Goal: Task Accomplishment & Management: Manage account settings

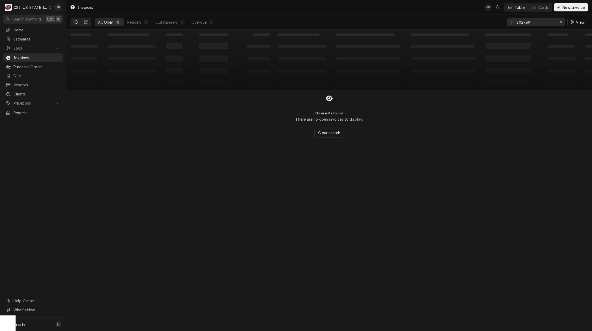
drag, startPoint x: 530, startPoint y: 22, endPoint x: 483, endPoint y: 24, distance: 47.3
click at [484, 24] on div "All Open 0 Pending 0 Outstanding 0 Overdue 0 302789 View" at bounding box center [329, 22] width 517 height 15
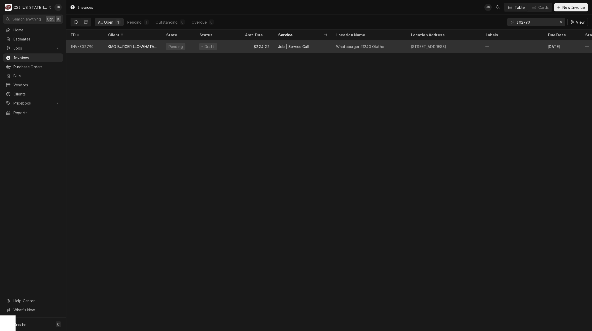
type input "302790"
click at [189, 47] on div "Pending" at bounding box center [178, 46] width 33 height 12
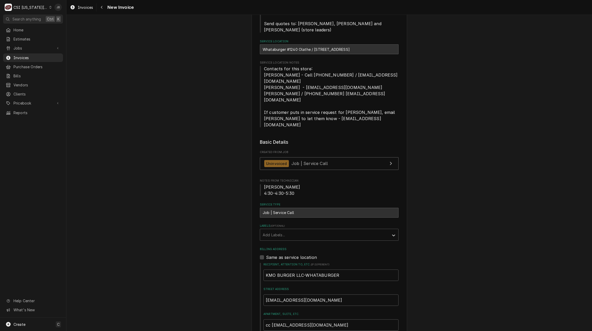
type textarea "x"
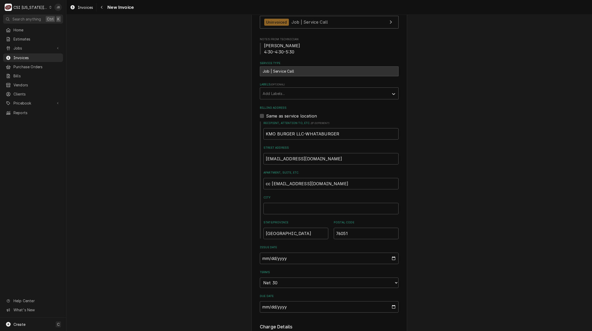
scroll to position [337, 0]
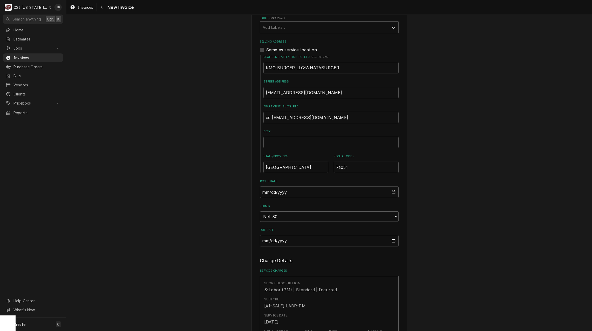
click at [392, 186] on input "2025-08-25" at bounding box center [329, 191] width 139 height 11
type input "2025-08-31"
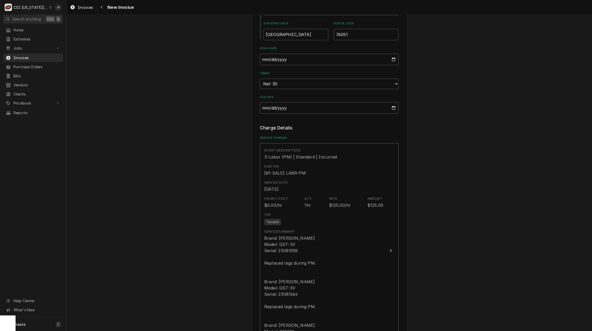
scroll to position [518, 0]
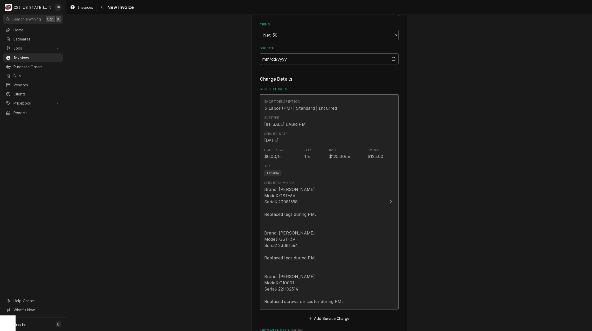
click at [344, 210] on div "Service Summary Brand: ANTUNES Model: GST-3V Serial: 23081558 Replaced legs dur…" at bounding box center [323, 242] width 119 height 128
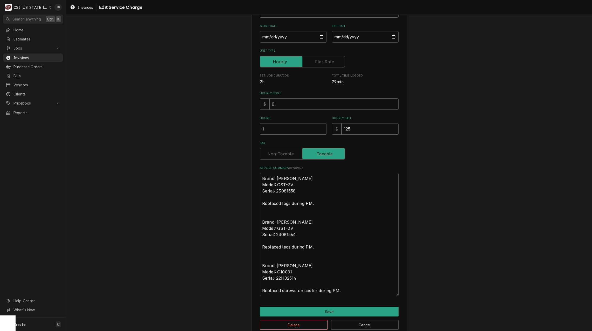
scroll to position [86, 0]
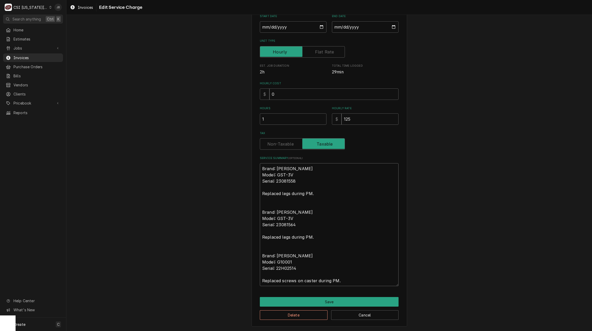
drag, startPoint x: 343, startPoint y: 281, endPoint x: 215, endPoint y: 146, distance: 186.7
click at [215, 146] on div "Use the fields below to edit this service charge Short Description 3-Labor (PM)…" at bounding box center [328, 132] width 525 height 396
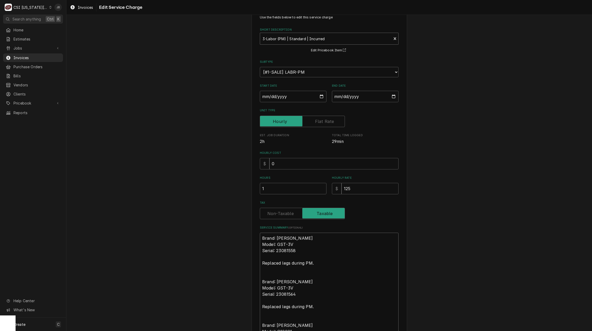
scroll to position [0, 0]
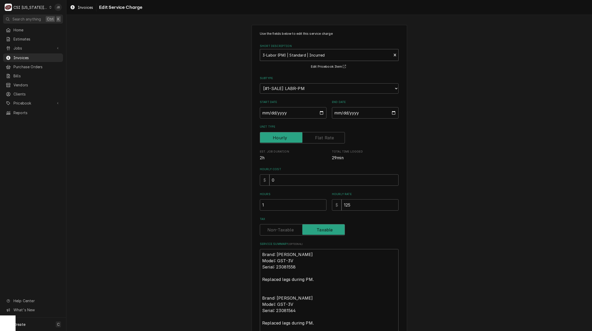
click at [279, 53] on div "Short Description" at bounding box center [326, 54] width 126 height 9
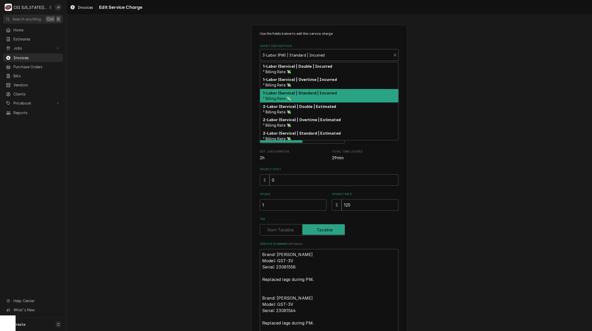
click at [330, 96] on div "1-Labor (Service) | Standard | Incurred ² Billing Rate 💸" at bounding box center [329, 95] width 138 height 13
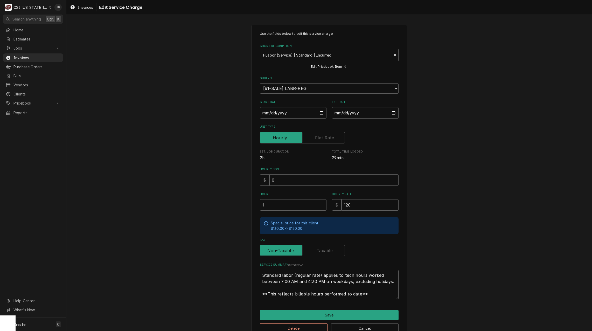
scroll to position [6, 0]
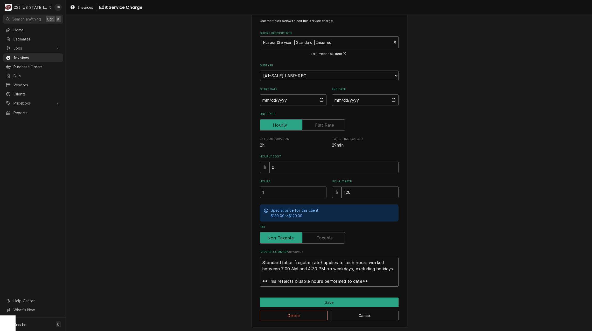
drag, startPoint x: 260, startPoint y: 274, endPoint x: 551, endPoint y: 344, distance: 299.0
click at [551, 330] on html "C CSI Kansas City JB Search anything Ctrl K Home Estimates Jobs Jobs Job Series…" at bounding box center [296, 165] width 592 height 331
paste textarea "Brand: ANTUNES Model: GST-3V Serial: 23081558 Replaced legs during PM. Brand: A…"
type textarea "x"
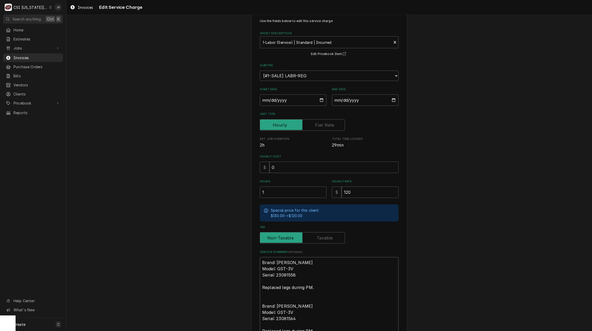
scroll to position [0, 0]
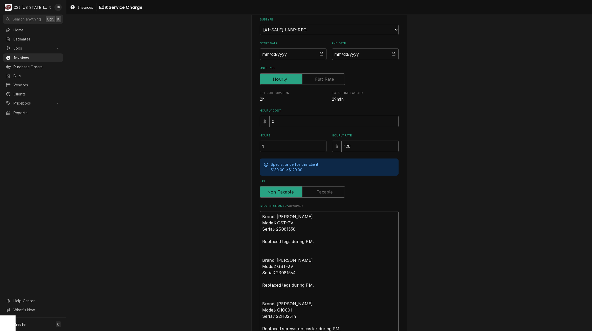
type textarea "Brand: ANTUNES Model: GST-3V Serial: 23081558 Replaced legs during PM. Brand: A…"
drag, startPoint x: 272, startPoint y: 146, endPoint x: 258, endPoint y: 146, distance: 14.5
click at [260, 146] on input "1" at bounding box center [293, 145] width 67 height 11
click at [196, 151] on div "Use the fields below to edit this service charge Short Description 1-Labor (Ser…" at bounding box center [328, 170] width 525 height 417
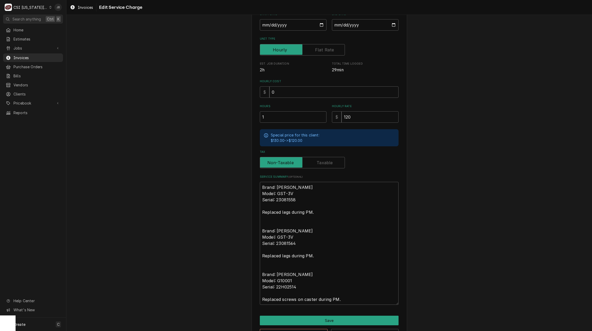
scroll to position [106, 0]
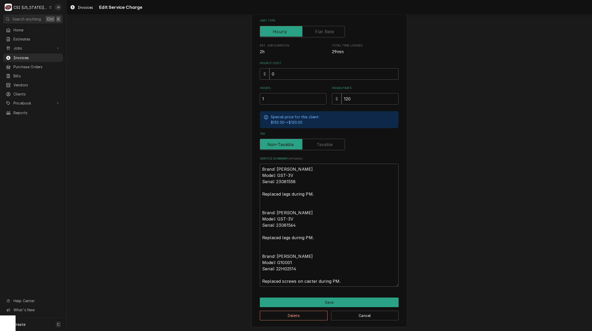
click at [315, 297] on div "Use the fields below to edit this service charge Short Description 1-Labor (Ser…" at bounding box center [329, 123] width 156 height 408
click at [291, 301] on button "Save" at bounding box center [329, 302] width 139 height 10
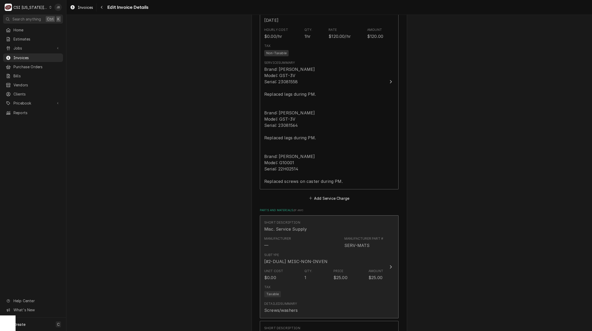
scroll to position [720, 0]
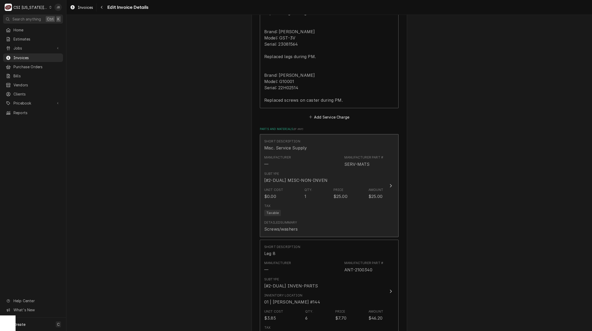
click at [301, 201] on div "Tax Taxable" at bounding box center [323, 209] width 119 height 17
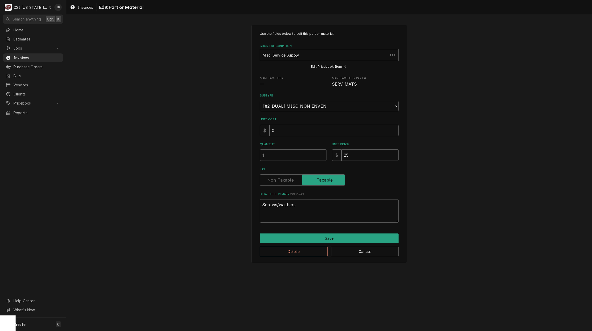
drag, startPoint x: 358, startPoint y: 146, endPoint x: 337, endPoint y: 152, distance: 22.3
click at [331, 149] on div "Quantity 1 Unit Price $ 25" at bounding box center [329, 151] width 139 height 18
drag, startPoint x: 360, startPoint y: 157, endPoint x: 329, endPoint y: 157, distance: 30.3
click at [329, 157] on div "Quantity 1 Unit Price $ 25" at bounding box center [329, 151] width 139 height 18
type textarea "x"
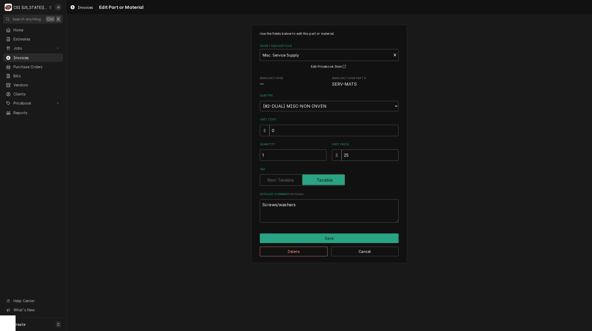
type input "1"
type textarea "x"
type input "10"
click at [335, 239] on button "Save" at bounding box center [329, 238] width 139 height 10
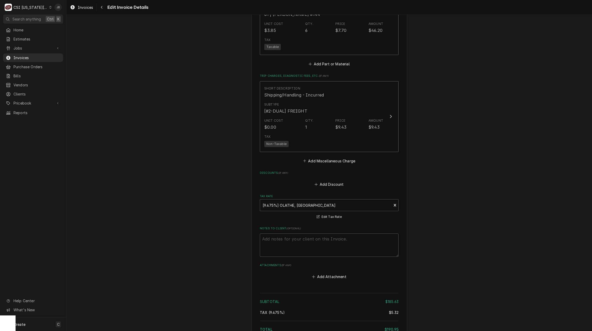
scroll to position [1079, 0]
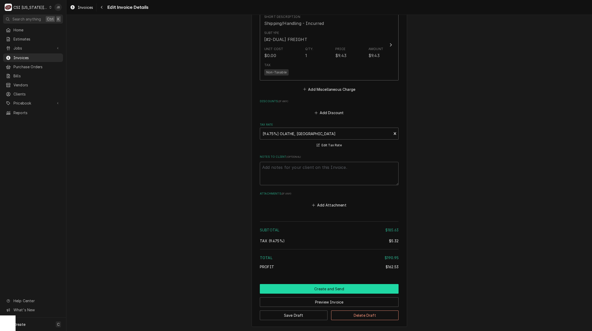
click at [342, 284] on button "Create and Send" at bounding box center [329, 289] width 139 height 10
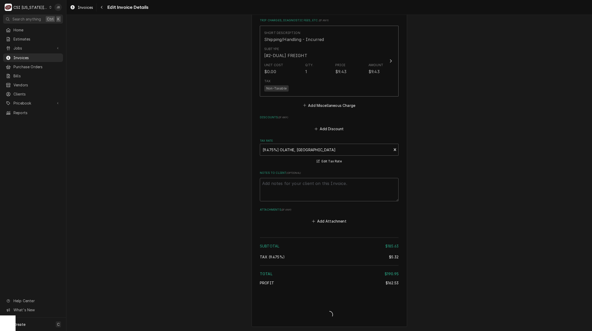
type textarea "x"
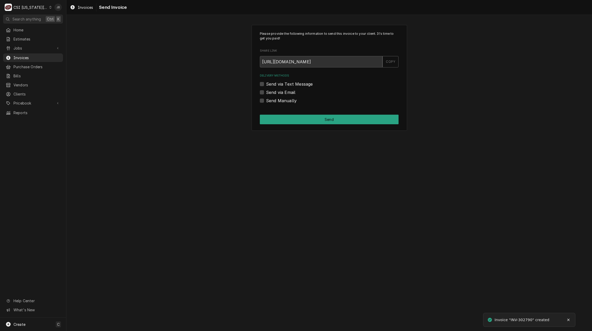
click at [284, 91] on label "Send via Email" at bounding box center [280, 92] width 29 height 6
click at [284, 91] on input "Send via Email" at bounding box center [335, 94] width 139 height 11
checkbox input "true"
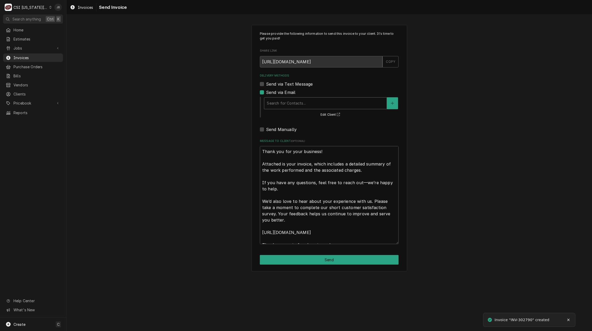
click at [285, 103] on div "Delivery Methods" at bounding box center [325, 102] width 117 height 9
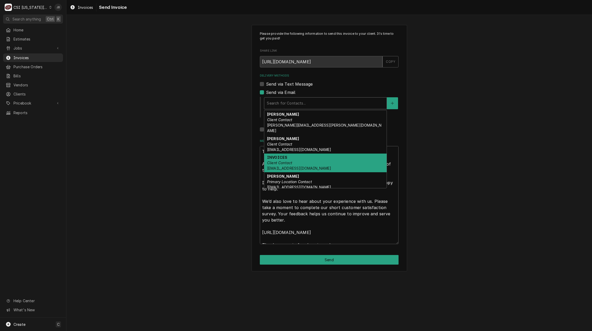
click at [321, 162] on div "INVOICES Client Contact ap@kmoburger.com" at bounding box center [325, 162] width 122 height 19
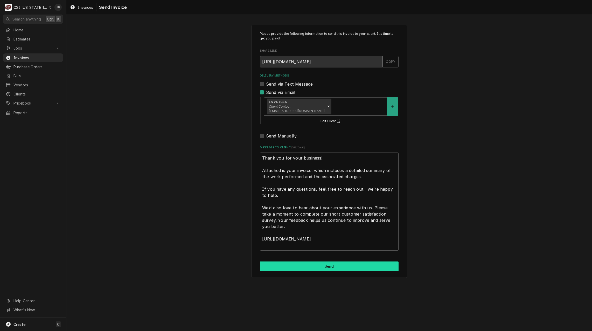
click at [302, 263] on button "Send" at bounding box center [329, 266] width 139 height 10
type textarea "x"
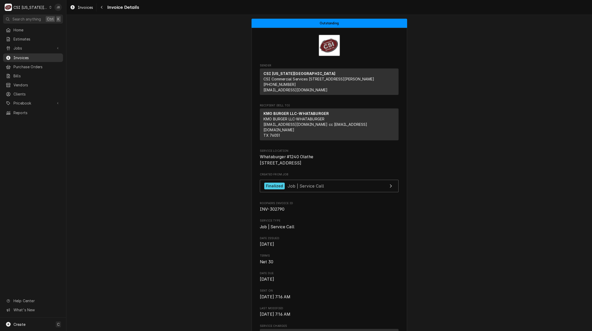
click at [34, 57] on span "Invoices" at bounding box center [36, 57] width 47 height 5
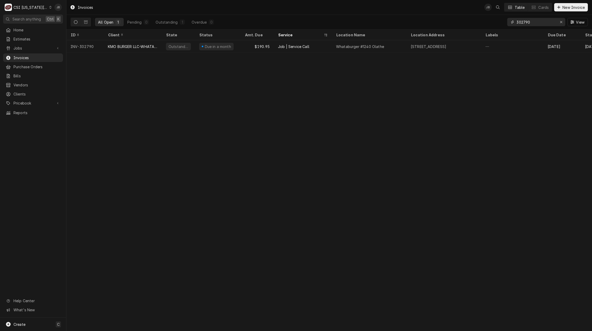
click at [531, 22] on input "302790" at bounding box center [535, 22] width 39 height 8
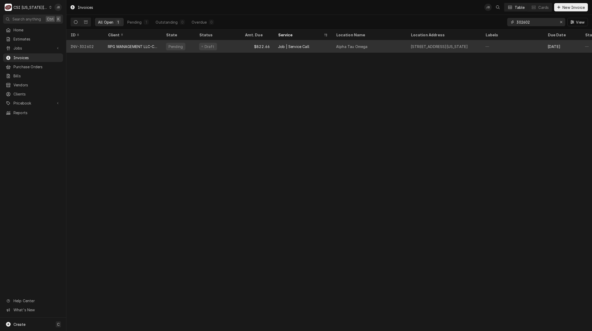
type input "302602"
drag, startPoint x: 218, startPoint y: 49, endPoint x: 219, endPoint y: 46, distance: 3.2
click at [218, 48] on div "Draft" at bounding box center [218, 46] width 46 height 12
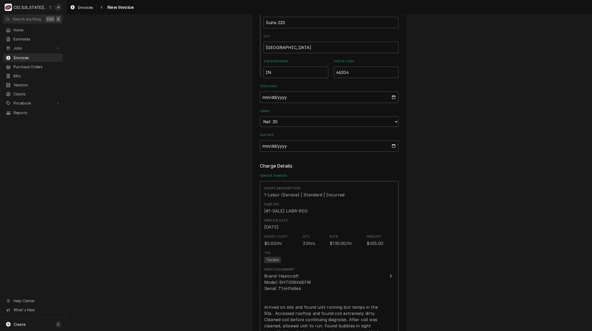
scroll to position [285, 0]
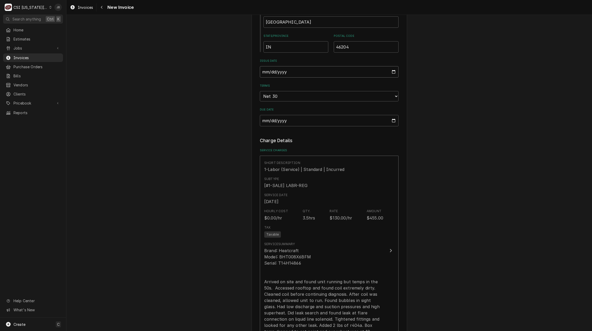
click at [392, 72] on input "[DATE]" at bounding box center [329, 71] width 139 height 11
type textarea "x"
type input "[DATE]"
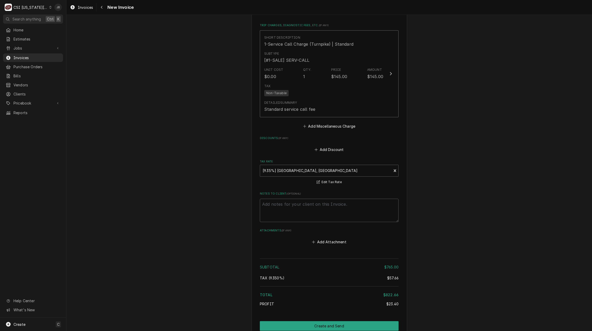
scroll to position [922, 0]
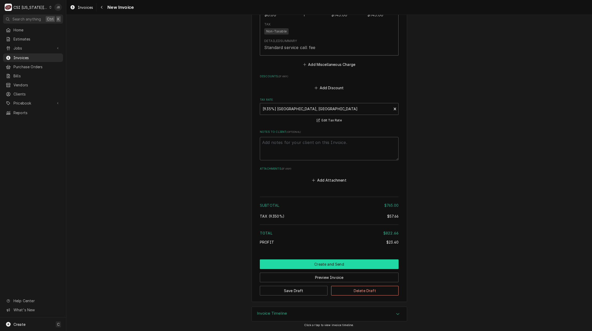
click at [297, 263] on button "Create and Send" at bounding box center [329, 264] width 139 height 10
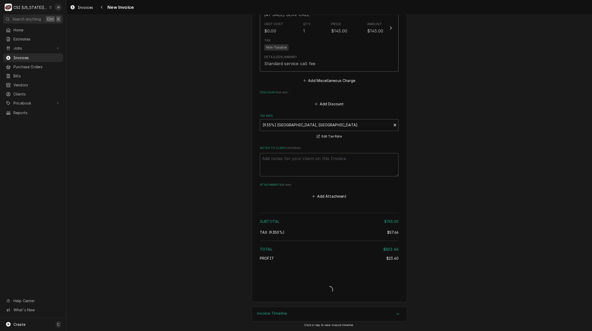
scroll to position [906, 0]
type textarea "x"
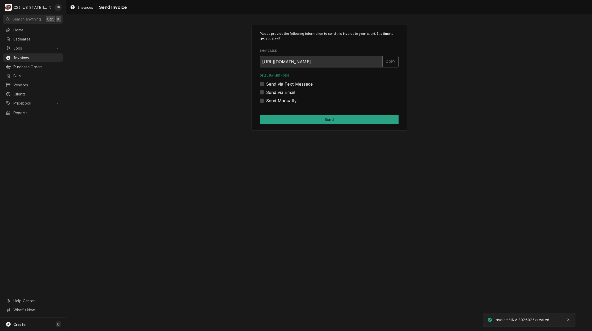
click at [284, 95] on div "Delivery Methods Send via Text Message Send via Email Send Manually" at bounding box center [329, 89] width 139 height 30
click at [283, 93] on label "Send via Email" at bounding box center [280, 92] width 29 height 6
click at [283, 93] on input "Send via Email" at bounding box center [335, 94] width 139 height 11
checkbox input "true"
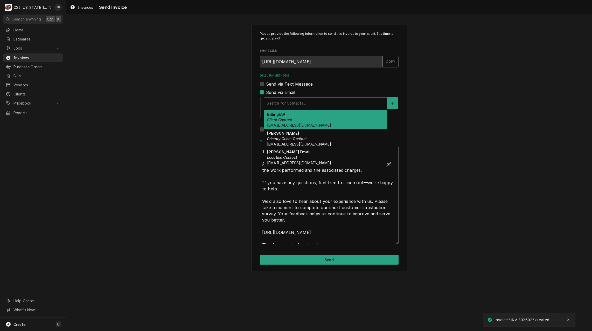
click at [287, 101] on div "Delivery Methods" at bounding box center [325, 102] width 117 height 9
click at [285, 121] on em "Client Contact" at bounding box center [279, 119] width 25 height 4
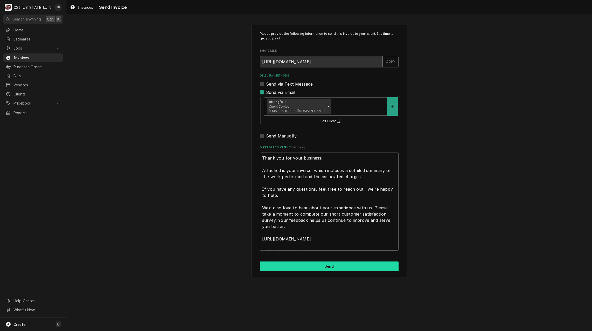
click at [295, 266] on button "Send" at bounding box center [329, 266] width 139 height 10
type textarea "x"
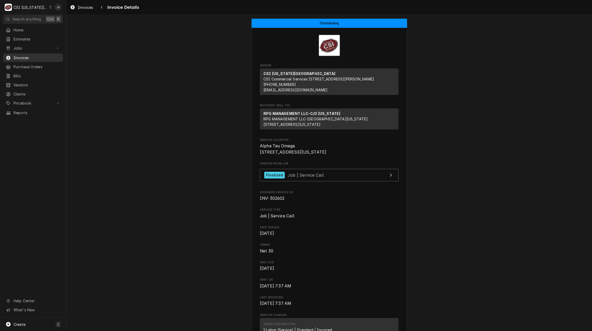
click at [23, 56] on span "Invoices" at bounding box center [36, 57] width 47 height 5
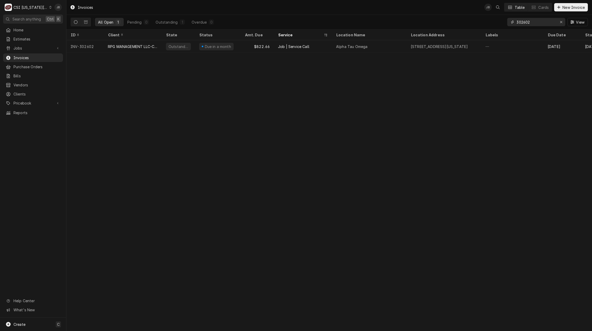
click at [544, 22] on input "302602" at bounding box center [535, 22] width 39 height 8
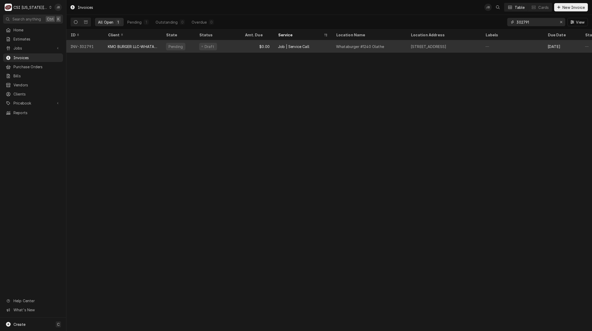
type input "302791"
click at [153, 47] on div "KMO BURGER LLC-WHATABURGER" at bounding box center [133, 46] width 50 height 5
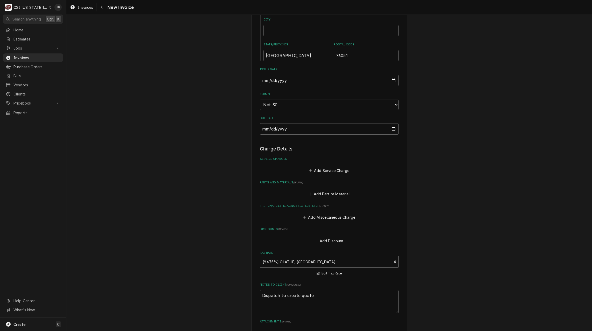
scroll to position [492, 0]
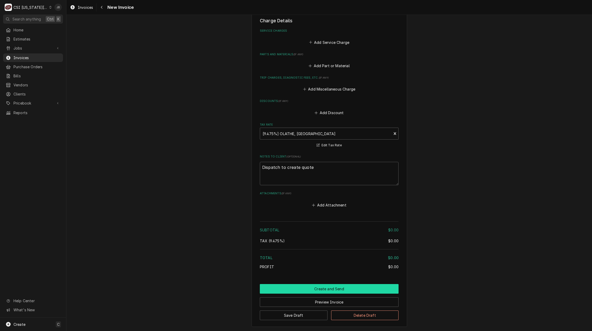
click at [302, 284] on button "Create and Send" at bounding box center [329, 289] width 139 height 10
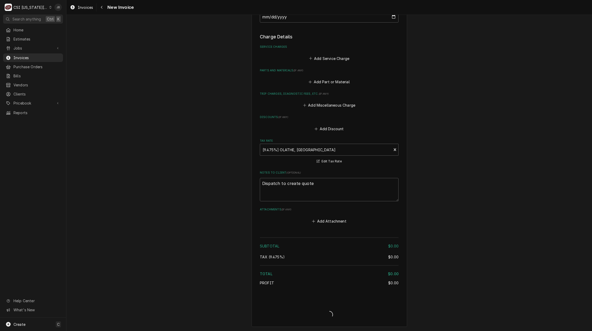
type textarea "x"
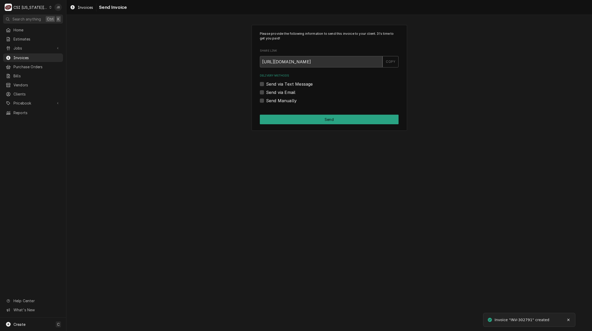
click at [279, 100] on label "Send Manually" at bounding box center [281, 100] width 31 height 6
click at [279, 100] on input "Send Manually" at bounding box center [335, 102] width 139 height 11
checkbox input "true"
click at [325, 121] on button "Send" at bounding box center [329, 120] width 139 height 10
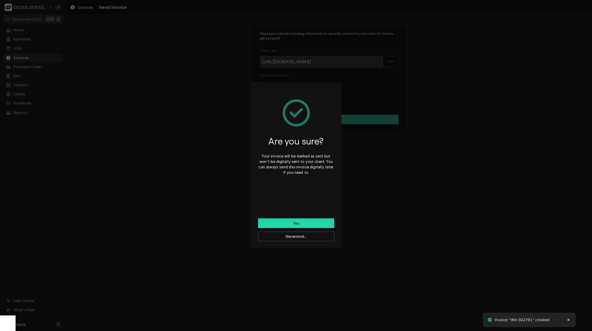
click at [291, 218] on button "Yes" at bounding box center [296, 223] width 76 height 10
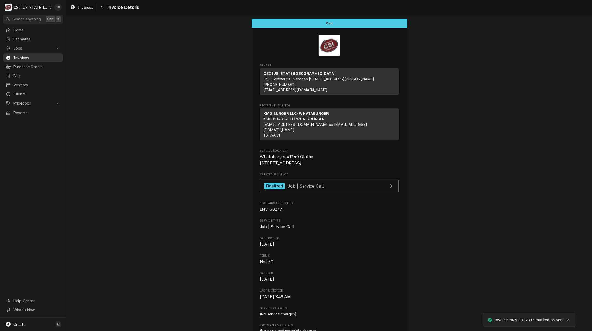
click at [22, 57] on span "Invoices" at bounding box center [36, 57] width 47 height 5
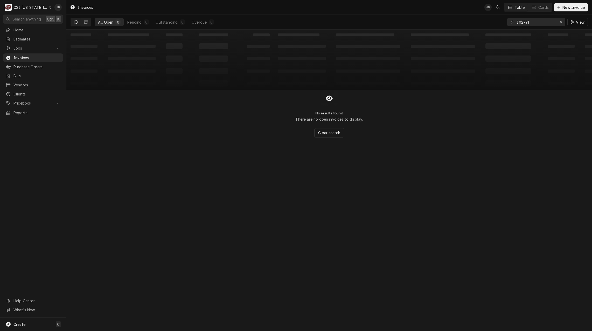
click at [531, 22] on input "302791" at bounding box center [535, 22] width 39 height 8
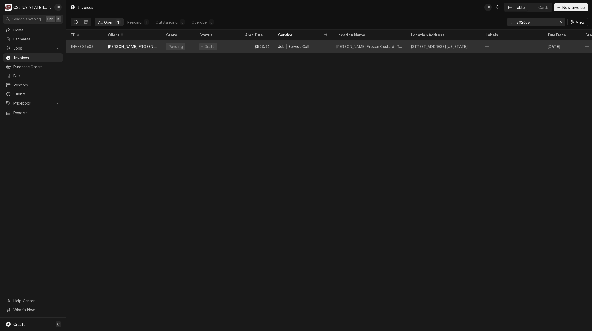
type input "302603"
click at [214, 46] on div "Draft" at bounding box center [208, 47] width 18 height 8
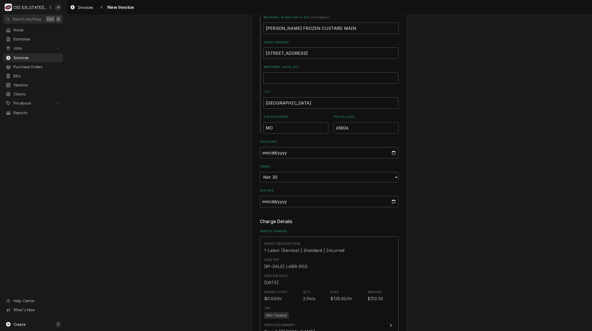
scroll to position [337, 0]
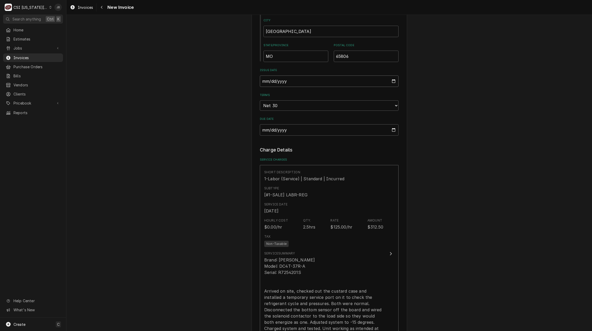
click at [390, 82] on input "2025-08-19" at bounding box center [329, 80] width 139 height 11
type textarea "x"
type input "2025-08-31"
click at [464, 149] on div "Please provide the following information to create your invoice: Client Details…" at bounding box center [328, 311] width 525 height 1257
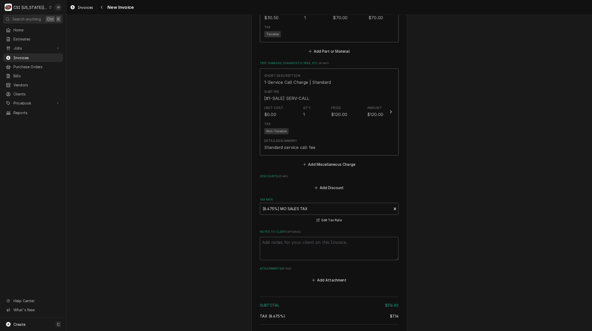
scroll to position [933, 0]
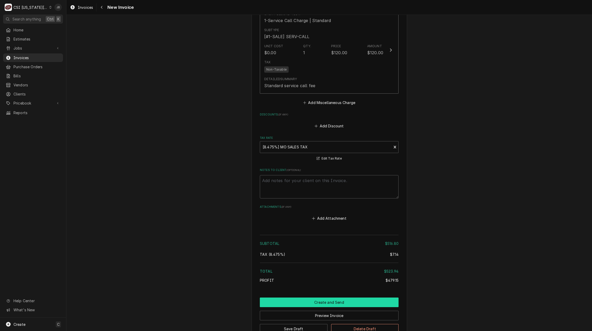
click at [303, 297] on button "Create and Send" at bounding box center [329, 302] width 139 height 10
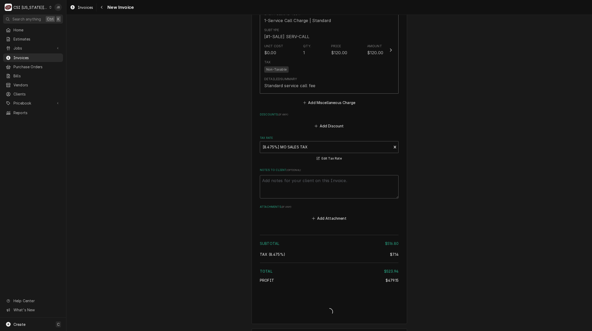
type textarea "x"
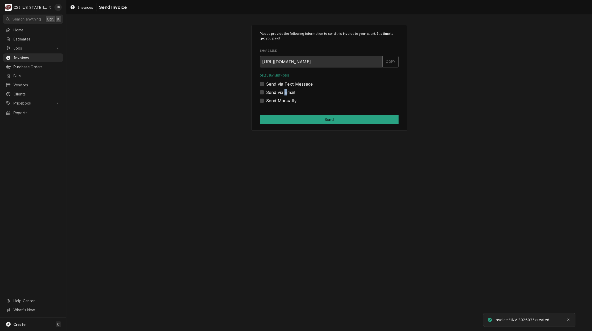
click at [285, 93] on label "Send via Email" at bounding box center [280, 92] width 29 height 6
drag, startPoint x: 285, startPoint y: 93, endPoint x: 278, endPoint y: 92, distance: 7.1
click at [278, 92] on label "Send via Email" at bounding box center [280, 92] width 29 height 6
click at [278, 92] on input "Send via Email" at bounding box center [335, 94] width 139 height 11
checkbox input "true"
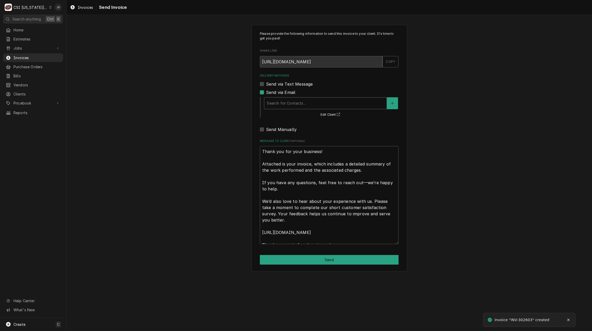
click at [297, 99] on div "Delivery Methods" at bounding box center [325, 102] width 117 height 9
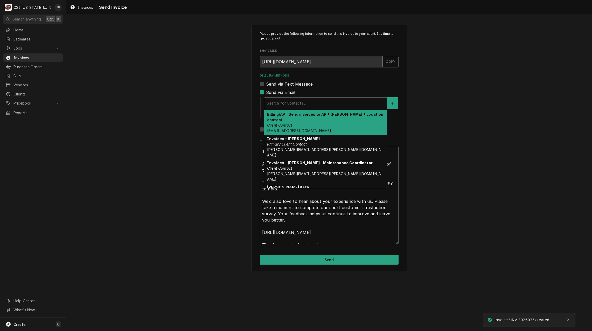
click at [305, 118] on div "Billing/AP | Send invoices to AP + Charlie + Location contact Client Contact ac…" at bounding box center [325, 122] width 122 height 24
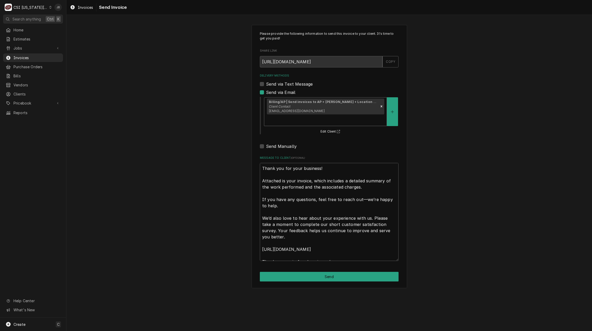
click at [374, 115] on div "Delivery Methods" at bounding box center [325, 119] width 117 height 9
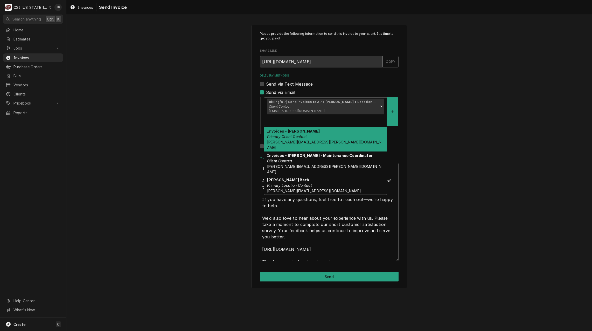
click at [329, 129] on div "Invoices - Charlie Ferratto Primary Client Contact charlie.ferratto@eatandys.com" at bounding box center [325, 139] width 122 height 24
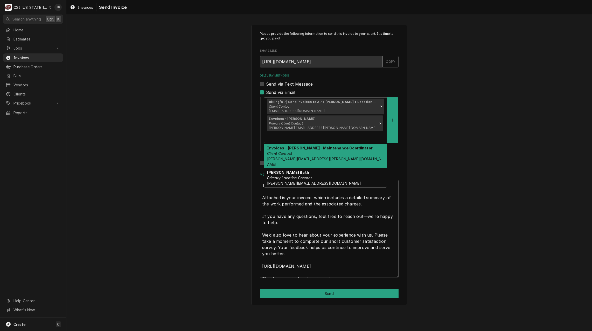
click at [345, 132] on div "Delivery Methods" at bounding box center [325, 136] width 117 height 9
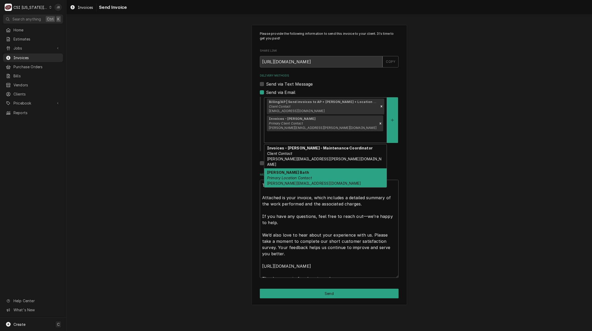
click at [321, 168] on div "Spencer Bath Primary Location Contact spencer.bath@eatandys.com" at bounding box center [325, 177] width 122 height 19
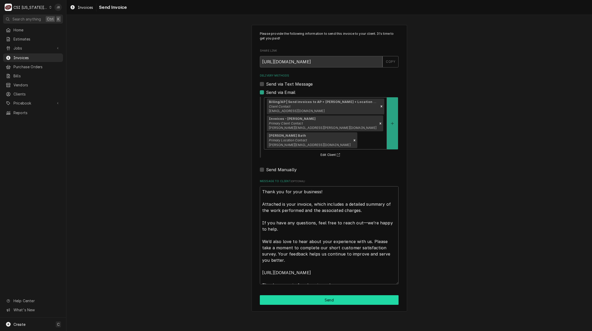
click at [326, 295] on button "Send" at bounding box center [329, 300] width 139 height 10
type textarea "x"
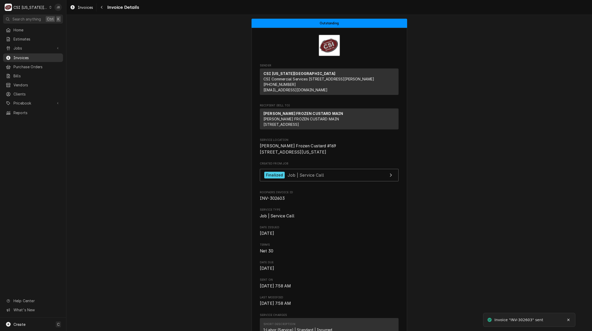
drag, startPoint x: 42, startPoint y: 55, endPoint x: 50, endPoint y: 55, distance: 8.3
click at [42, 55] on span "Invoices" at bounding box center [36, 57] width 47 height 5
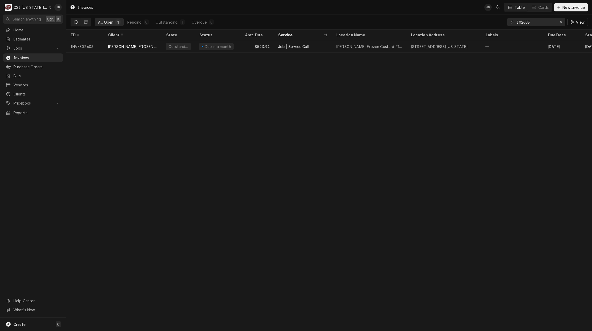
click at [539, 22] on input "302603" at bounding box center [535, 22] width 39 height 8
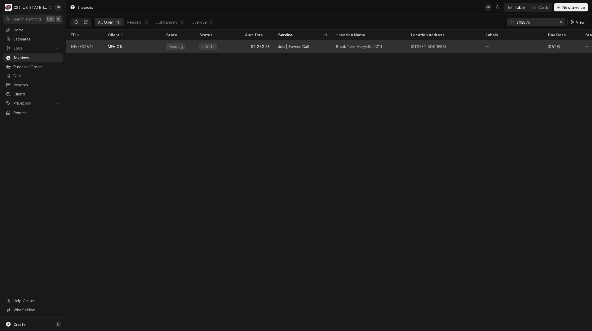
type input "302875"
click at [365, 47] on div "Break Time Maryville #3111" at bounding box center [359, 46] width 46 height 5
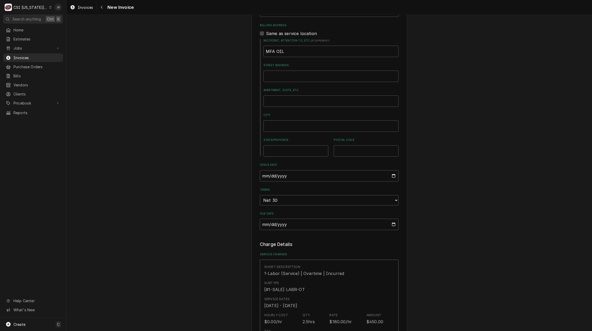
scroll to position [337, 0]
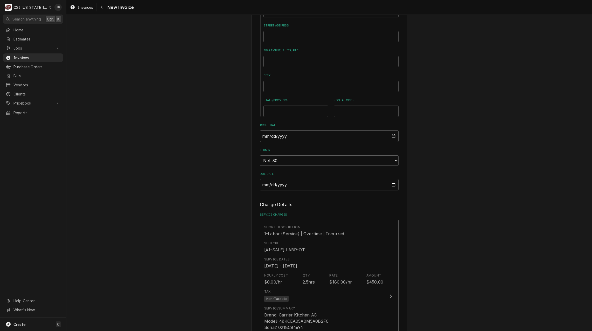
click at [392, 130] on input "2025-08-27" at bounding box center [329, 135] width 139 height 11
type textarea "x"
type input "2025-08-31"
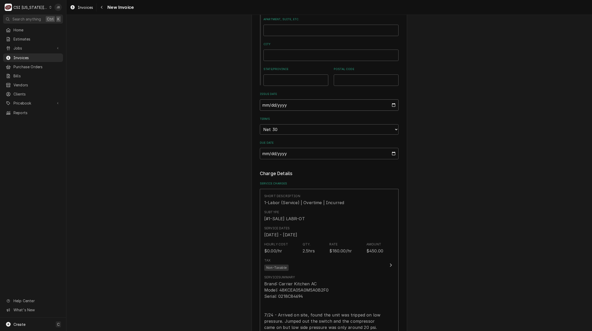
scroll to position [492, 0]
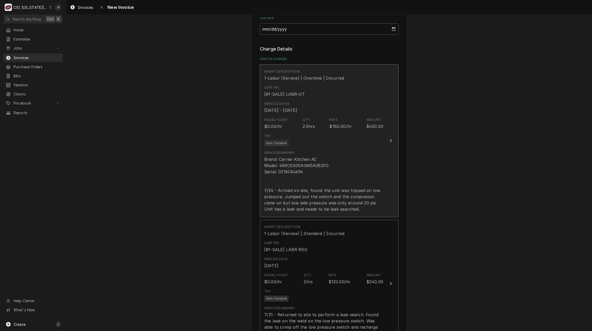
click at [318, 166] on div "Brand: Carrier Kitchen AC Model: 48KCEA05A0M5A0B2F0 Serial: 0218C84694 7/24 - A…" at bounding box center [323, 184] width 119 height 56
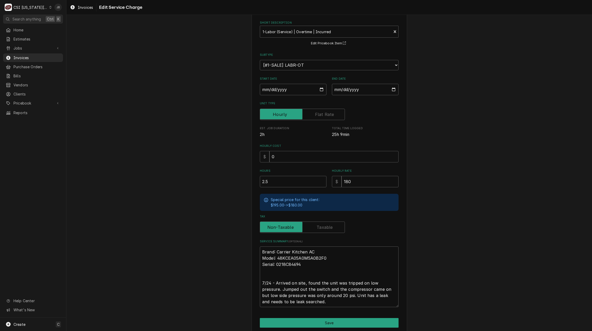
scroll to position [44, 0]
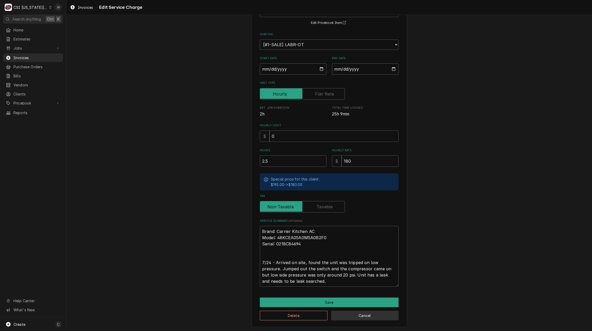
click at [366, 315] on button "Cancel" at bounding box center [365, 316] width 68 height 10
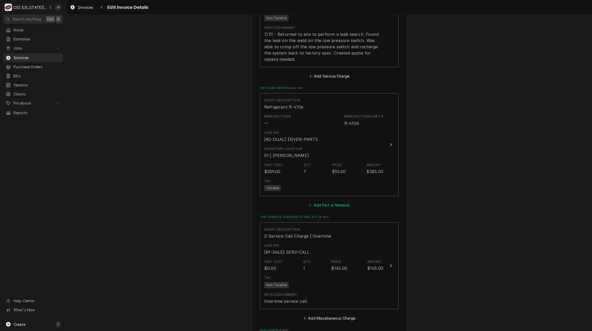
scroll to position [748, 0]
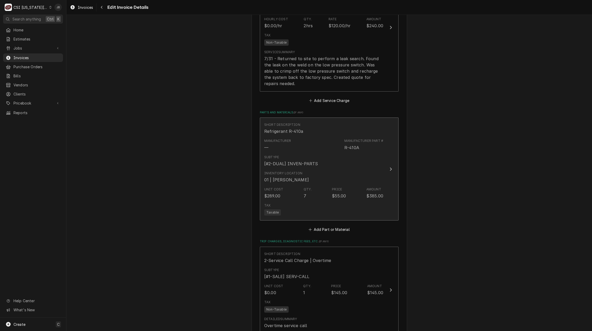
click at [321, 185] on div "Unit Cost $289.00 Qty. 7 Price $55.00 Amount $385.00" at bounding box center [323, 193] width 119 height 16
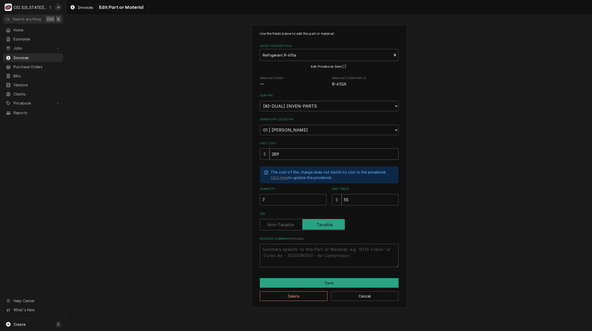
drag, startPoint x: 286, startPoint y: 155, endPoint x: 223, endPoint y: 150, distance: 63.4
click at [223, 150] on div "Use the fields below to edit this part or material: Short Description Refrigera…" at bounding box center [328, 166] width 525 height 292
type textarea "x"
type input "1"
type textarea "x"
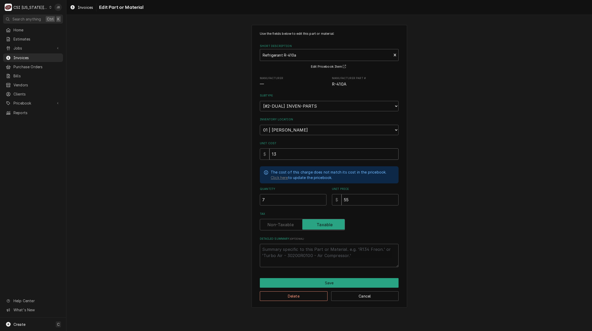
type input "13"
click at [313, 282] on button "Save" at bounding box center [329, 283] width 139 height 10
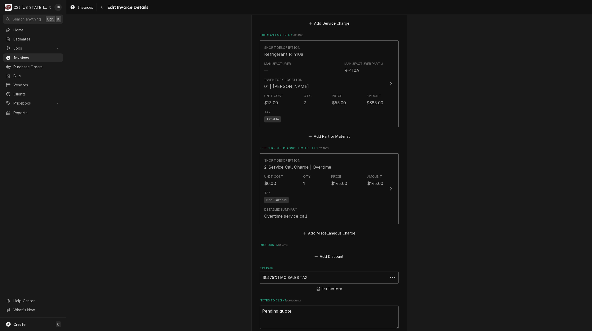
scroll to position [975, 0]
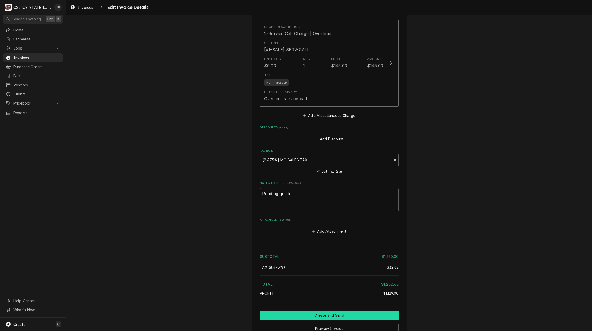
click at [313, 310] on button "Create and Send" at bounding box center [329, 315] width 139 height 10
type textarea "x"
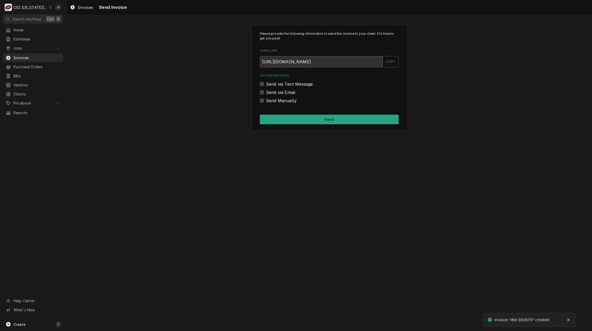
click at [283, 93] on label "Send via Email" at bounding box center [280, 92] width 29 height 6
click at [283, 93] on input "Send via Email" at bounding box center [335, 94] width 139 height 11
checkbox input "true"
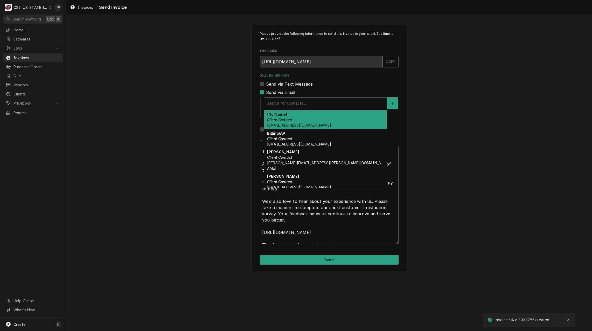
click at [284, 104] on div "Delivery Methods" at bounding box center [325, 102] width 117 height 9
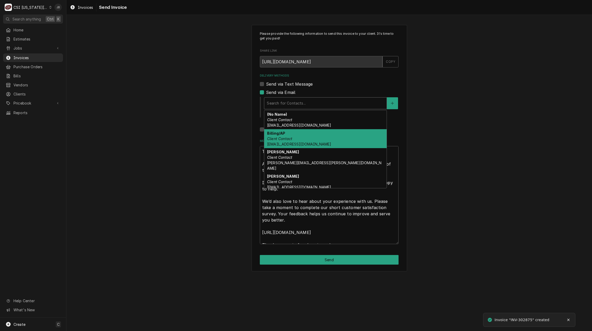
click at [298, 143] on span "btmaintenance@mfaoil.com" at bounding box center [299, 144] width 64 height 4
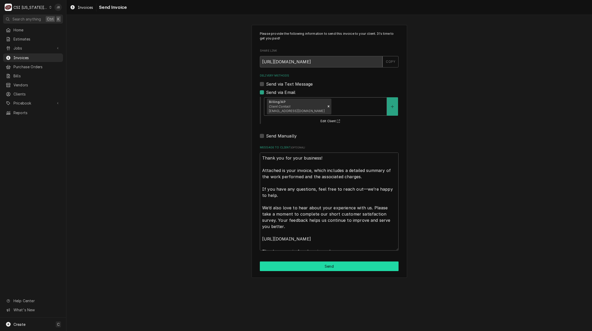
click at [304, 263] on button "Send" at bounding box center [329, 266] width 139 height 10
type textarea "x"
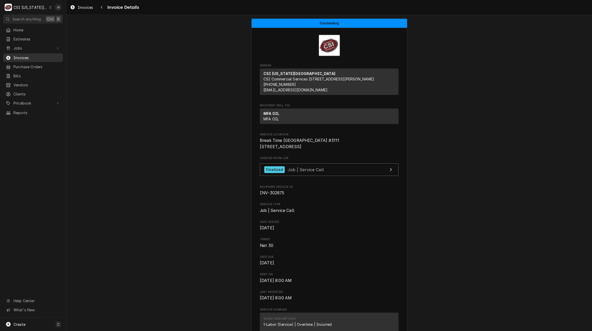
click at [27, 55] on span "Invoices" at bounding box center [36, 57] width 47 height 5
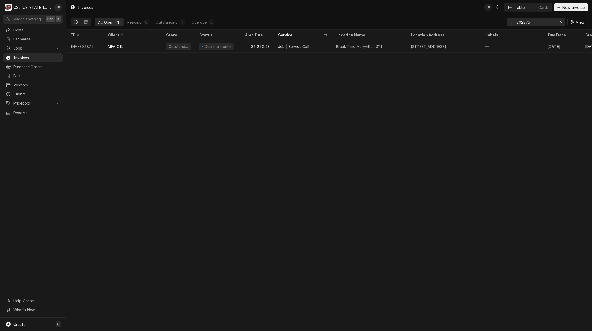
click at [538, 23] on input "302875" at bounding box center [535, 22] width 39 height 8
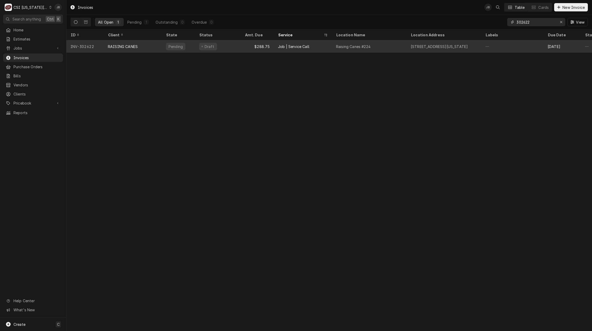
type input "302622"
click at [125, 49] on div "RAISING CANES" at bounding box center [133, 46] width 58 height 12
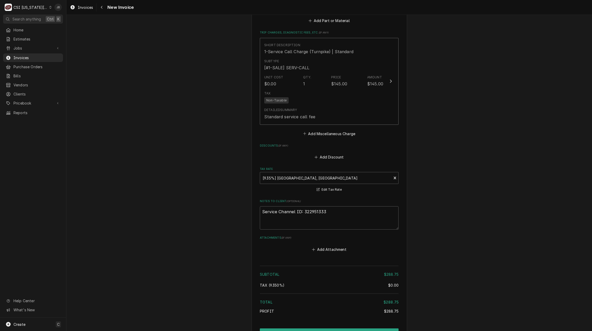
scroll to position [907, 0]
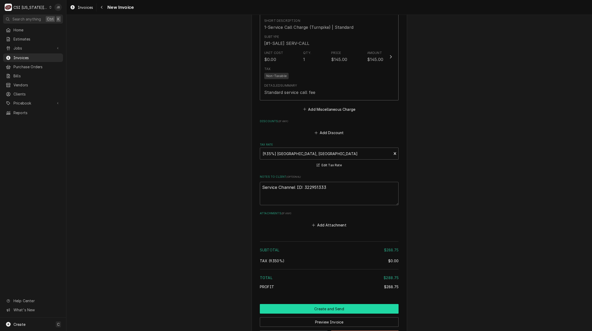
click at [319, 304] on button "Create and Send" at bounding box center [329, 309] width 139 height 10
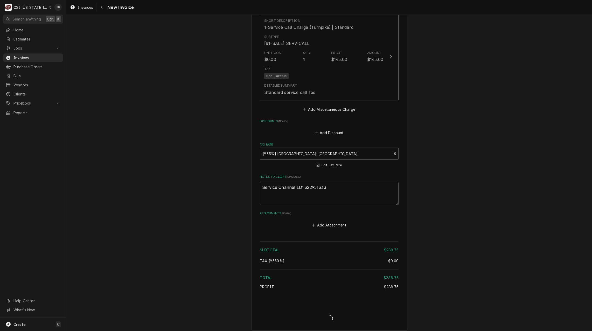
type textarea "x"
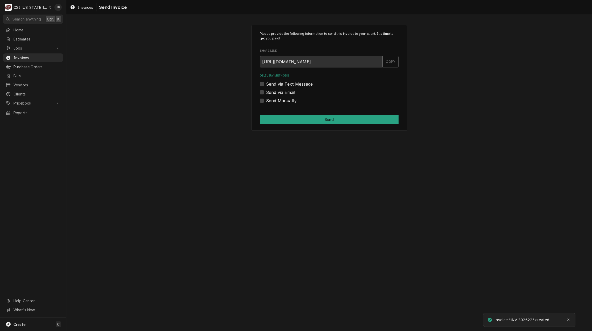
click at [283, 92] on label "Send via Email" at bounding box center [280, 92] width 29 height 6
click at [283, 92] on input "Send via Email" at bounding box center [335, 94] width 139 height 11
checkbox input "true"
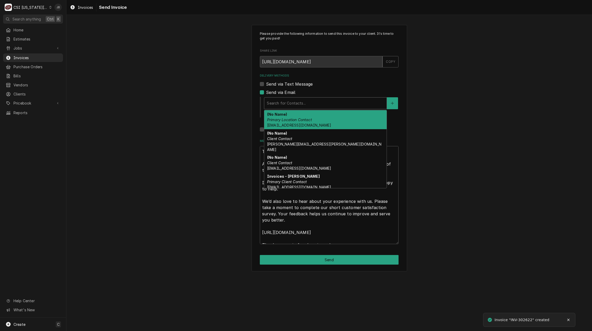
click at [293, 101] on div "Delivery Methods" at bounding box center [325, 102] width 117 height 9
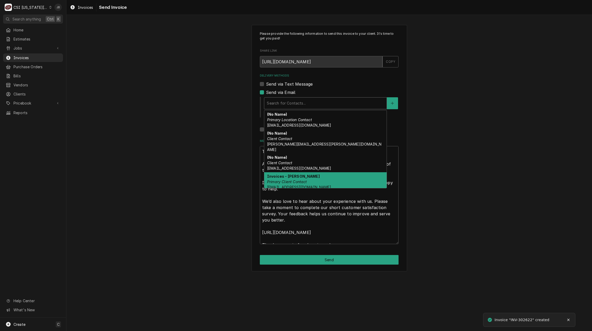
click at [304, 179] on em "Primary Client Contact" at bounding box center [287, 181] width 40 height 4
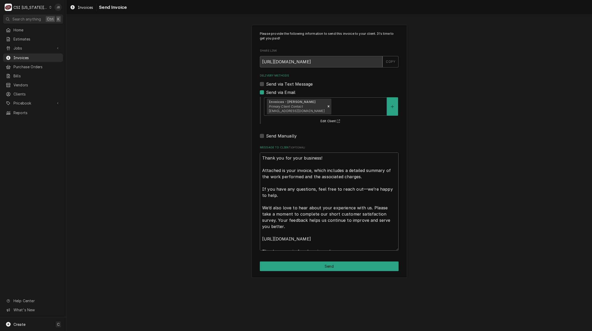
scroll to position [6, 0]
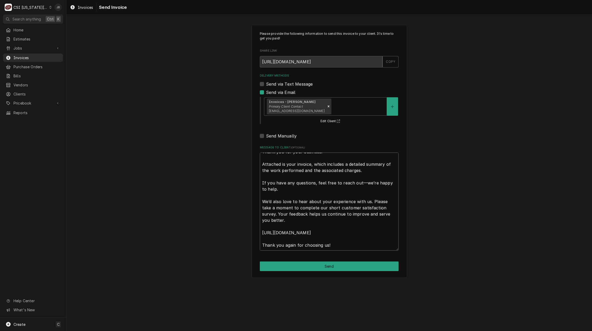
drag, startPoint x: 260, startPoint y: 157, endPoint x: 585, endPoint y: 342, distance: 373.5
click at [585, 330] on html "C CSI Kansas City JB Search anything Ctrl K Home Estimates Jobs Jobs Job Series…" at bounding box center [296, 165] width 592 height 331
type textarea "x"
type textarea "a"
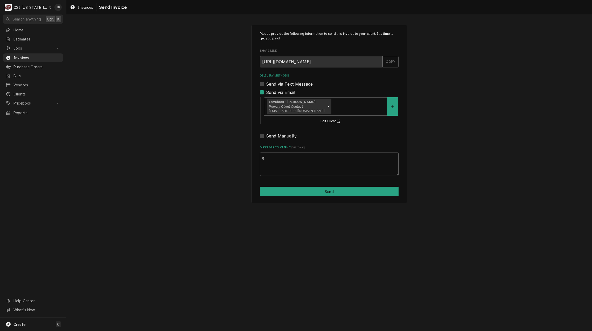
scroll to position [0, 0]
type textarea "x"
type textarea "ap"
type textarea "x"
type textarea "app"
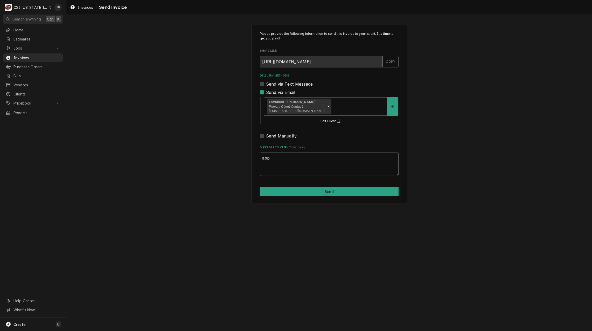
type textarea "x"
type textarea "appr"
type textarea "x"
type textarea "appro"
type textarea "x"
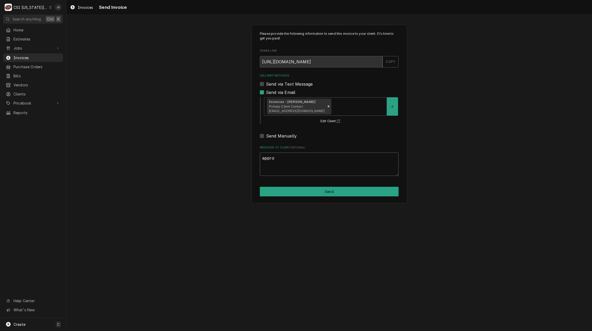
type textarea "approf"
type textarea "x"
type textarea "appro"
type textarea "x"
type textarea "approv"
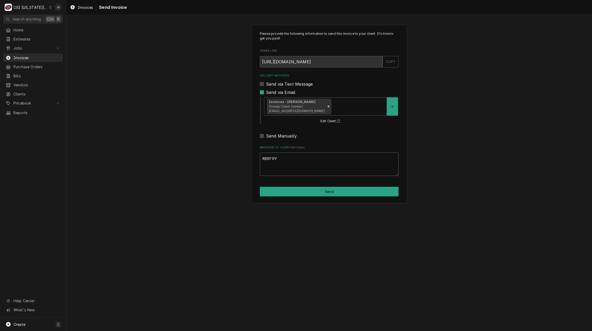
type textarea "x"
type textarea "approve"
type textarea "x"
type textarea "approved"
type textarea "x"
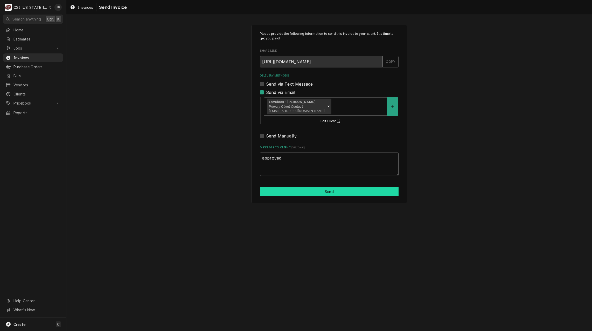
type textarea "approved"
click at [329, 189] on button "Send" at bounding box center [329, 192] width 139 height 10
type textarea "x"
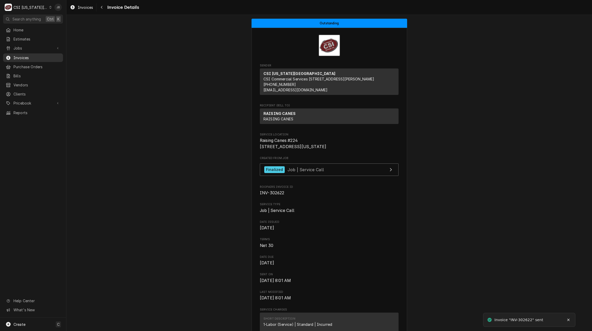
click at [29, 59] on div "Home Estimates Jobs Jobs Job Series Invoices Purchase Orders Bills Vendors Clie…" at bounding box center [33, 71] width 66 height 91
click at [29, 59] on link "Invoices" at bounding box center [33, 57] width 60 height 9
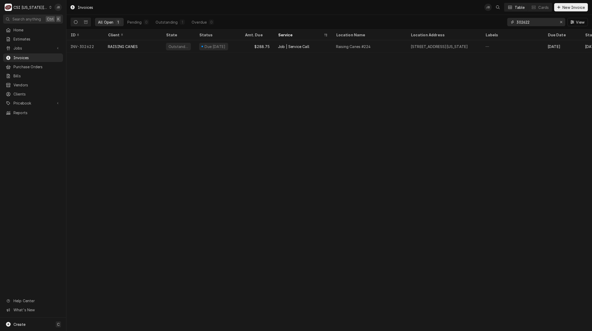
click at [534, 25] on input "302622" at bounding box center [535, 22] width 39 height 8
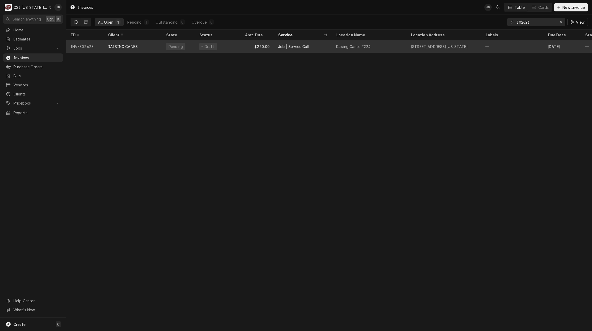
type input "302623"
click at [253, 46] on div "$260.00" at bounding box center [257, 46] width 33 height 12
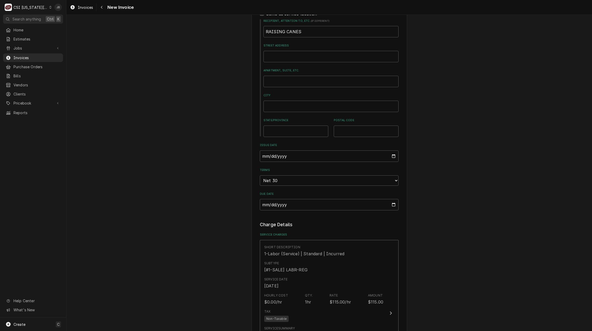
scroll to position [492, 0]
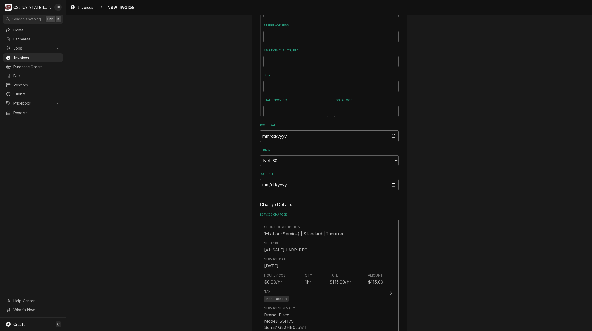
click at [392, 130] on input "[DATE]" at bounding box center [329, 135] width 139 height 11
type textarea "x"
type input "[DATE]"
click at [229, 162] on div "Please provide the following information to create your invoice: Client Details…" at bounding box center [328, 141] width 525 height 1226
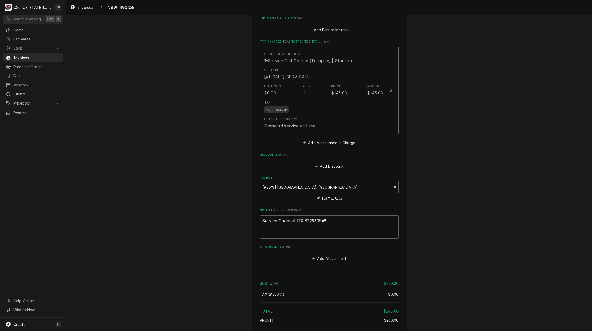
scroll to position [881, 0]
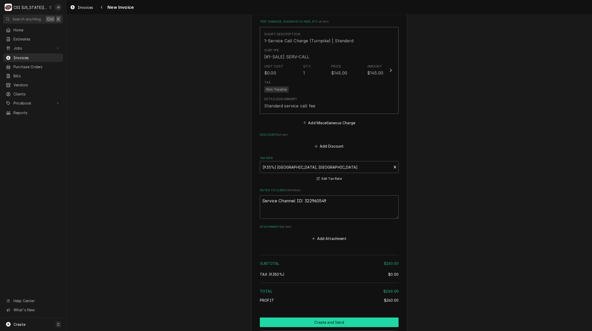
click at [300, 317] on button "Create and Send" at bounding box center [329, 322] width 139 height 10
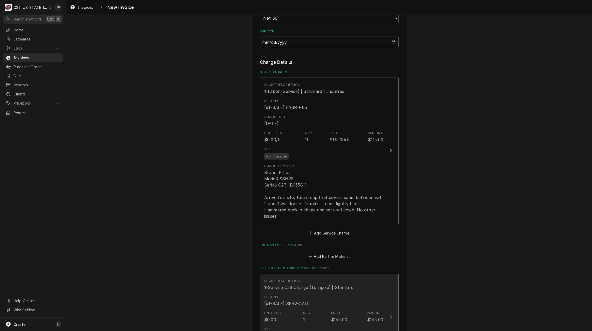
type textarea "x"
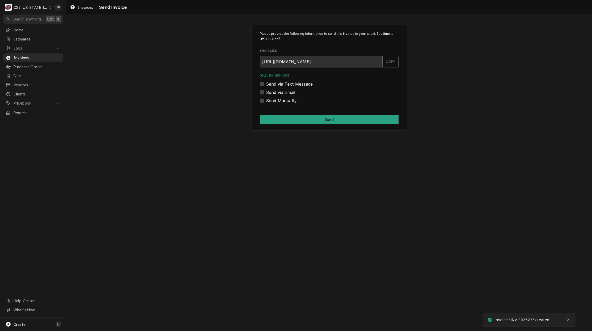
click at [280, 92] on label "Send via Email" at bounding box center [280, 92] width 29 height 6
click at [280, 92] on input "Send via Email" at bounding box center [335, 94] width 139 height 11
checkbox input "true"
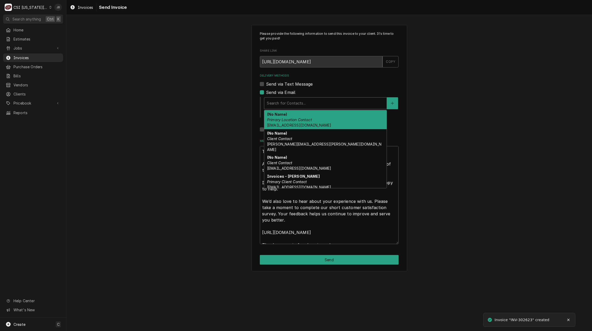
click at [303, 101] on div "Delivery Methods" at bounding box center [325, 102] width 117 height 9
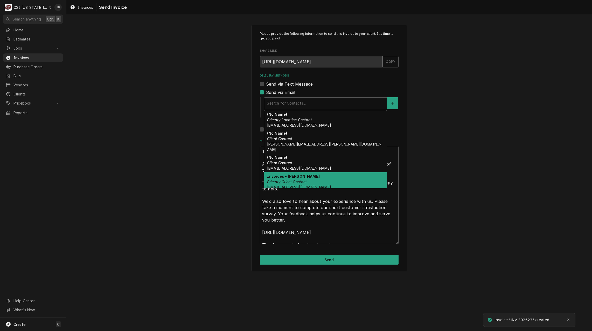
click at [298, 179] on em "Primary Client Contact" at bounding box center [287, 181] width 40 height 4
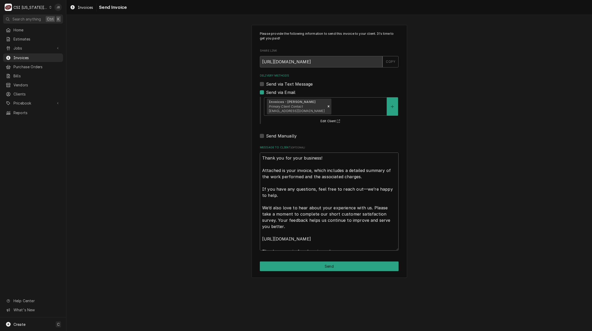
scroll to position [6, 0]
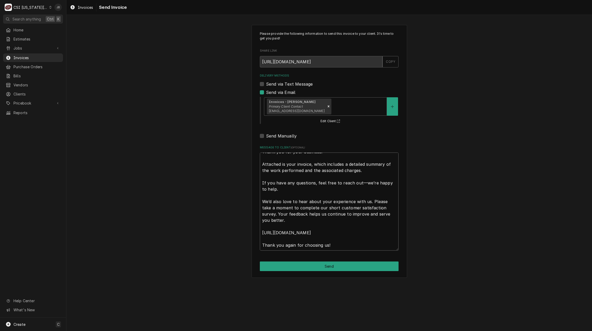
drag, startPoint x: 260, startPoint y: 156, endPoint x: 497, endPoint y: 286, distance: 269.7
click at [490, 291] on div "Please provide the following information to send this invoice to your client. I…" at bounding box center [328, 173] width 525 height 316
type textarea "x"
type textarea "a"
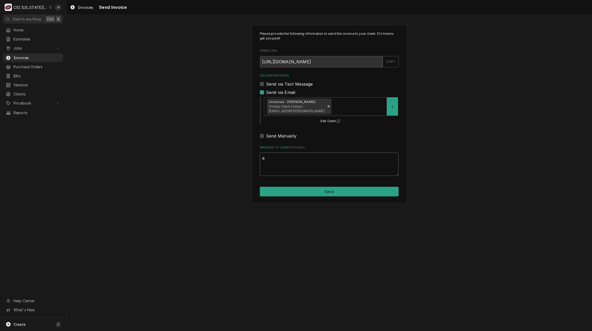
scroll to position [0, 0]
type textarea "x"
type textarea "ap"
type textarea "x"
type textarea "app"
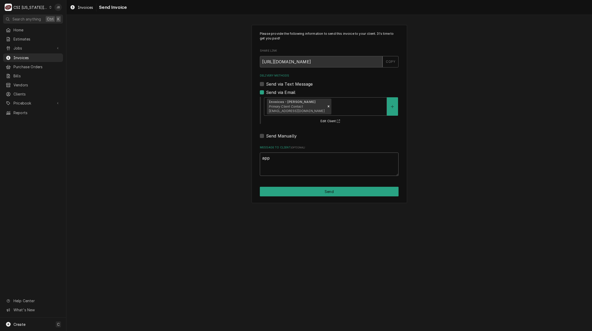
type textarea "x"
type textarea "appr"
type textarea "x"
type textarea "appro"
type textarea "x"
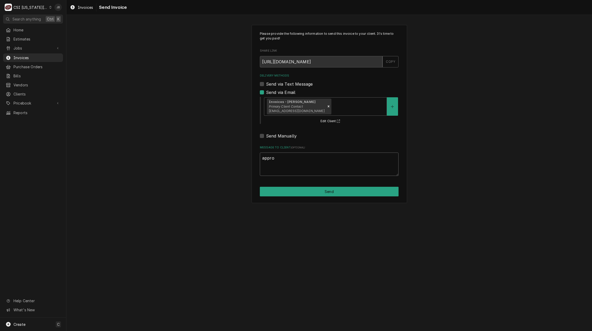
type textarea "approv"
type textarea "x"
type textarea "approve"
type textarea "x"
type textarea "approved"
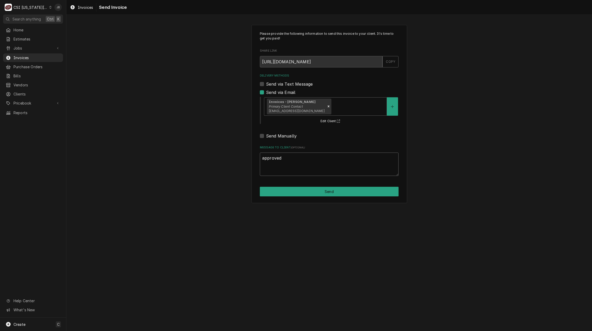
type textarea "x"
type textarea "approved"
drag, startPoint x: 318, startPoint y: 191, endPoint x: 545, endPoint y: 183, distance: 226.7
click at [319, 191] on button "Send" at bounding box center [329, 192] width 139 height 10
type textarea "x"
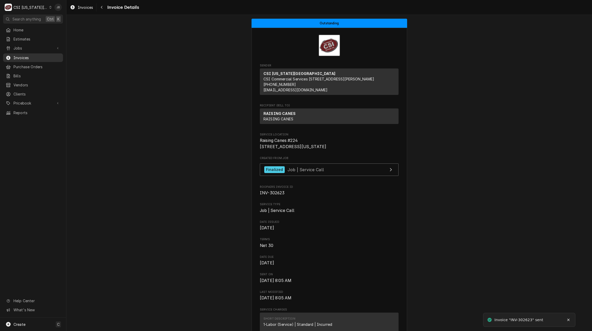
click at [37, 55] on span "Invoices" at bounding box center [36, 57] width 47 height 5
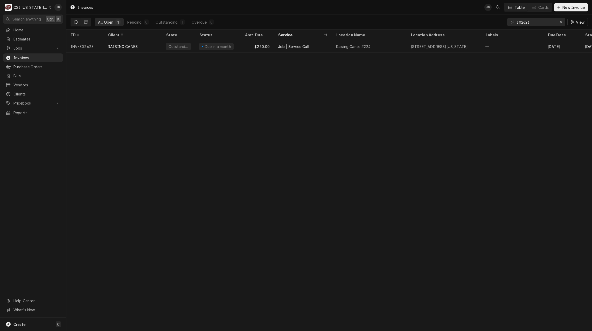
click at [536, 25] on input "302623" at bounding box center [535, 22] width 39 height 8
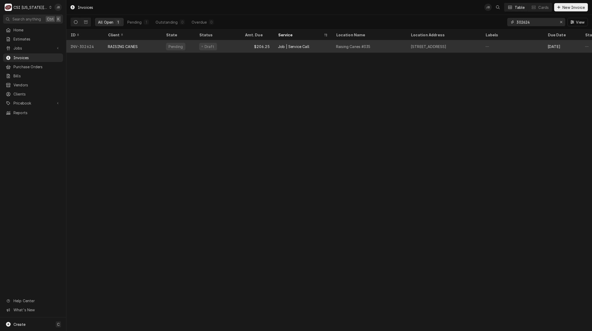
type input "302624"
click at [296, 47] on div "Job | Service Call" at bounding box center [293, 46] width 31 height 5
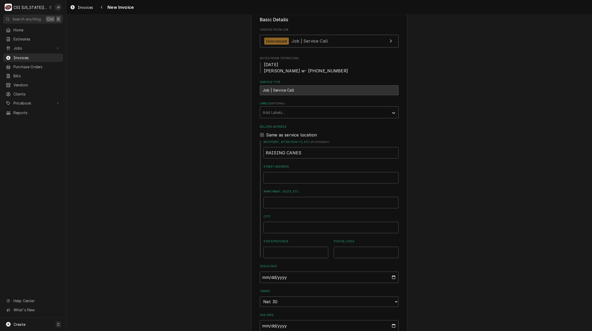
scroll to position [467, 0]
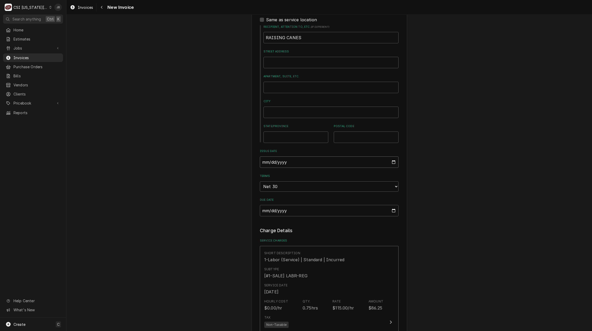
click at [390, 156] on input "[DATE]" at bounding box center [329, 161] width 139 height 11
type textarea "x"
type input "2025-08-31"
click at [209, 200] on div "Please provide the following information to create your invoice: Client Details…" at bounding box center [328, 170] width 525 height 1232
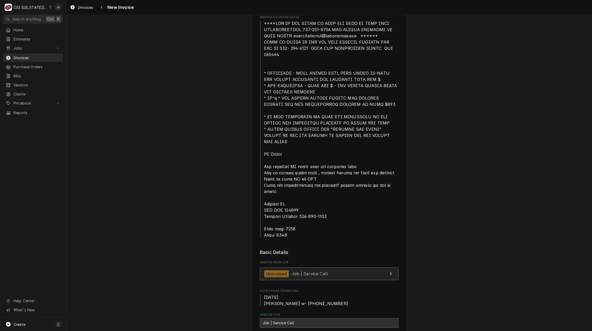
scroll to position [156, 0]
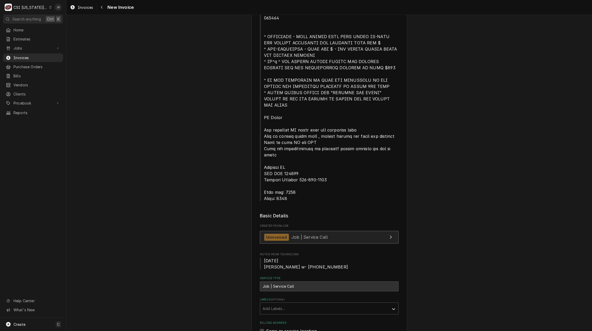
click at [320, 234] on span "Job | Service Call" at bounding box center [309, 236] width 36 height 5
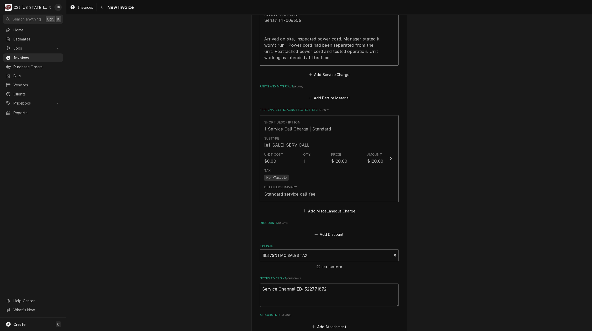
scroll to position [927, 0]
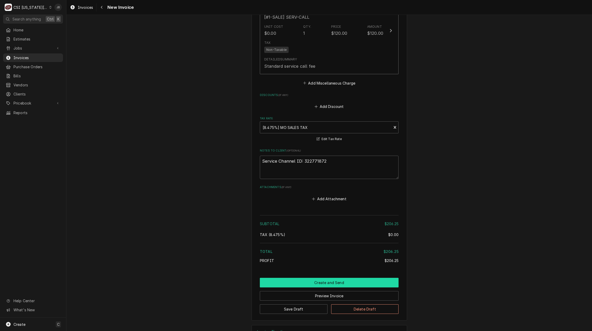
click at [298, 278] on button "Create and Send" at bounding box center [329, 283] width 139 height 10
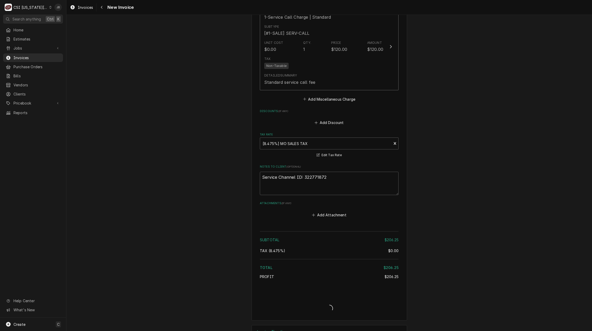
type textarea "x"
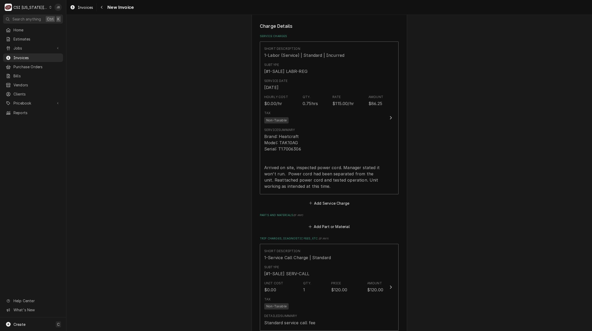
scroll to position [626, 0]
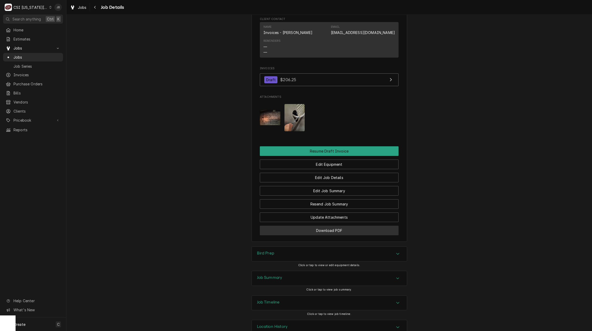
scroll to position [780, 0]
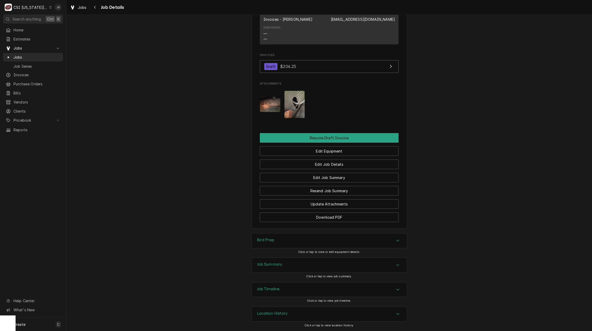
click at [295, 103] on img "Attachments" at bounding box center [294, 104] width 20 height 27
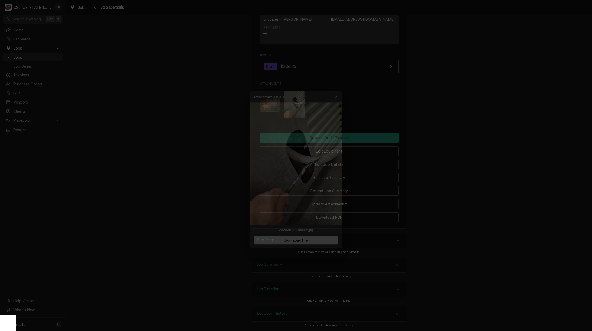
click at [207, 139] on div at bounding box center [296, 165] width 592 height 331
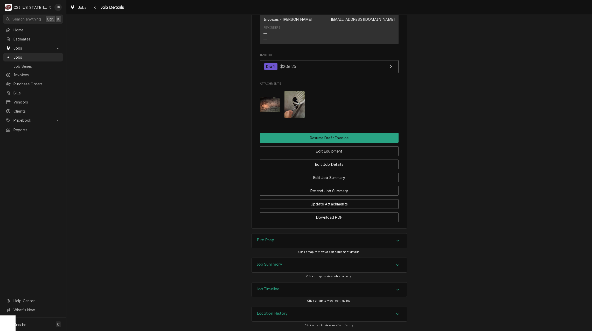
click at [275, 102] on img "Attachments" at bounding box center [270, 104] width 20 height 15
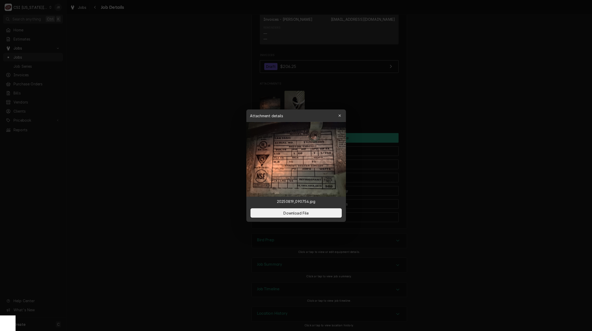
click at [402, 113] on div at bounding box center [296, 165] width 592 height 331
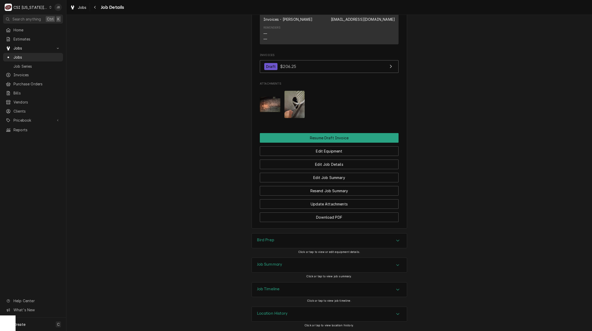
click at [280, 266] on div "Job Summary" at bounding box center [329, 265] width 155 height 15
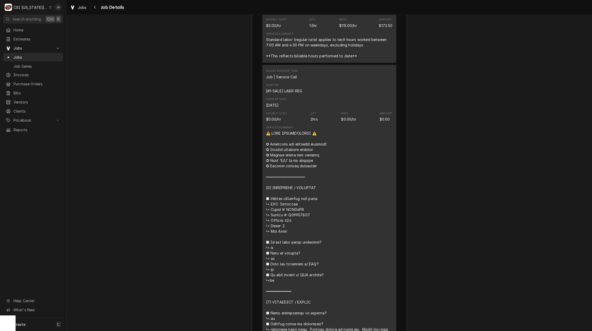
scroll to position [1272, 0]
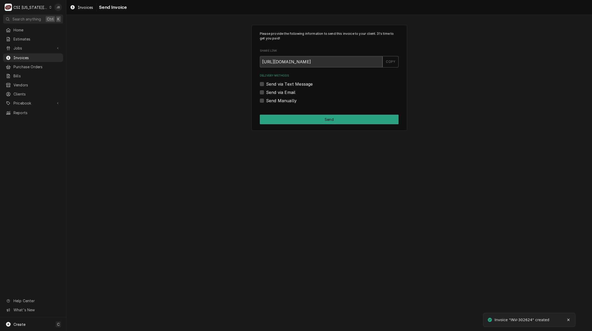
click at [283, 95] on label "Send via Email" at bounding box center [280, 92] width 29 height 6
click at [283, 95] on input "Send via Email" at bounding box center [335, 94] width 139 height 11
checkbox input "true"
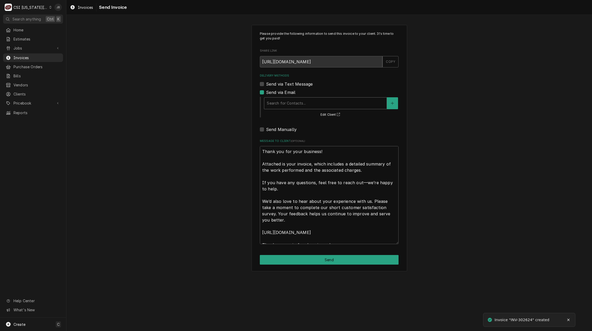
click at [283, 99] on div "Delivery Methods" at bounding box center [325, 102] width 117 height 9
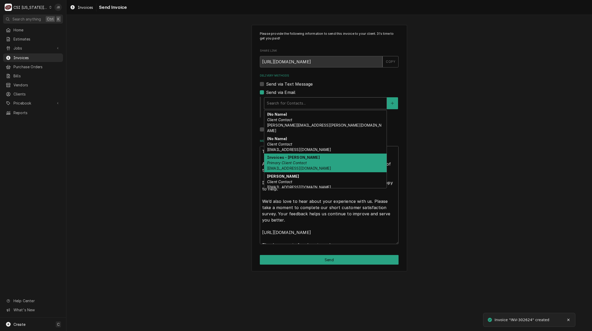
click at [300, 160] on em "Primary Client Contact" at bounding box center [287, 162] width 40 height 4
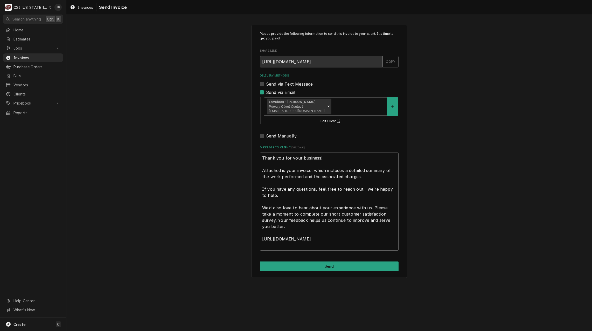
scroll to position [6, 0]
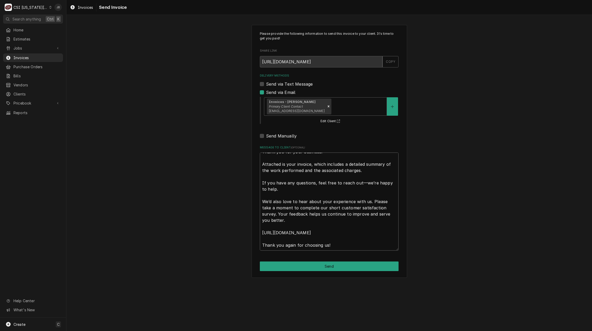
drag, startPoint x: 262, startPoint y: 158, endPoint x: 480, endPoint y: 261, distance: 240.9
click at [478, 261] on div "Please provide the following information to send this invoice to your client. I…" at bounding box center [328, 151] width 525 height 262
type textarea "x"
type textarea "a"
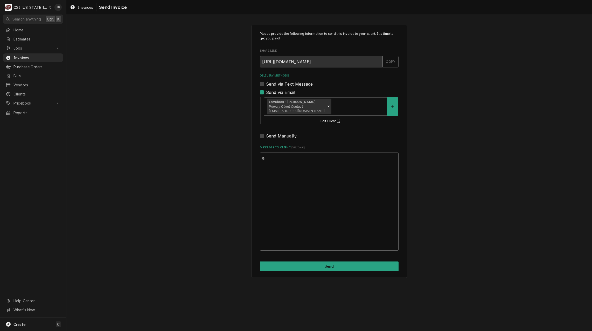
scroll to position [0, 0]
type textarea "x"
type textarea "ap"
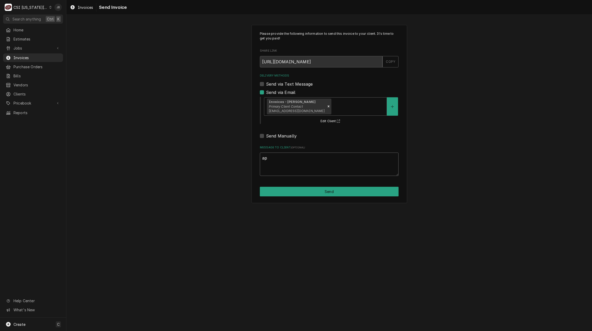
type textarea "x"
type textarea "app"
type textarea "x"
type textarea "appr"
type textarea "x"
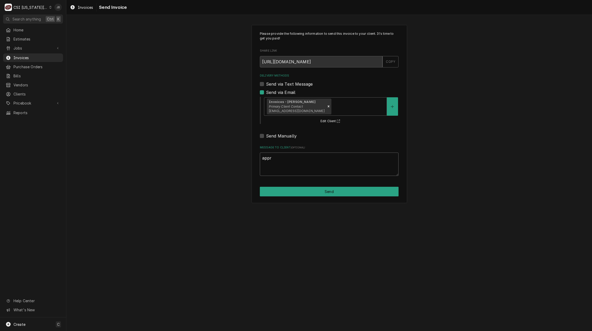
type textarea "appro"
type textarea "x"
type textarea "approv"
type textarea "x"
type textarea "approve"
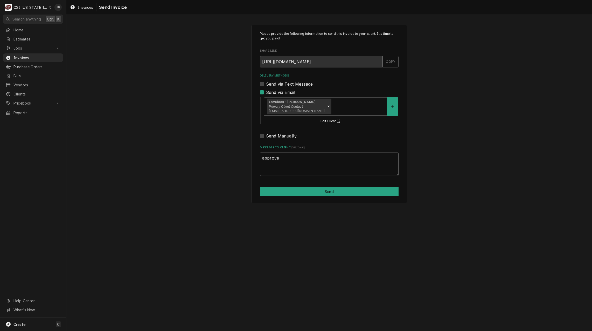
type textarea "x"
type textarea "approved"
type textarea "x"
type textarea "approved"
drag, startPoint x: 303, startPoint y: 186, endPoint x: 303, endPoint y: 190, distance: 4.1
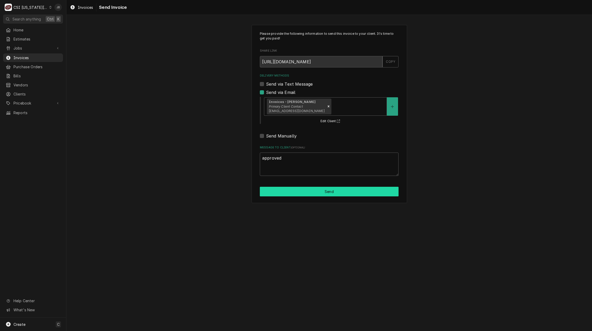
click at [303, 186] on div "Please provide the following information to send this invoice to your client. I…" at bounding box center [329, 114] width 156 height 178
click at [303, 190] on button "Send" at bounding box center [329, 192] width 139 height 10
type textarea "x"
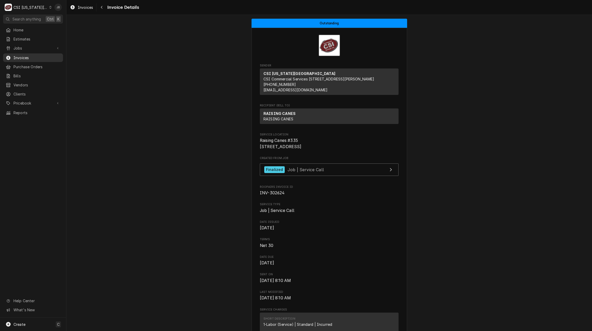
click at [23, 55] on span "Invoices" at bounding box center [36, 57] width 47 height 5
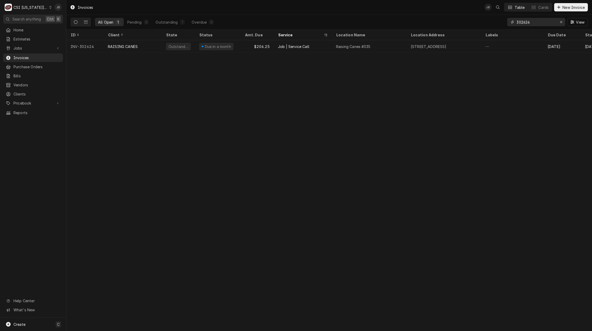
click at [540, 23] on input "302624" at bounding box center [535, 22] width 39 height 8
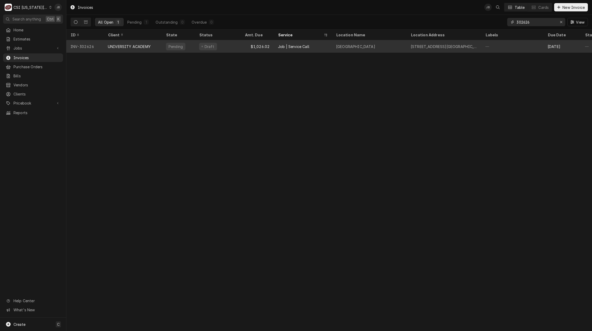
type input "302626"
click at [186, 47] on div "Pending" at bounding box center [178, 46] width 33 height 12
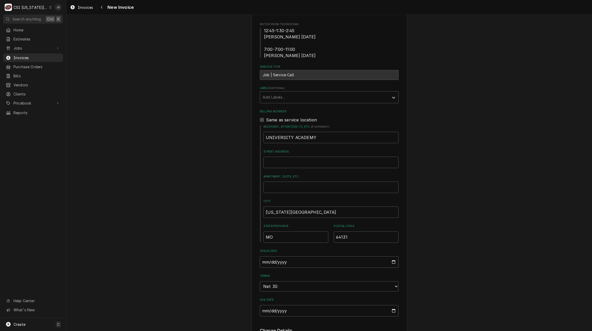
scroll to position [156, 0]
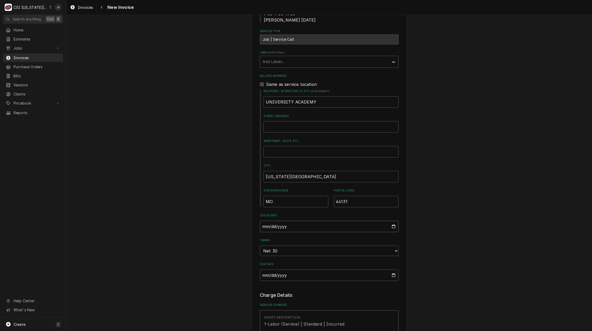
click at [390, 227] on input "2025-08-20" at bounding box center [329, 226] width 139 height 11
type input "2025-08-31"
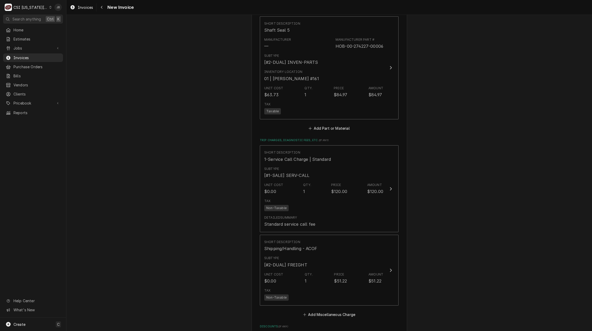
scroll to position [1166, 0]
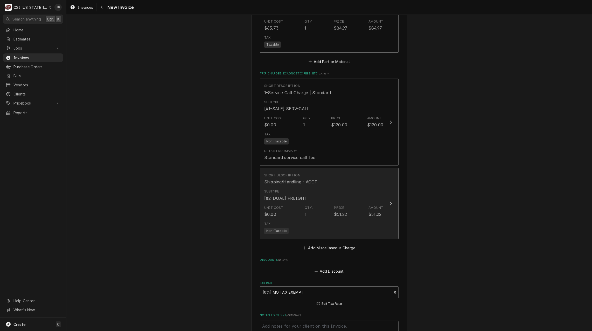
click at [345, 212] on div "Unit Cost $0.00 Qty. 1 Price $51.22 Amount $51.22" at bounding box center [323, 211] width 119 height 16
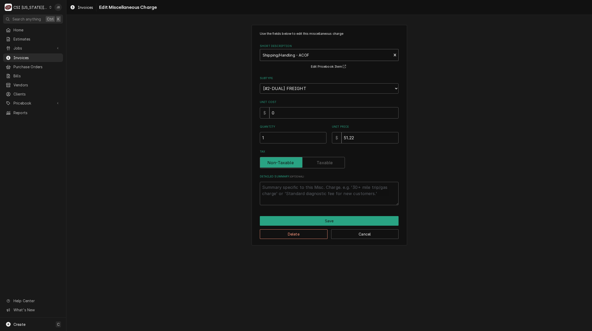
type textarea "x"
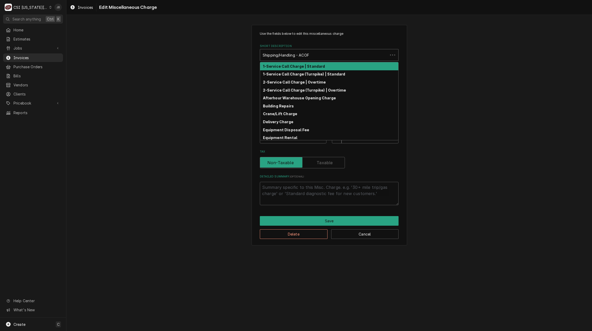
click at [292, 58] on div "Short Description" at bounding box center [324, 54] width 123 height 9
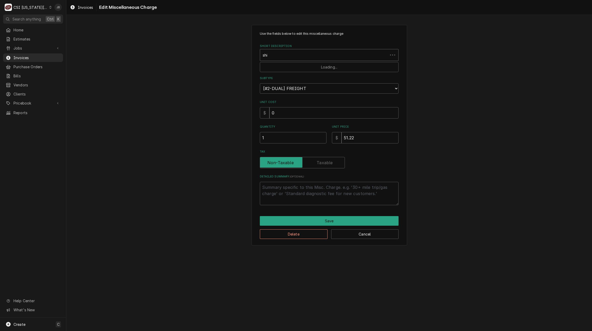
type input "ship"
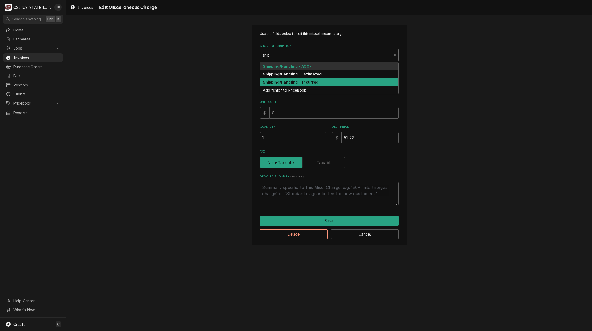
click at [299, 79] on div "Shipping/Handling - Incurred" at bounding box center [329, 82] width 138 height 8
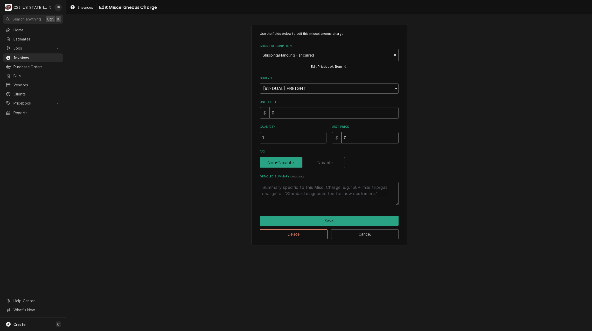
drag, startPoint x: 363, startPoint y: 138, endPoint x: 299, endPoint y: 138, distance: 63.5
click at [305, 138] on div "Quantity 1 Unit Price $ 0" at bounding box center [329, 134] width 139 height 18
type textarea "x"
type input "5"
type textarea "x"
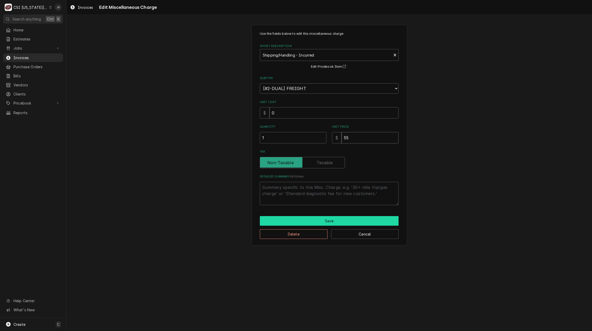
type input "55"
click at [303, 221] on button "Save" at bounding box center [329, 221] width 139 height 10
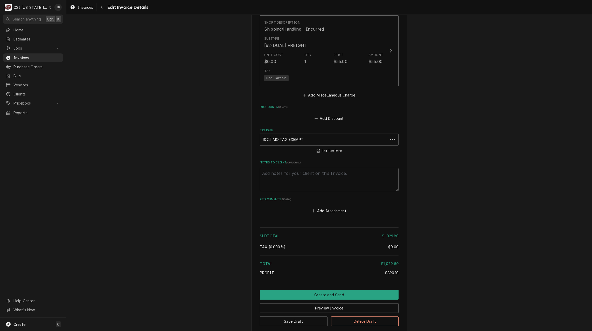
scroll to position [1350, 0]
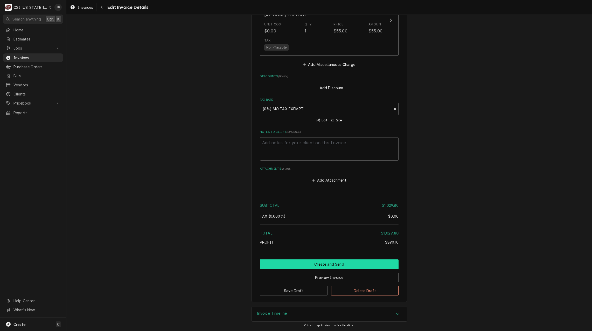
click at [314, 259] on button "Create and Send" at bounding box center [329, 264] width 139 height 10
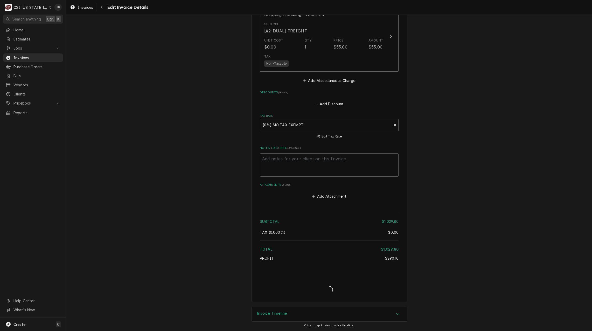
scroll to position [1334, 0]
type textarea "x"
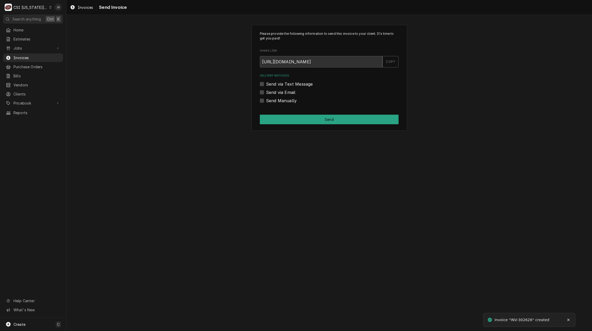
drag, startPoint x: 287, startPoint y: 97, endPoint x: 291, endPoint y: 96, distance: 4.5
click at [287, 97] on div "Delivery Methods Send via Text Message Send via Email Send Manually" at bounding box center [329, 89] width 139 height 30
click at [289, 93] on label "Send via Email" at bounding box center [280, 92] width 29 height 6
click at [289, 93] on input "Send via Email" at bounding box center [335, 94] width 139 height 11
checkbox input "true"
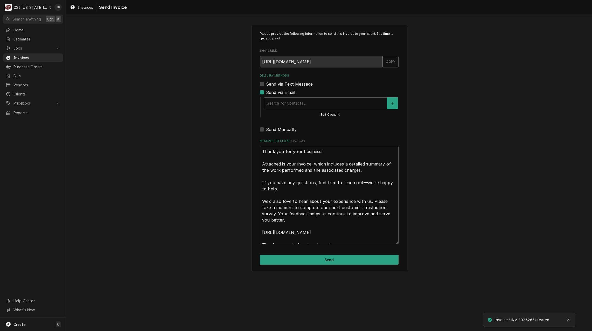
drag, startPoint x: 288, startPoint y: 102, endPoint x: 299, endPoint y: 103, distance: 11.2
click at [288, 102] on div "Delivery Methods" at bounding box center [325, 102] width 117 height 9
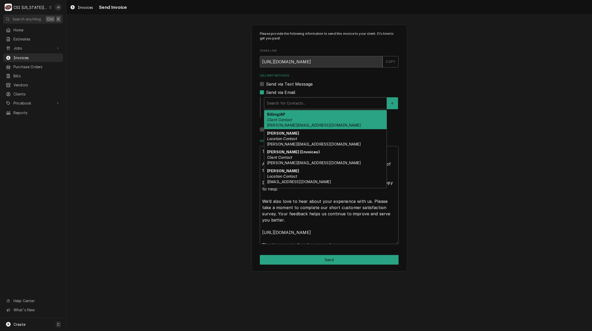
click at [313, 123] on span "frye@universityacademy.org" at bounding box center [314, 125] width 94 height 4
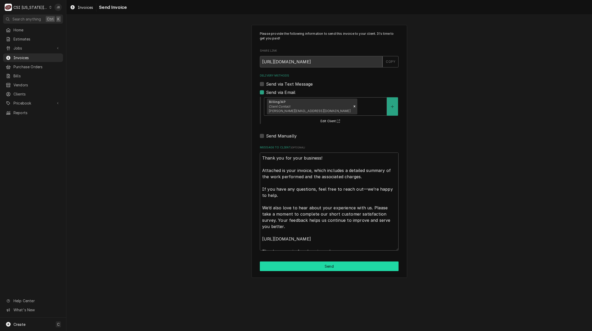
drag, startPoint x: 314, startPoint y: 265, endPoint x: 477, endPoint y: 270, distance: 163.9
click at [314, 264] on button "Send" at bounding box center [329, 266] width 139 height 10
type textarea "x"
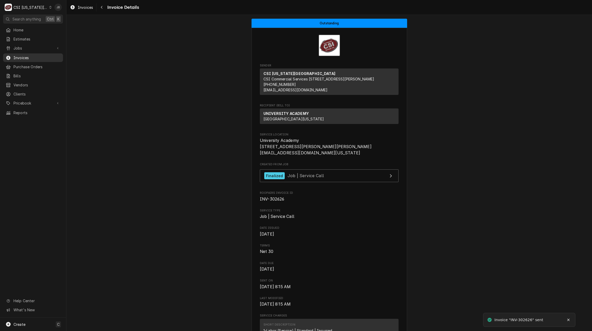
click at [32, 53] on link "Invoices" at bounding box center [33, 57] width 60 height 9
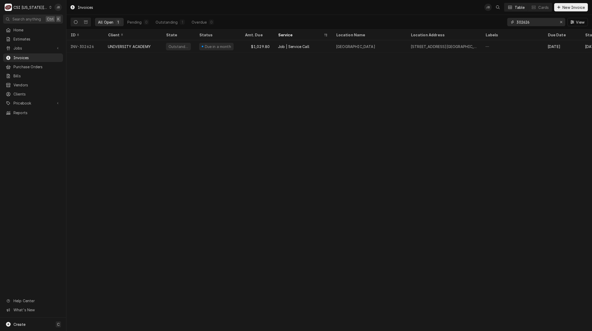
click at [536, 18] on input "302626" at bounding box center [535, 22] width 39 height 8
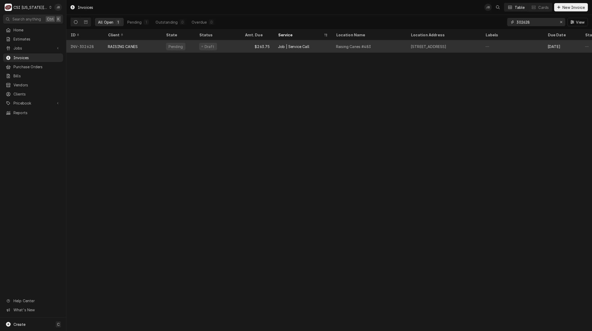
type input "302628"
click at [171, 48] on div "Pending" at bounding box center [175, 47] width 19 height 8
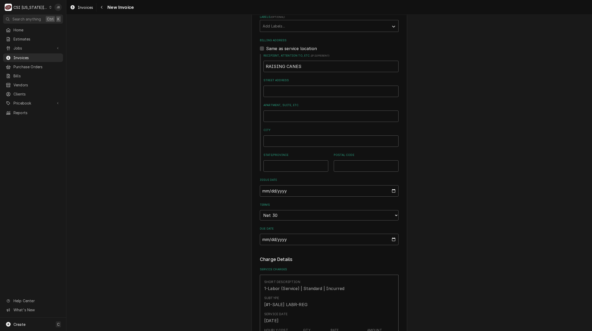
scroll to position [518, 0]
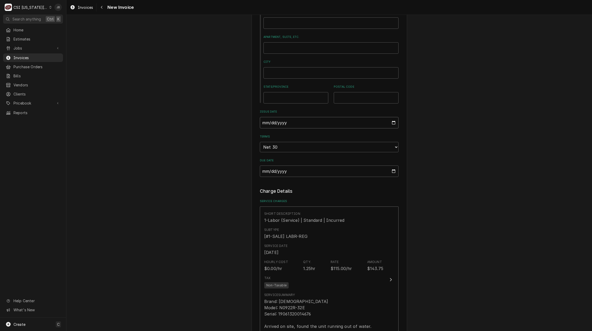
click at [392, 117] on input "2025-08-20" at bounding box center [329, 122] width 139 height 11
type textarea "x"
type input "2025-08-31"
click at [354, 168] on div "Please provide the following information to create your invoice: Client Details…" at bounding box center [329, 65] width 139 height 1104
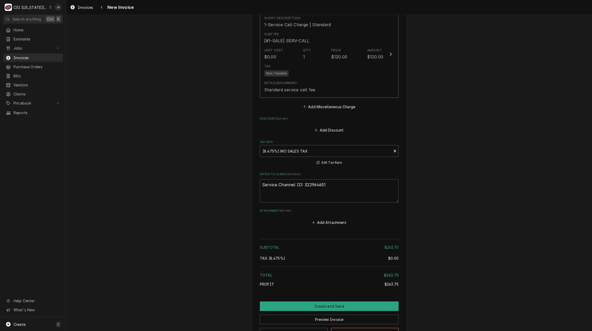
scroll to position [933, 0]
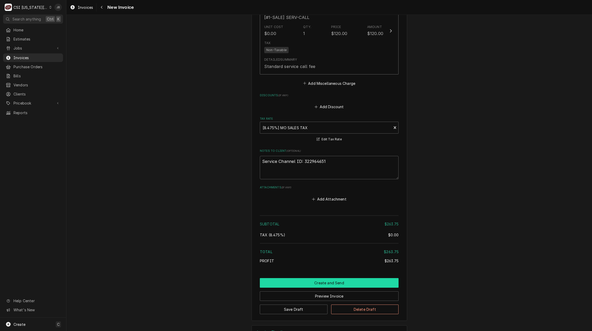
click at [293, 278] on button "Create and Send" at bounding box center [329, 283] width 139 height 10
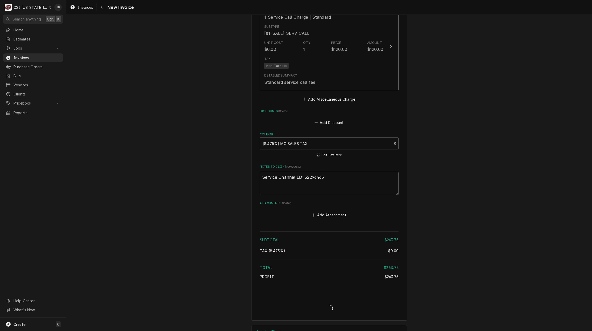
type textarea "x"
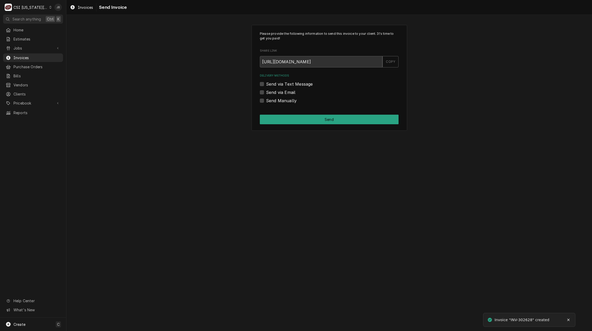
click at [287, 92] on label "Send via Email" at bounding box center [280, 92] width 29 height 6
click at [287, 92] on input "Send via Email" at bounding box center [335, 94] width 139 height 11
checkbox input "true"
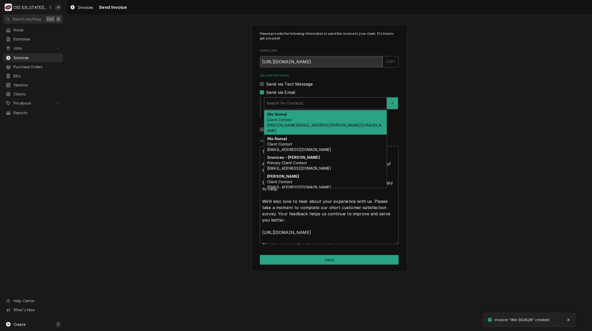
drag, startPoint x: 284, startPoint y: 105, endPoint x: 288, endPoint y: 109, distance: 6.1
click at [284, 105] on div "Delivery Methods" at bounding box center [325, 102] width 117 height 9
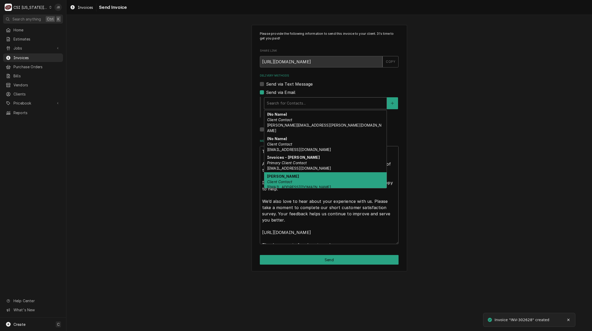
scroll to position [16, 0]
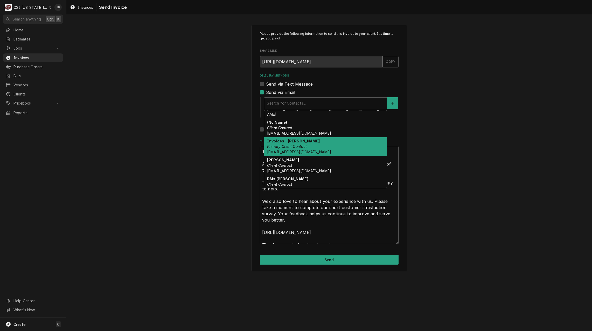
click at [295, 144] on em "Primary Client Contact" at bounding box center [287, 146] width 40 height 4
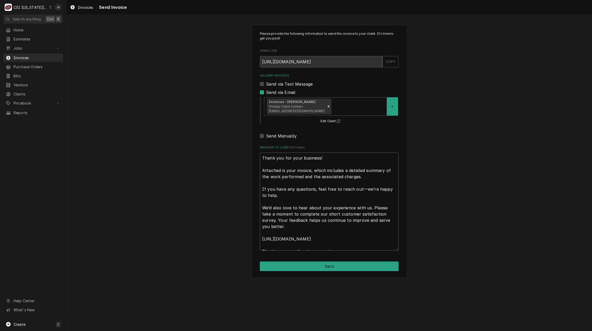
scroll to position [6, 0]
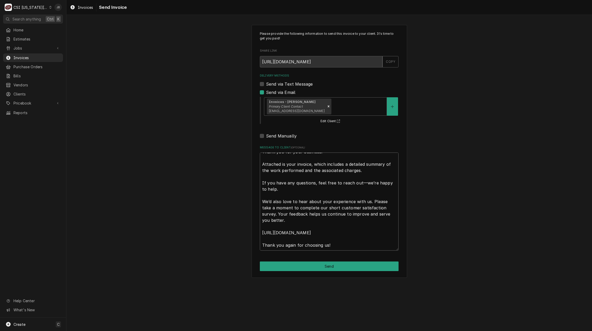
drag, startPoint x: 261, startPoint y: 157, endPoint x: 523, endPoint y: 308, distance: 302.1
click at [523, 308] on div "Please provide the following information to send this invoice to your client. I…" at bounding box center [328, 173] width 525 height 316
type textarea "x"
type textarea "a"
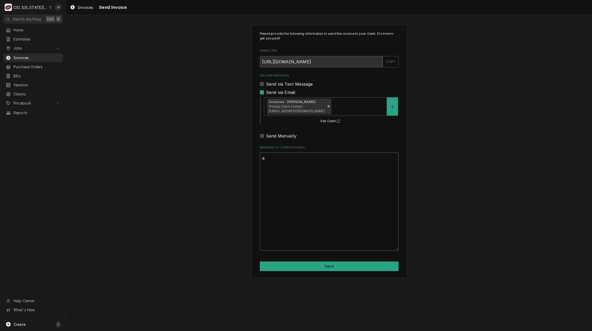
scroll to position [0, 0]
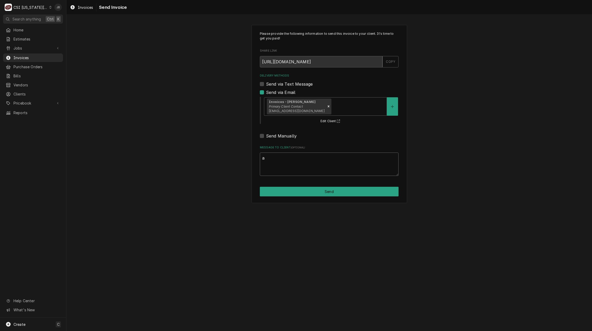
type textarea "x"
type textarea "ap"
type textarea "x"
type textarea "app"
type textarea "x"
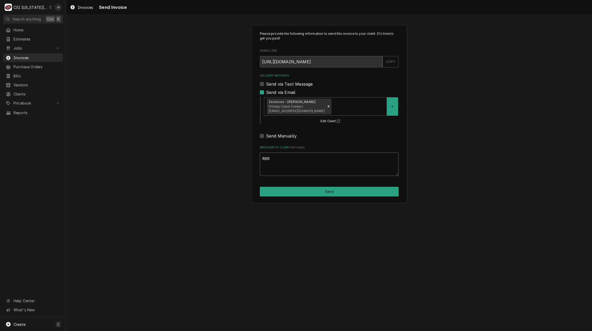
type textarea "appr"
type textarea "x"
type textarea "appro"
type textarea "x"
type textarea "approv"
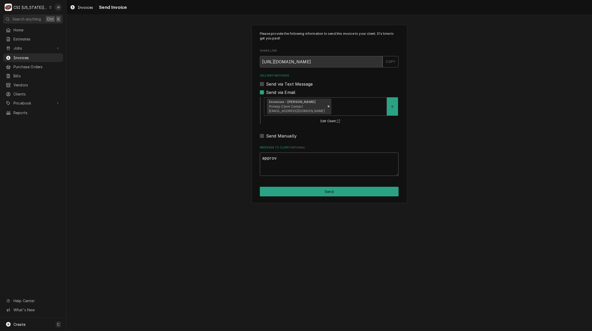
type textarea "x"
type textarea "approve"
type textarea "x"
type textarea "approved"
type textarea "x"
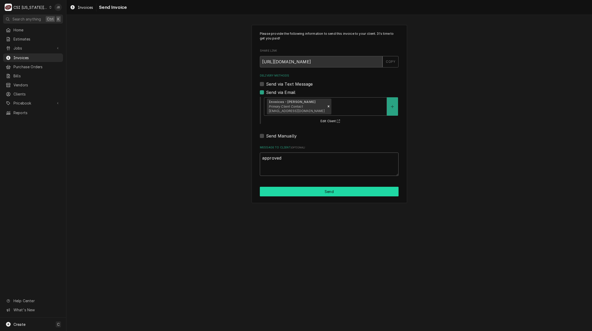
type textarea "approved"
click at [298, 189] on button "Send" at bounding box center [329, 192] width 139 height 10
type textarea "x"
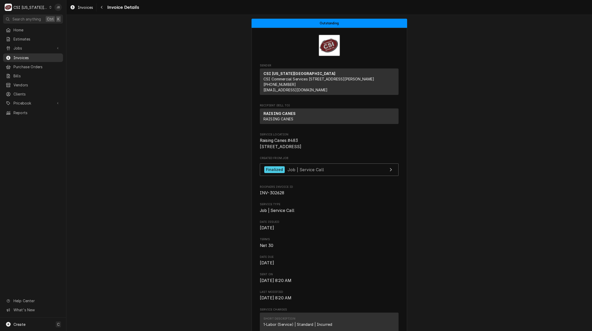
click at [40, 55] on span "Invoices" at bounding box center [36, 57] width 47 height 5
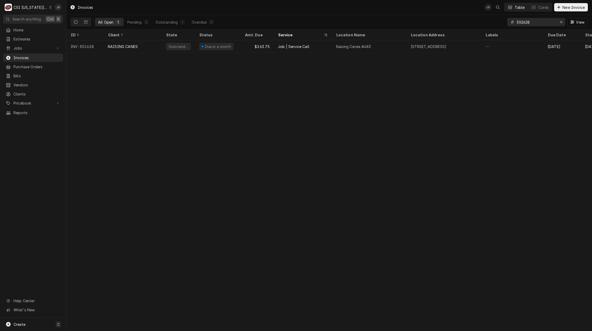
click at [536, 22] on input "302628" at bounding box center [535, 22] width 39 height 8
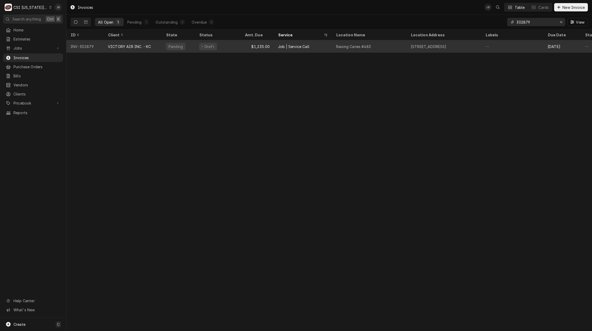
type input "302879"
click at [169, 50] on div "Pending" at bounding box center [178, 46] width 33 height 12
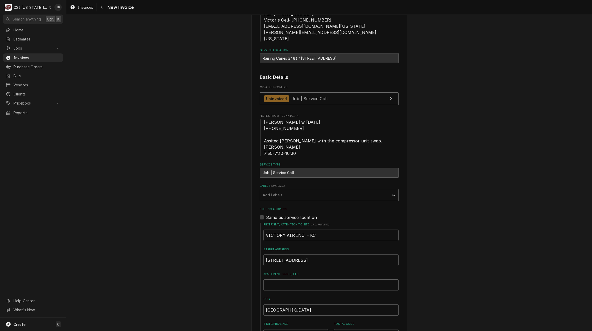
scroll to position [104, 0]
click at [308, 95] on span "Job | Service Call" at bounding box center [309, 96] width 36 height 5
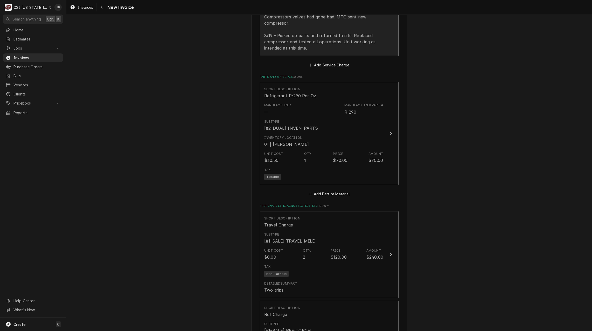
scroll to position [726, 0]
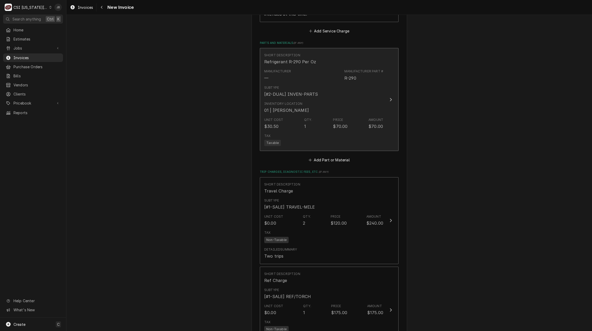
click at [325, 115] on div "Unit Cost $30.50 Qty. 1 Price $70.00 Amount $70.00" at bounding box center [323, 123] width 119 height 16
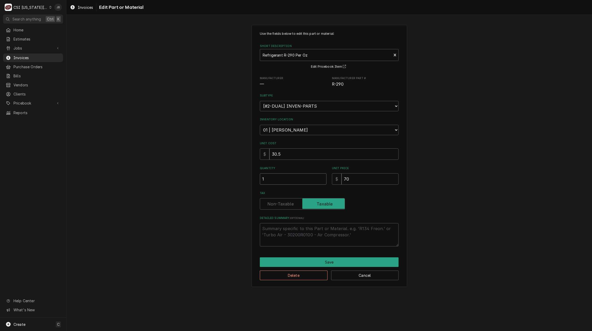
drag, startPoint x: 266, startPoint y: 180, endPoint x: 248, endPoint y: 178, distance: 18.5
click at [248, 178] on div "Use the fields below to edit this part or material: Short Description Refrigera…" at bounding box center [328, 155] width 525 height 271
type textarea "x"
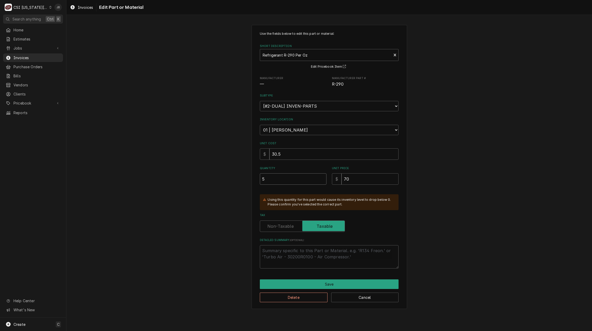
type input "5"
click at [295, 127] on select "Choose a location... 00 | KC WAREHOUSE 00 | MAIN WAREHOUSE 01 | BRIAN BREAZIER …" at bounding box center [329, 130] width 139 height 10
select select "2705"
click at [260, 125] on select "Choose a location... 00 | KC WAREHOUSE 00 | MAIN WAREHOUSE 01 | BRIAN BREAZIER …" at bounding box center [329, 130] width 139 height 10
click at [372, 207] on div "Using this quantity for this part would cause its inventory level to drop below…" at bounding box center [329, 202] width 139 height 16
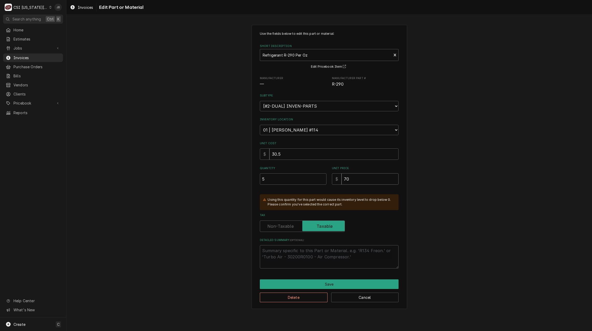
drag, startPoint x: 357, startPoint y: 180, endPoint x: 339, endPoint y: 180, distance: 18.7
click at [339, 180] on div "$ 70" at bounding box center [365, 178] width 67 height 11
type textarea "x"
type input "1"
type textarea "x"
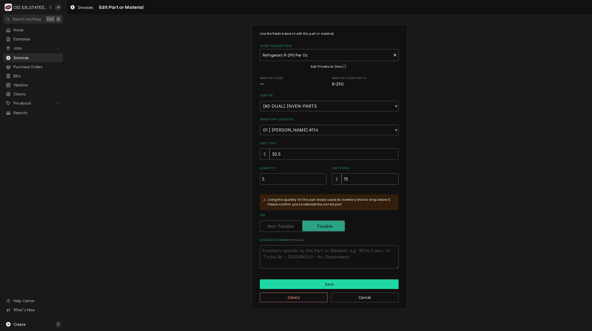
type input "15"
click at [307, 282] on button "Save" at bounding box center [329, 284] width 139 height 10
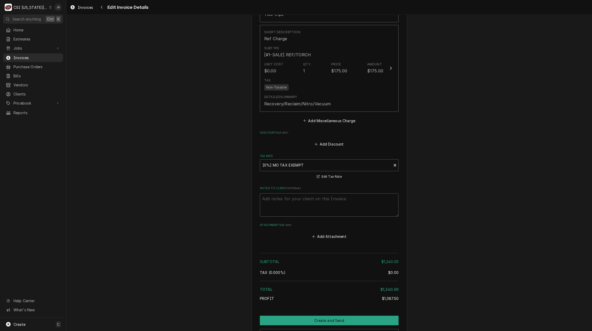
scroll to position [995, 0]
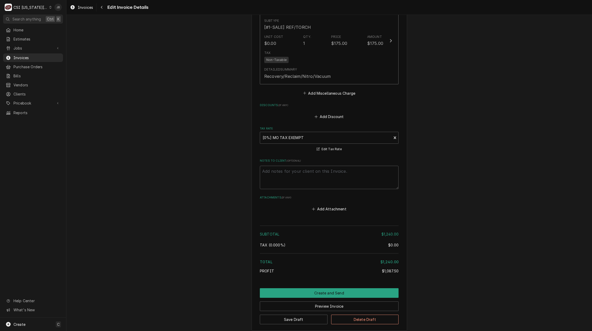
click at [295, 298] on div "Preview Invoice" at bounding box center [329, 304] width 139 height 13
click at [325, 289] on button "Create and Send" at bounding box center [329, 293] width 139 height 10
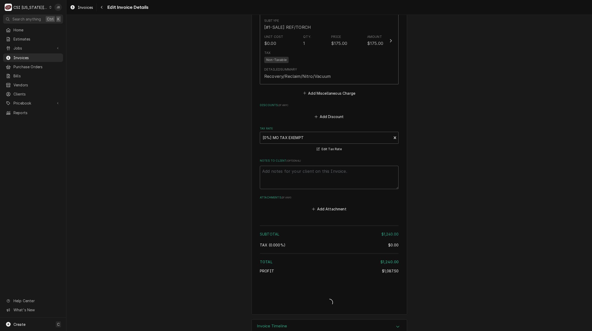
type textarea "x"
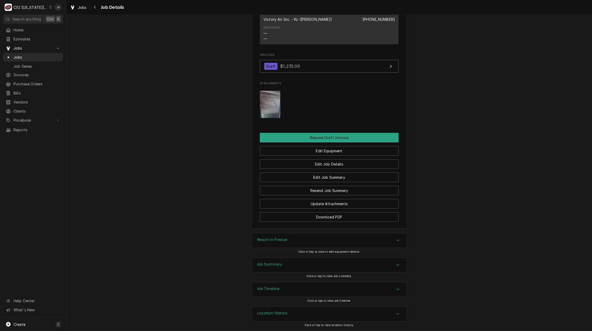
scroll to position [433, 0]
click at [274, 266] on h3 "Job Summary" at bounding box center [269, 264] width 25 height 5
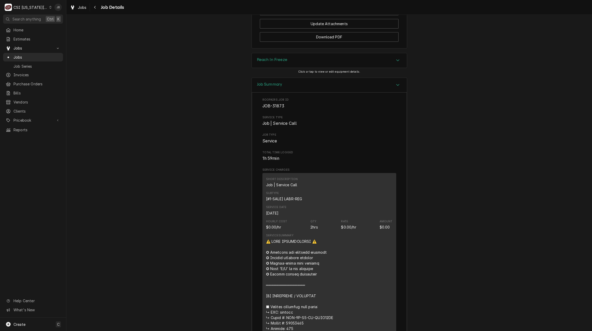
scroll to position [529, 0]
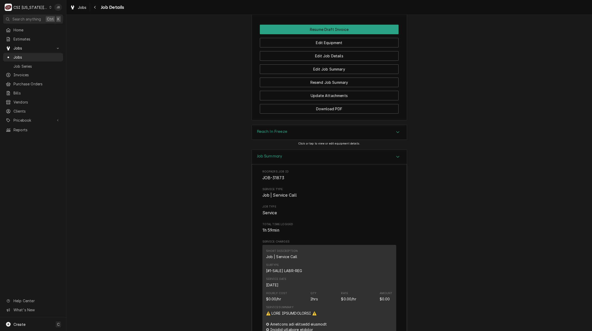
click at [296, 139] on div "Reach In Freeze" at bounding box center [329, 132] width 155 height 15
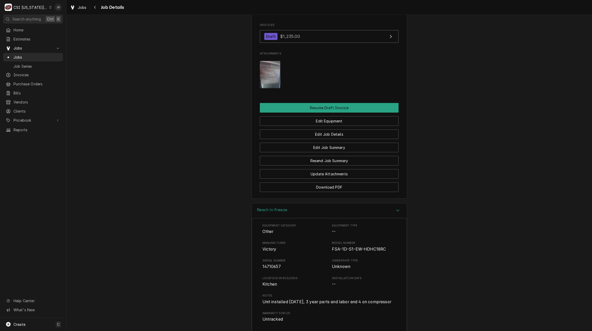
scroll to position [400, 0]
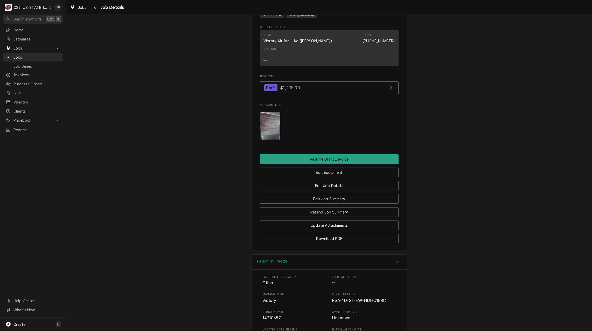
click at [264, 133] on img "Attachments" at bounding box center [270, 125] width 20 height 27
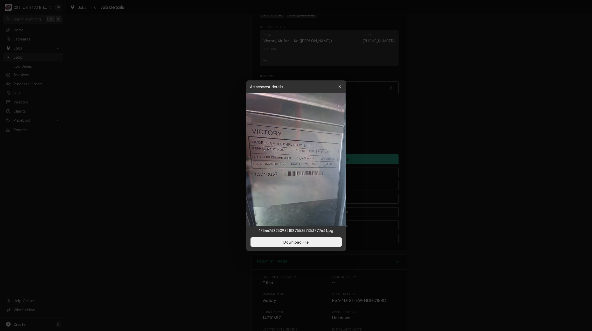
click at [415, 147] on div at bounding box center [296, 165] width 592 height 331
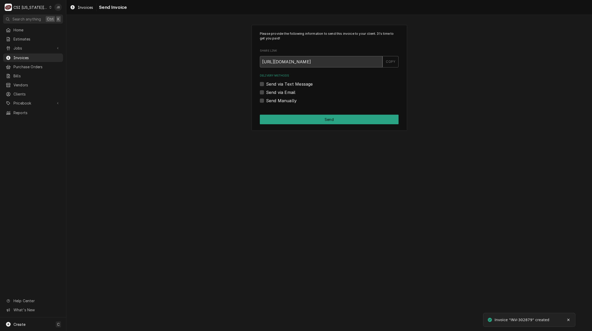
click at [301, 65] on input "[URL][DOMAIN_NAME]" at bounding box center [321, 61] width 123 height 11
click at [278, 94] on label "Send via Email" at bounding box center [280, 92] width 29 height 6
click at [278, 94] on input "Send via Email" at bounding box center [335, 94] width 139 height 11
checkbox input "true"
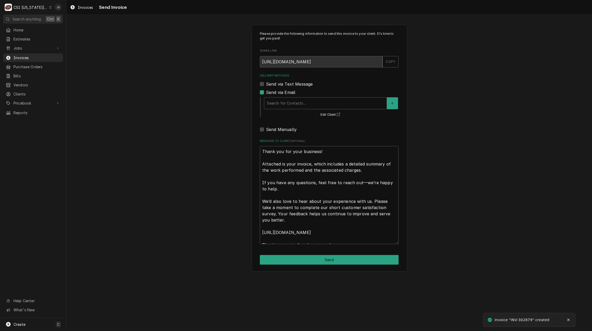
click at [300, 96] on div "Search for Contacts... Edit Client" at bounding box center [329, 106] width 139 height 23
click at [297, 103] on div "Delivery Methods" at bounding box center [325, 102] width 117 height 9
click at [294, 102] on div "Delivery Methods" at bounding box center [325, 102] width 117 height 9
click at [392, 102] on icon "Create New Contact" at bounding box center [392, 103] width 3 height 4
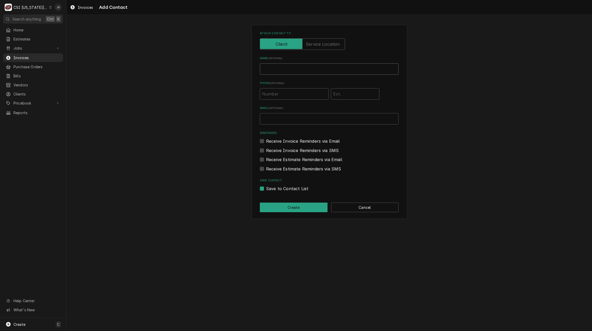
click at [281, 67] on input "Name ( optional )" at bounding box center [329, 68] width 139 height 11
type input "Jessica Rentfro (Send Invoices for submition)"
type input "jessica.rentfro@csi1.com"
click at [300, 207] on button "Create" at bounding box center [294, 207] width 68 height 10
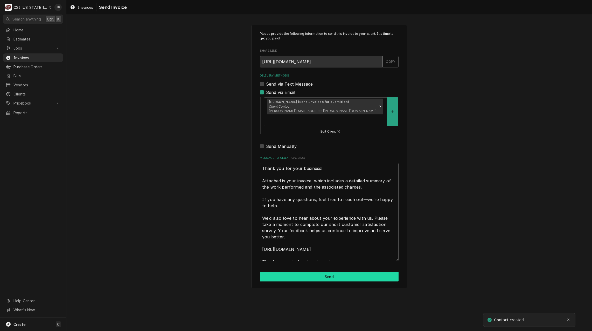
click at [307, 272] on button "Send" at bounding box center [329, 277] width 139 height 10
type textarea "x"
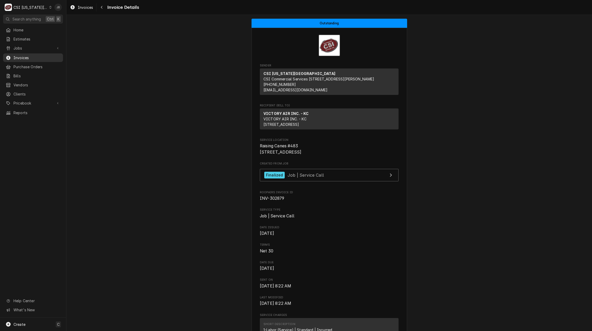
click at [39, 56] on span "Invoices" at bounding box center [36, 57] width 47 height 5
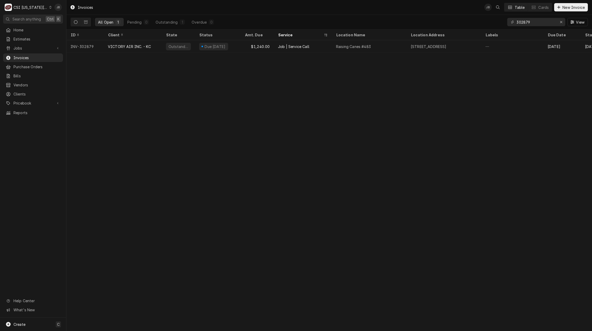
click at [538, 26] on div "302879 View" at bounding box center [547, 22] width 81 height 15
click at [538, 21] on input "302879" at bounding box center [535, 22] width 39 height 8
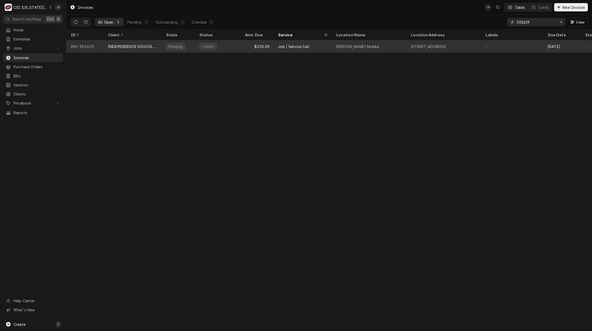
type input "302629"
click at [125, 47] on div "INDEPENDENCE SCHOOL DIST/NUTRITION" at bounding box center [133, 46] width 50 height 5
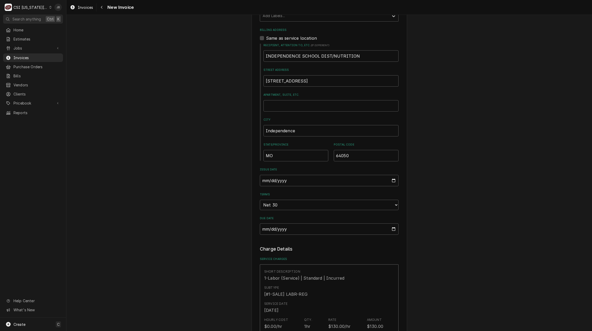
scroll to position [337, 0]
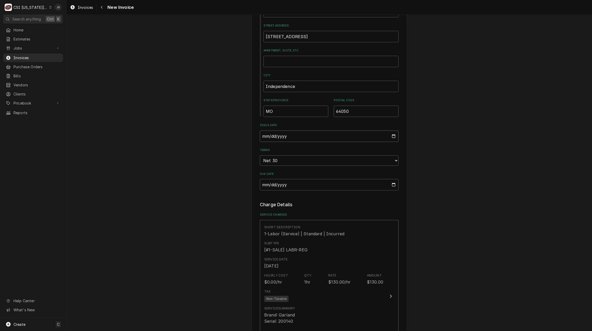
click at [391, 130] on input "[DATE]" at bounding box center [329, 135] width 139 height 11
type input "[DATE]"
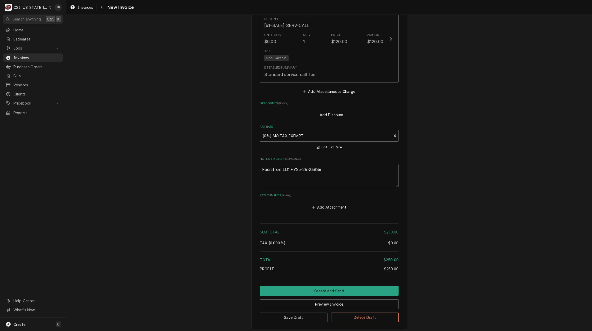
scroll to position [778, 0]
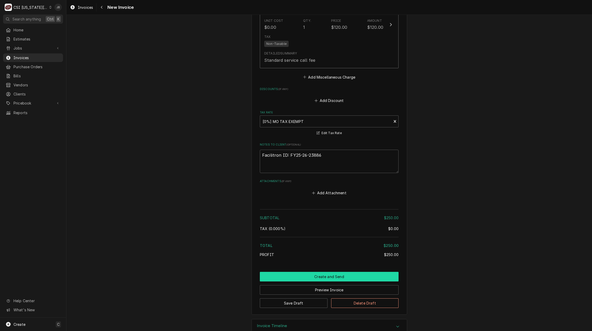
drag, startPoint x: 285, startPoint y: 263, endPoint x: 290, endPoint y: 262, distance: 4.5
click at [285, 272] on button "Create and Send" at bounding box center [329, 277] width 139 height 10
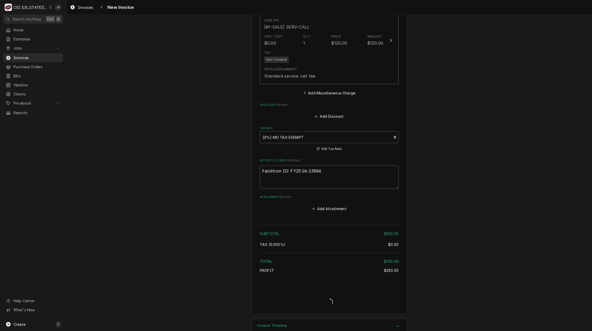
type textarea "x"
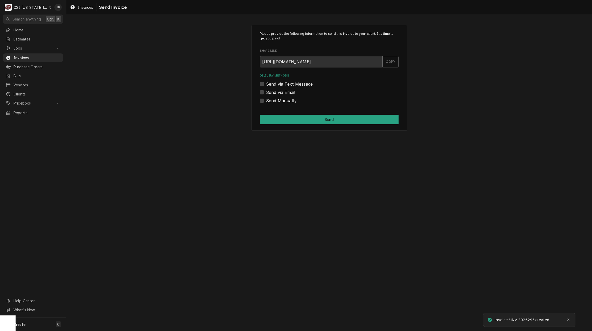
click at [285, 89] on label "Send via Email" at bounding box center [280, 92] width 29 height 6
click at [285, 89] on input "Send via Email" at bounding box center [335, 94] width 139 height 11
checkbox input "true"
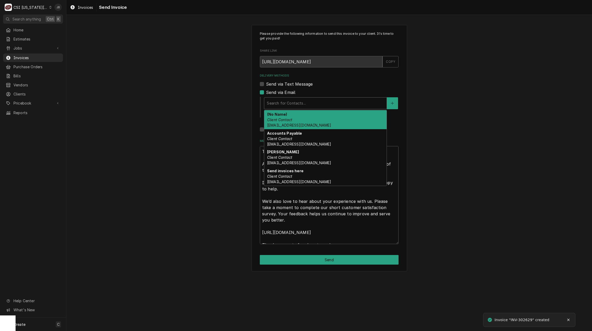
click at [283, 103] on div "Delivery Methods" at bounding box center [325, 102] width 117 height 9
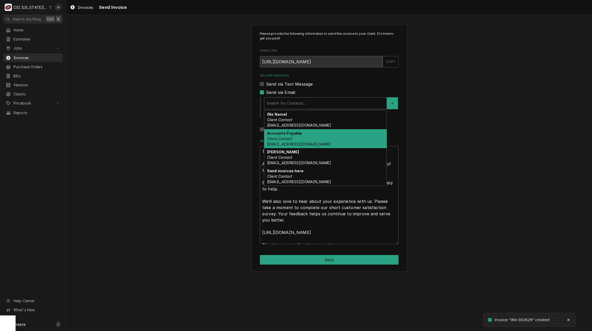
click at [307, 137] on div "Accounts Payable Client Contact Accounts_Payable@Isdschools.Org" at bounding box center [325, 138] width 122 height 19
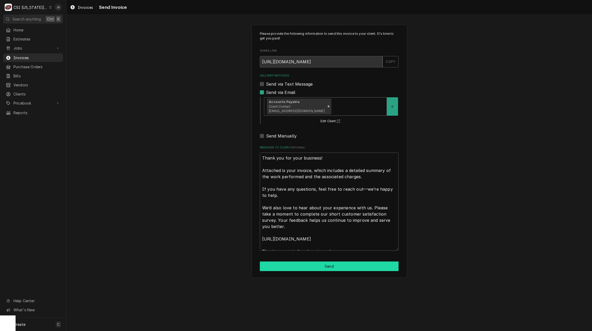
click at [294, 265] on button "Send" at bounding box center [329, 266] width 139 height 10
type textarea "x"
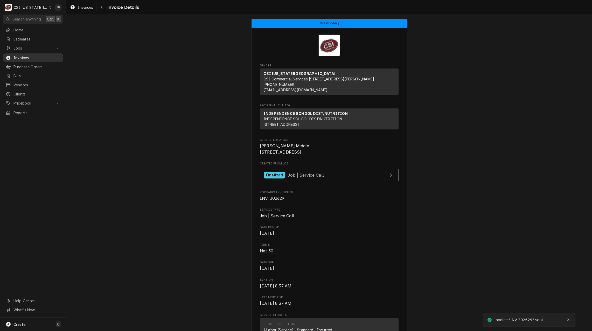
click at [30, 55] on span "Invoices" at bounding box center [36, 57] width 47 height 5
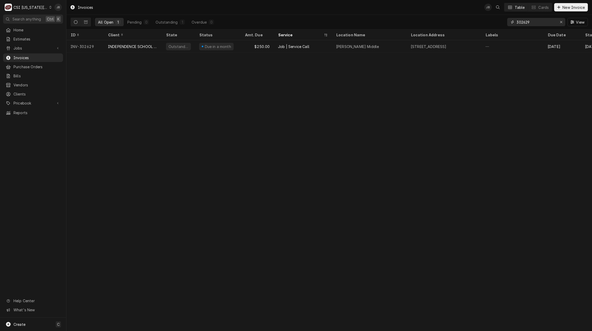
click at [529, 22] on input "302629" at bounding box center [535, 22] width 39 height 8
type input "302630"
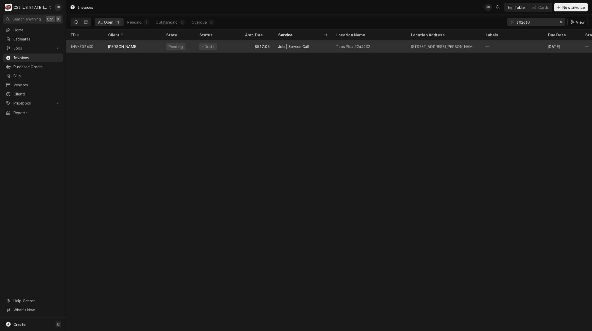
drag, startPoint x: 265, startPoint y: 46, endPoint x: 265, endPoint y: 39, distance: 6.5
click at [265, 46] on div "$517.06" at bounding box center [257, 46] width 33 height 12
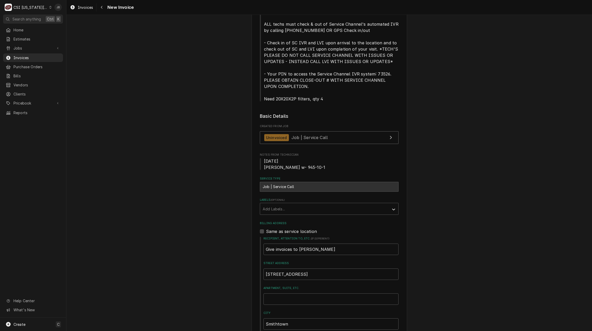
scroll to position [130, 0]
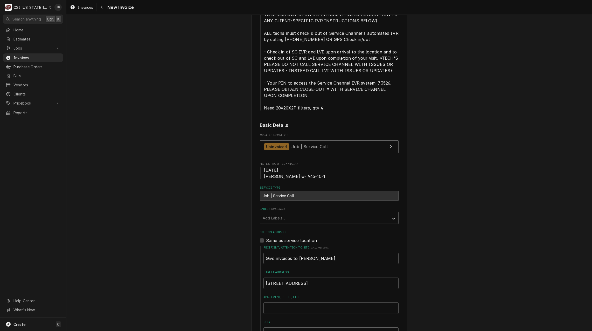
scroll to position [156, 0]
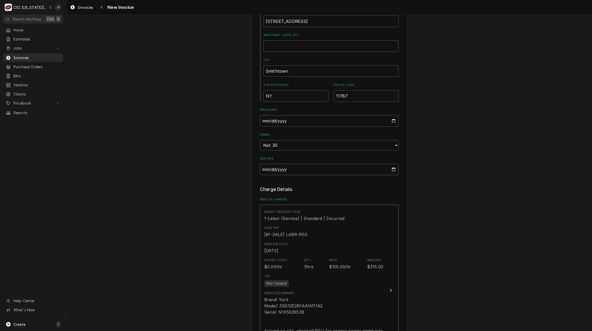
scroll to position [467, 0]
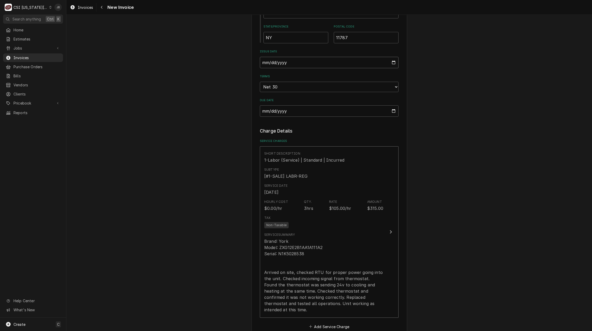
click at [391, 60] on input "2025-08-20" at bounding box center [329, 62] width 139 height 11
type textarea "x"
type input "2025-08-31"
click at [448, 124] on div "Please provide the following information to create your invoice: Client Details…" at bounding box center [328, 219] width 525 height 1330
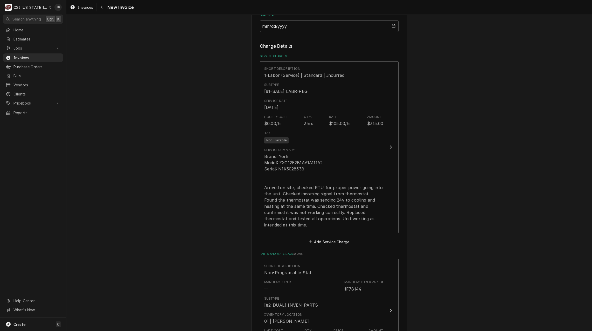
scroll to position [596, 0]
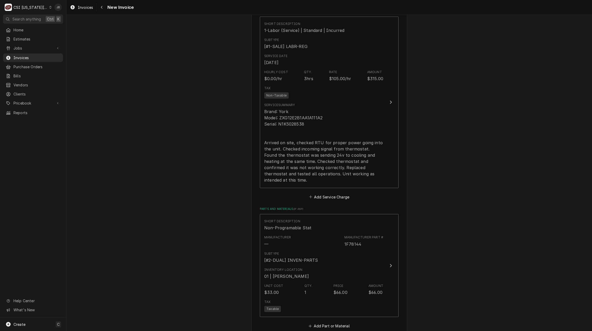
click at [463, 183] on div "Please provide the following information to create your invoice: Client Details…" at bounding box center [328, 89] width 525 height 1330
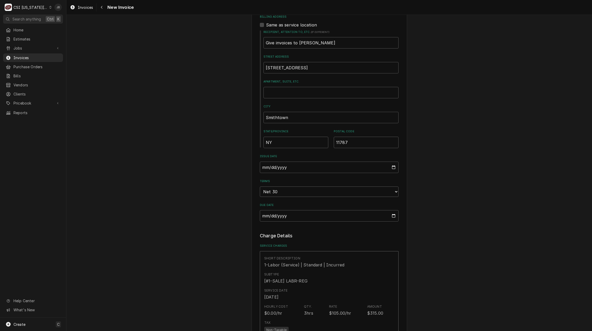
scroll to position [181, 0]
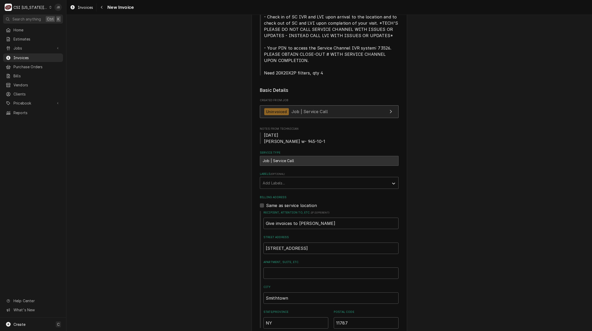
click at [295, 111] on span "Job | Service Call" at bounding box center [309, 111] width 36 height 5
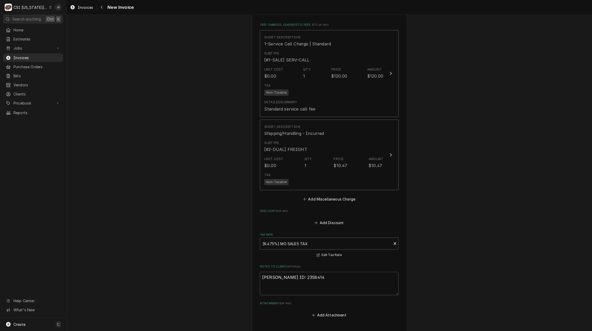
scroll to position [1011, 0]
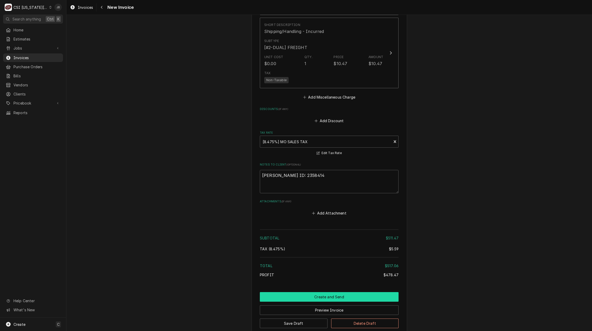
click at [302, 292] on button "Create and Send" at bounding box center [329, 297] width 139 height 10
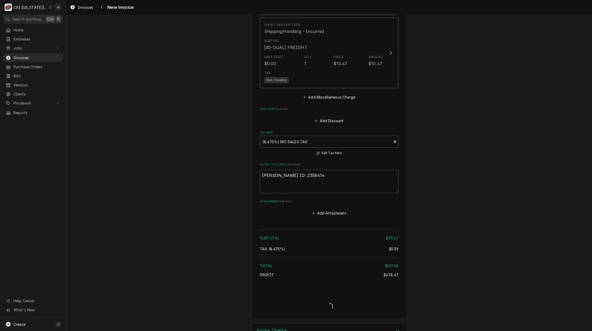
type textarea "x"
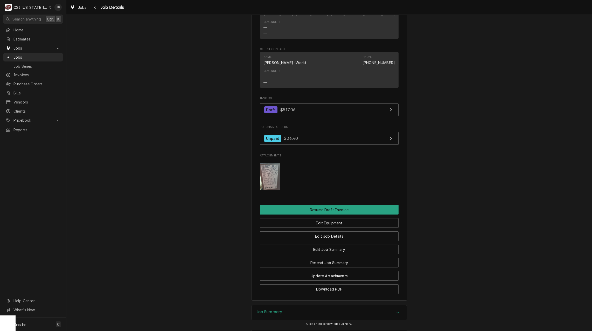
scroll to position [752, 0]
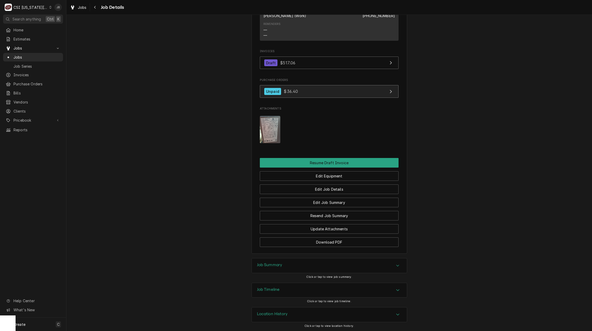
click at [289, 94] on span "$36.40" at bounding box center [291, 91] width 14 height 5
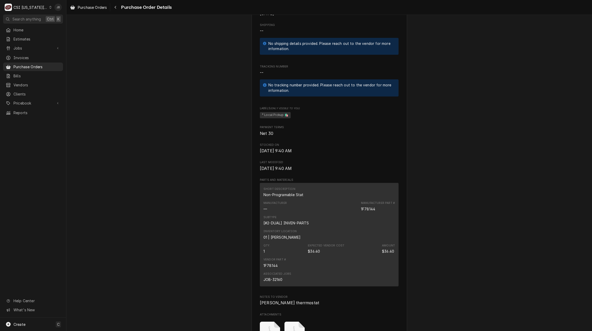
scroll to position [337, 0]
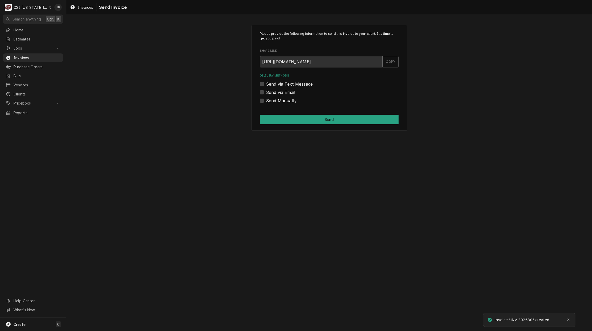
click at [281, 95] on label "Send via Email" at bounding box center [280, 92] width 29 height 6
click at [281, 95] on input "Send via Email" at bounding box center [335, 94] width 139 height 11
checkbox input "true"
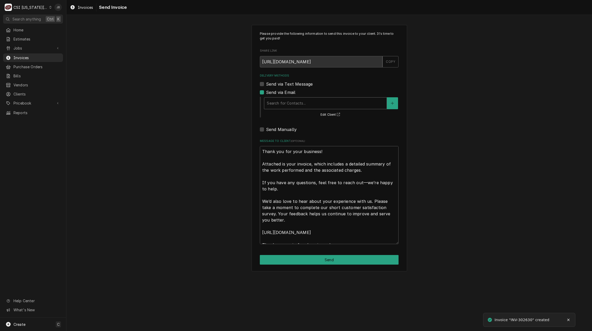
click at [294, 101] on div "Delivery Methods" at bounding box center [325, 102] width 117 height 9
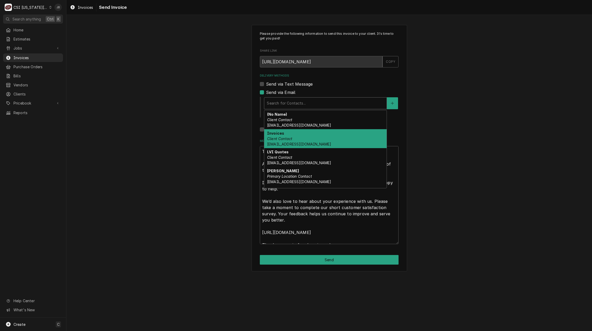
scroll to position [16, 0]
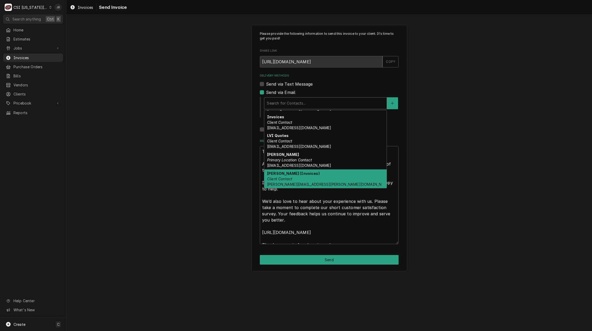
click at [302, 174] on strong "Vicky Stuesse (Invoices)" at bounding box center [293, 173] width 53 height 4
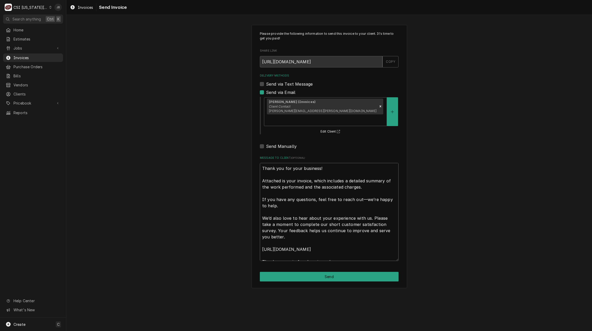
scroll to position [6, 0]
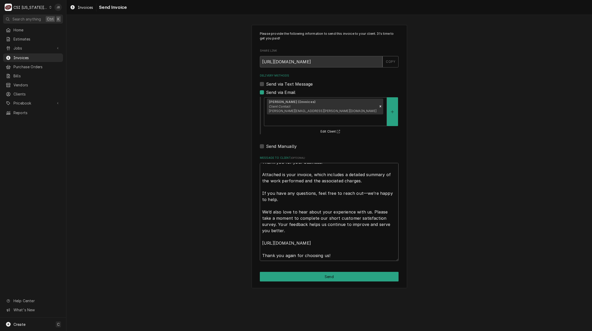
drag, startPoint x: 261, startPoint y: 157, endPoint x: 591, endPoint y: 329, distance: 372.2
click at [591, 330] on html "C CSI Kansas City JB Search anything Ctrl K Home Estimates Jobs Jobs Job Series…" at bounding box center [296, 165] width 592 height 331
type textarea "x"
type textarea "a"
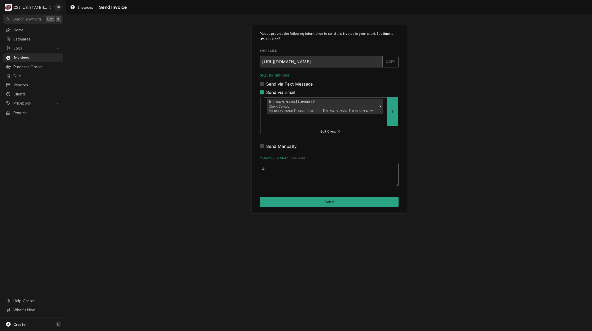
scroll to position [0, 0]
type textarea "x"
type textarea "ap"
type textarea "x"
type textarea "app"
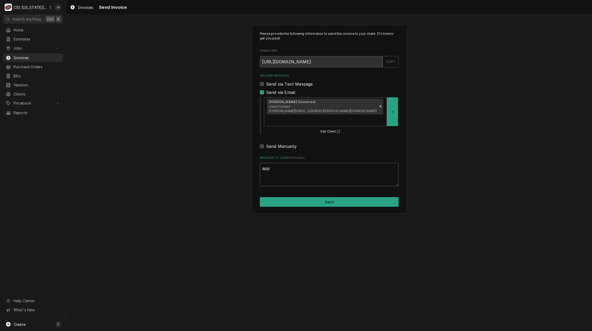
type textarea "x"
type textarea "appr"
type textarea "x"
type textarea "appro"
type textarea "x"
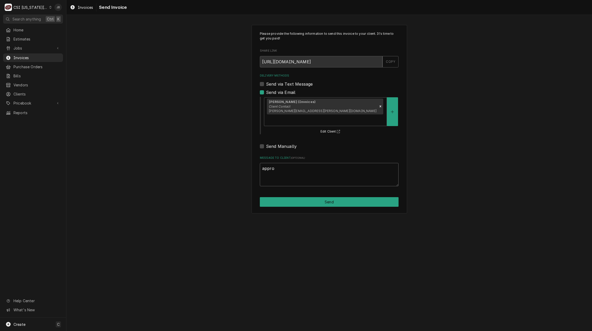
type textarea "approv"
type textarea "x"
type textarea "approve"
type textarea "x"
type textarea "approved"
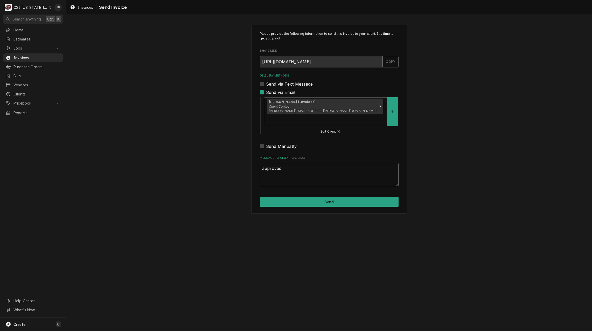
type textarea "x"
type textarea "approved"
click at [300, 197] on button "Send" at bounding box center [329, 202] width 139 height 10
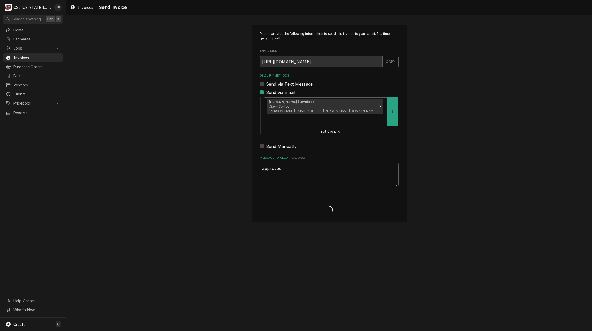
type textarea "x"
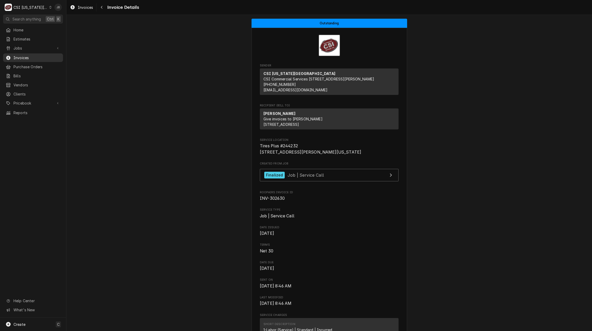
click at [27, 60] on link "Invoices" at bounding box center [33, 57] width 60 height 9
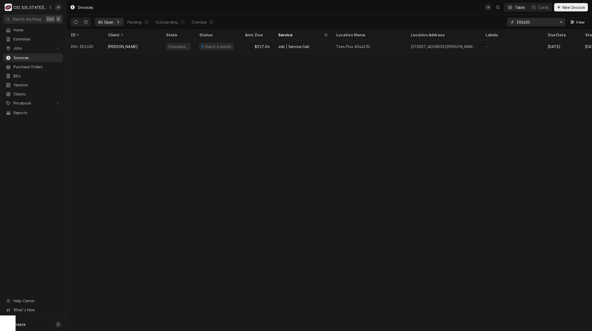
click at [533, 23] on input "302630" at bounding box center [535, 22] width 39 height 8
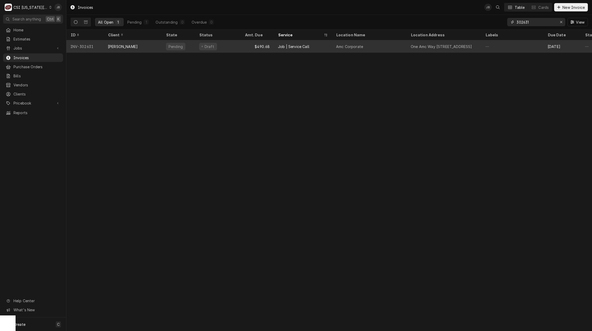
type input "302631"
click at [296, 48] on div "Job | Service Call" at bounding box center [293, 46] width 31 height 5
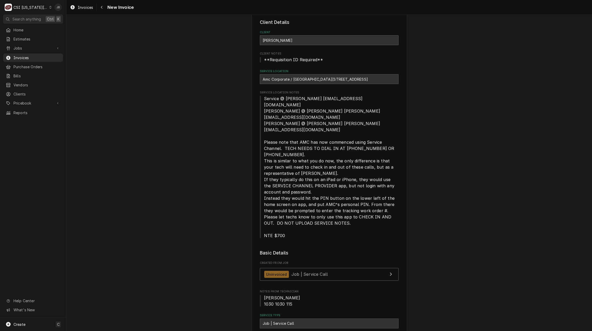
scroll to position [156, 0]
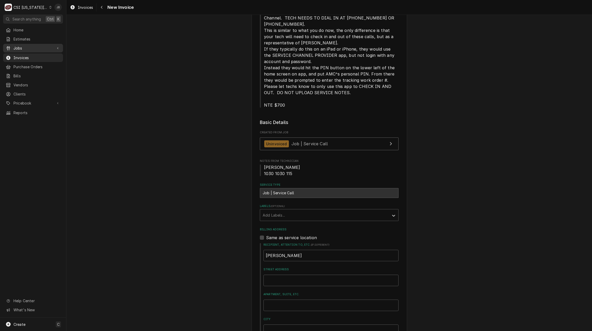
click at [26, 45] on span "Jobs" at bounding box center [32, 47] width 39 height 5
click at [33, 54] on span "Jobs" at bounding box center [36, 56] width 47 height 5
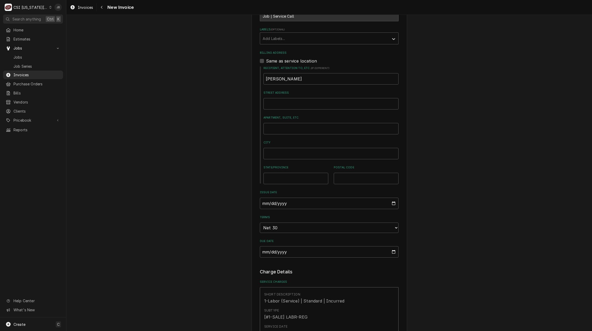
scroll to position [363, 0]
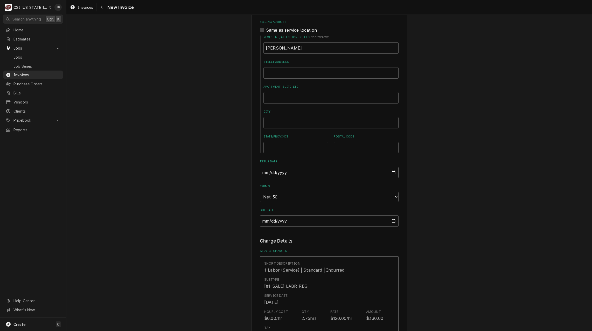
click at [394, 167] on input "2025-08-20" at bounding box center [329, 172] width 139 height 11
click at [393, 167] on input "2025-08-20" at bounding box center [329, 172] width 139 height 11
type textarea "x"
type input "2025-08-31"
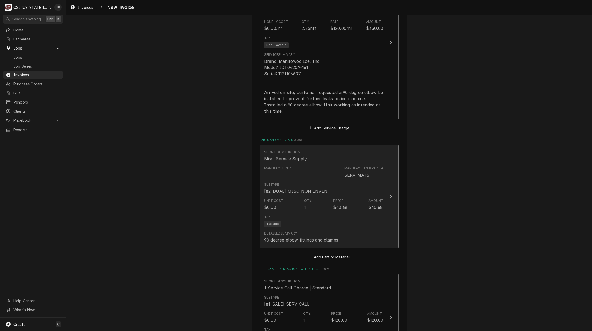
scroll to position [700, 0]
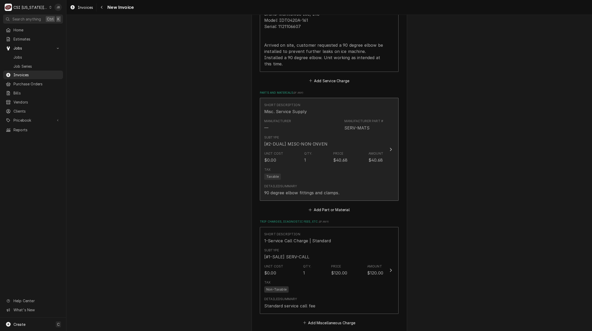
click at [337, 182] on div "Detailed Summary 90 degree elbow fittings and clamps." at bounding box center [323, 190] width 119 height 16
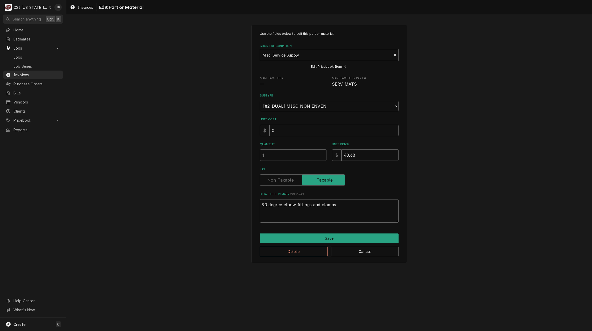
click at [351, 205] on textarea "90 degree elbow fittings and clamps." at bounding box center [329, 210] width 139 height 23
click at [310, 251] on button "Delete" at bounding box center [294, 252] width 68 height 10
type textarea "x"
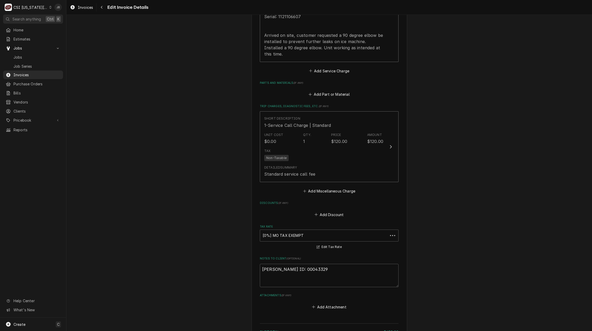
scroll to position [710, 0]
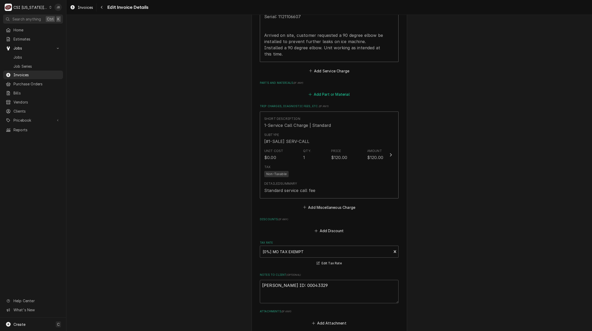
click at [327, 91] on button "Add Part or Material" at bounding box center [329, 94] width 43 height 7
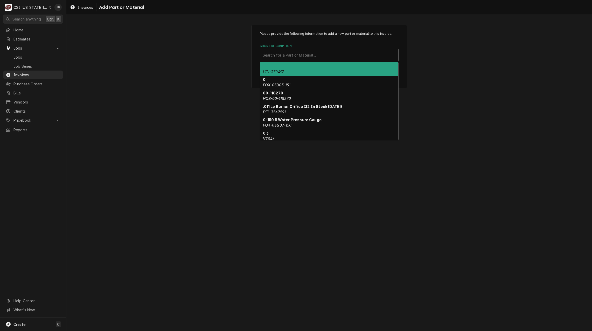
click at [273, 55] on div "Short Description" at bounding box center [329, 54] width 133 height 9
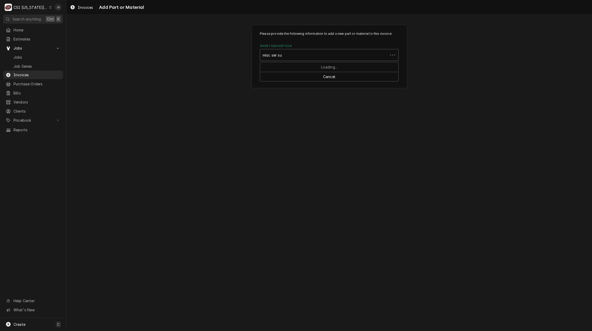
type input "misc ser sup"
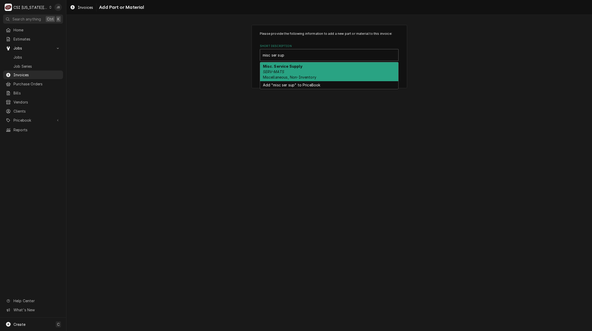
click at [300, 69] on div "Misc. Service Supply SERV-MATS Miscellaneous, Non-Inventory" at bounding box center [329, 71] width 138 height 19
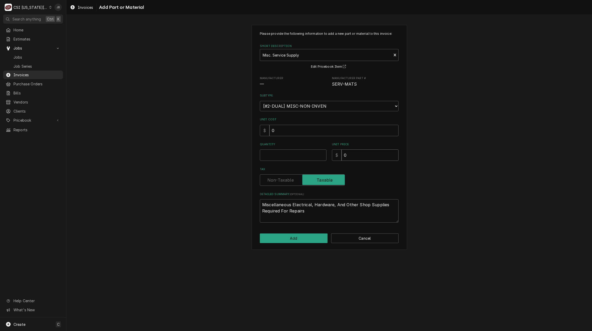
drag, startPoint x: 334, startPoint y: 157, endPoint x: 318, endPoint y: 157, distance: 16.1
click at [328, 157] on div "Quantity Unit Price $ 0" at bounding box center [329, 151] width 139 height 18
type textarea "x"
type input "4"
type textarea "x"
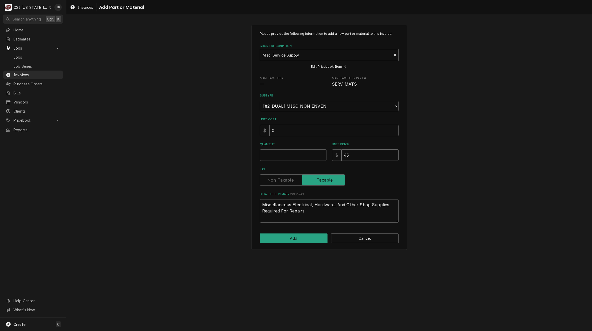
type input "45"
click at [269, 153] on input "Quantity" at bounding box center [293, 154] width 67 height 11
type textarea "x"
type input "1"
click at [289, 241] on button "Add" at bounding box center [294, 238] width 68 height 10
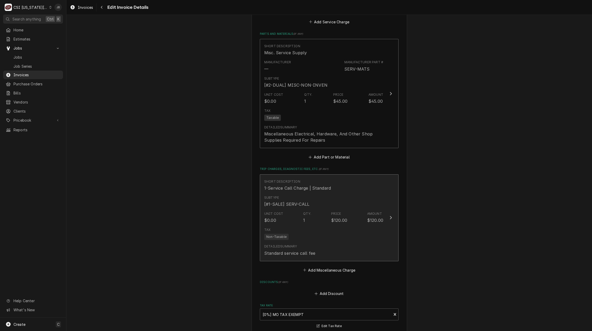
scroll to position [875, 0]
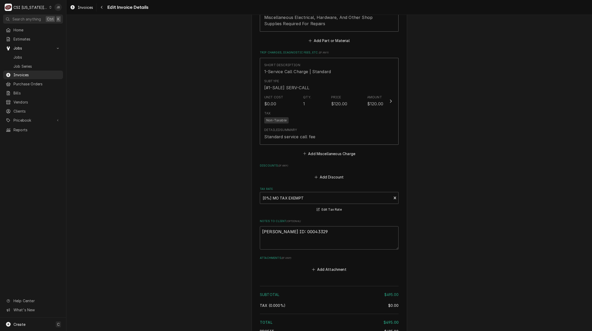
type textarea "x"
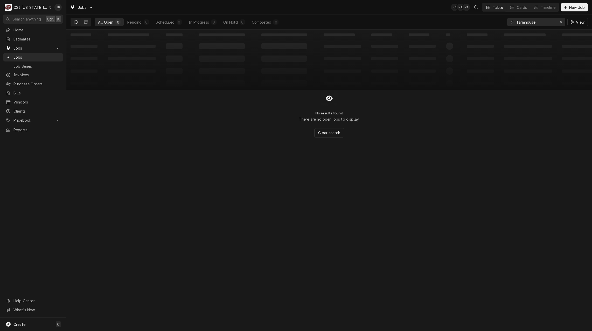
drag, startPoint x: 544, startPoint y: 24, endPoint x: 232, endPoint y: 1, distance: 312.7
click at [336, 11] on div "Jobs JB NI + 3 Table Cards Timeline New Job All Open 0 Pending 0 Scheduled 0 In…" at bounding box center [328, 15] width 525 height 30
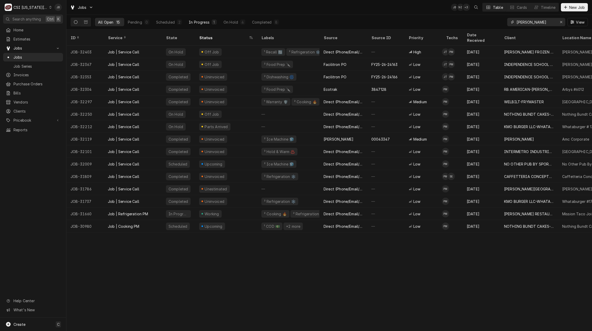
type input "preston"
click at [191, 22] on div "In Progress" at bounding box center [199, 21] width 21 height 5
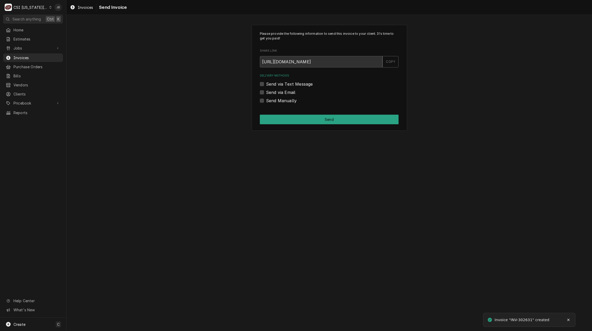
click at [284, 93] on label "Send via Email" at bounding box center [280, 92] width 29 height 6
click at [284, 93] on input "Send via Email" at bounding box center [335, 94] width 139 height 11
checkbox input "true"
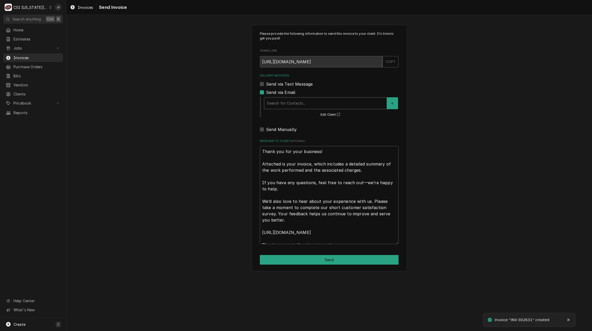
click at [285, 104] on div "Delivery Methods" at bounding box center [325, 102] width 117 height 9
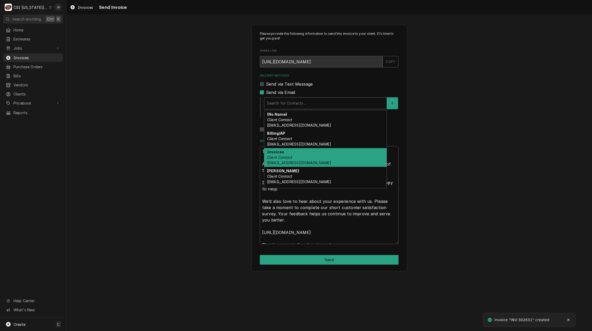
click at [296, 156] on div "Invoices Client Contact [EMAIL_ADDRESS][DOMAIN_NAME]" at bounding box center [325, 157] width 122 height 19
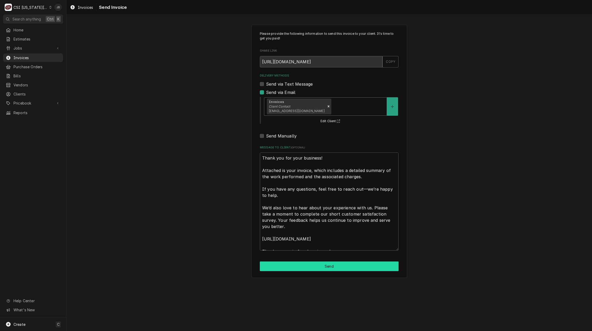
click at [302, 267] on button "Send" at bounding box center [329, 266] width 139 height 10
type textarea "x"
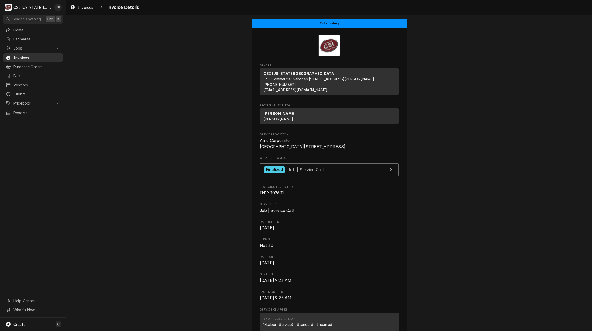
drag, startPoint x: 38, startPoint y: 54, endPoint x: 42, endPoint y: 54, distance: 4.1
click at [38, 55] on span "Invoices" at bounding box center [36, 57] width 47 height 5
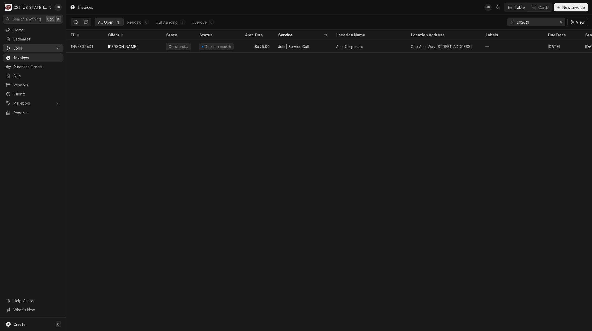
drag, startPoint x: 37, startPoint y: 47, endPoint x: 38, endPoint y: 50, distance: 3.4
click at [37, 47] on span "Jobs" at bounding box center [32, 47] width 39 height 5
click at [32, 57] on span "Jobs" at bounding box center [36, 56] width 47 height 5
click at [538, 24] on input "302631" at bounding box center [535, 22] width 39 height 8
type input "302633"
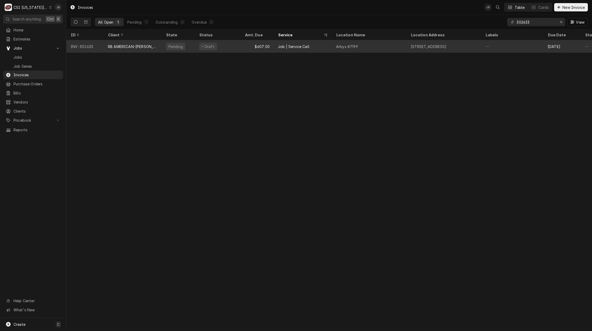
click at [284, 49] on div "Job | Service Call" at bounding box center [303, 46] width 58 height 12
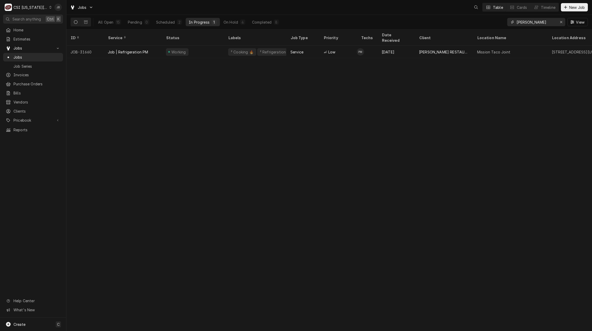
drag, startPoint x: 537, startPoint y: 19, endPoint x: 488, endPoint y: 22, distance: 49.6
click at [492, 21] on div "All Open 15 Pending 0 Scheduled 2 In Progress 1 On Hold 4 Completed 8 preston V…" at bounding box center [329, 22] width 517 height 15
paste input "32005"
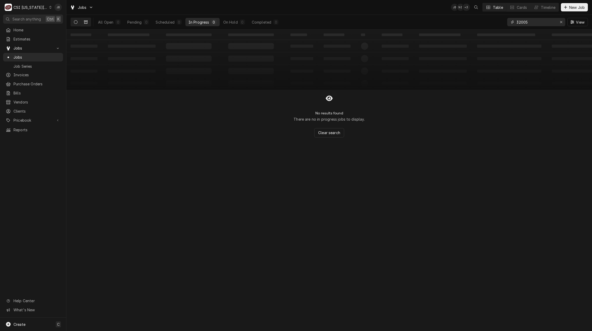
type input "32005"
click at [89, 22] on button "Dynamic Content Wrapper" at bounding box center [86, 22] width 10 height 8
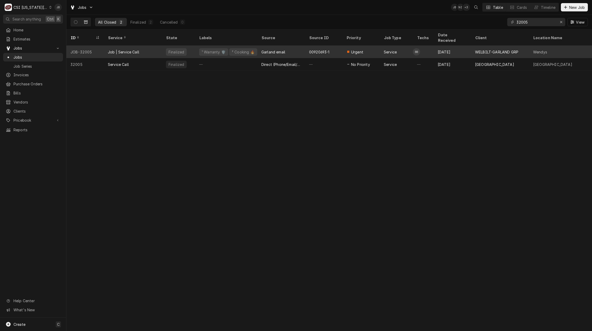
click at [280, 49] on div "Garland email" at bounding box center [281, 52] width 48 height 12
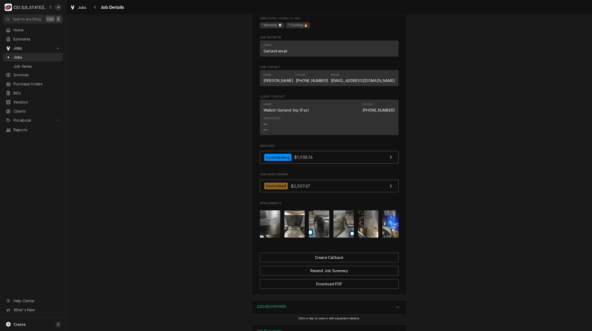
scroll to position [933, 0]
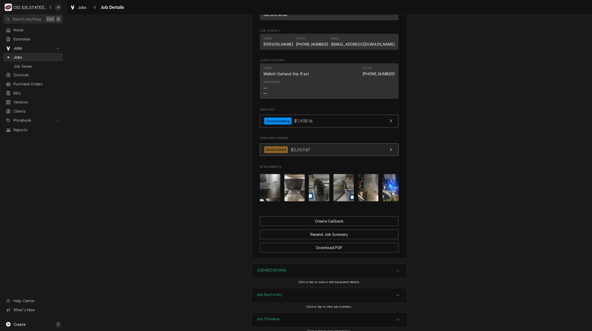
click at [303, 153] on div "Unstocked $2,507.67" at bounding box center [287, 149] width 46 height 7
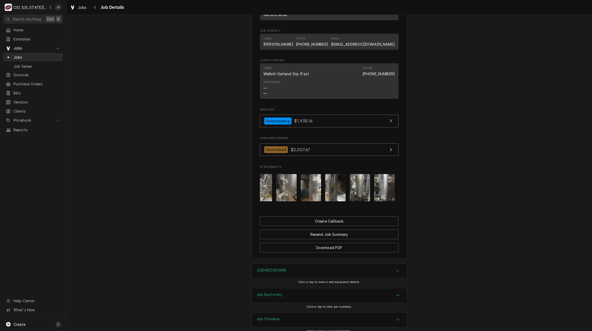
click at [330, 201] on img "Attachments" at bounding box center [335, 187] width 20 height 27
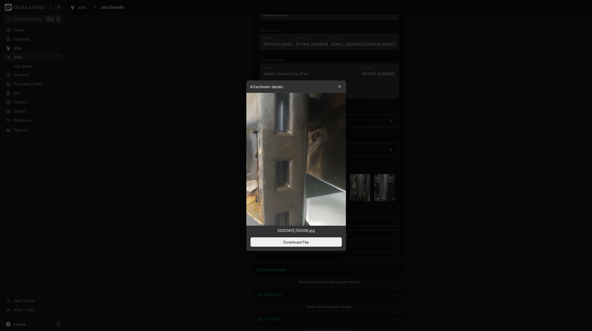
drag, startPoint x: 436, startPoint y: 206, endPoint x: 426, endPoint y: 206, distance: 9.6
click at [435, 206] on div at bounding box center [296, 165] width 592 height 331
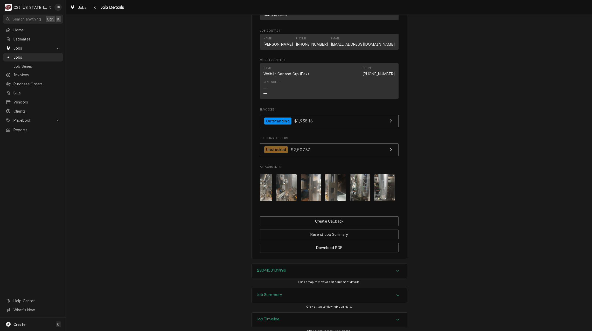
click at [378, 201] on img "Attachments" at bounding box center [384, 187] width 20 height 27
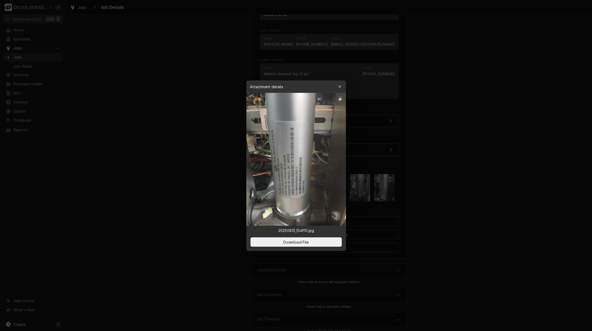
click at [454, 198] on div at bounding box center [296, 165] width 592 height 331
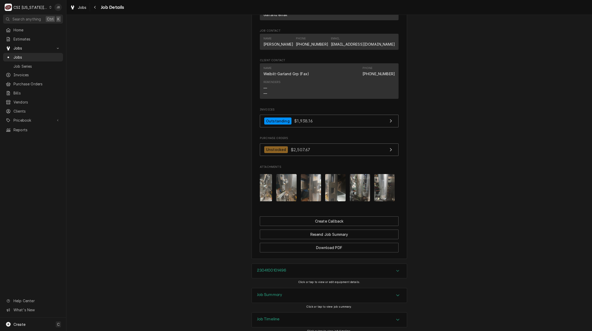
click at [356, 201] on img "Attachments" at bounding box center [360, 187] width 20 height 27
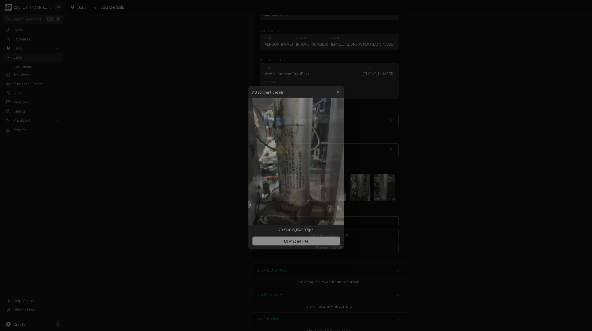
click at [436, 197] on div at bounding box center [296, 165] width 592 height 331
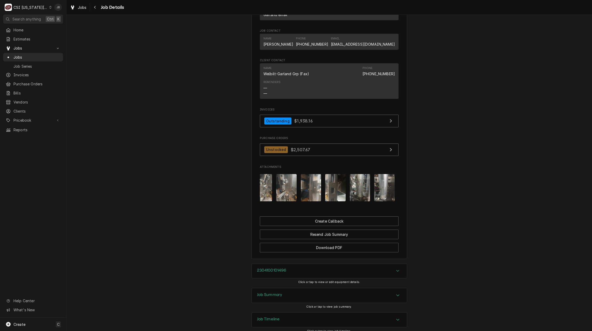
click at [391, 197] on img "Attachments" at bounding box center [384, 187] width 20 height 27
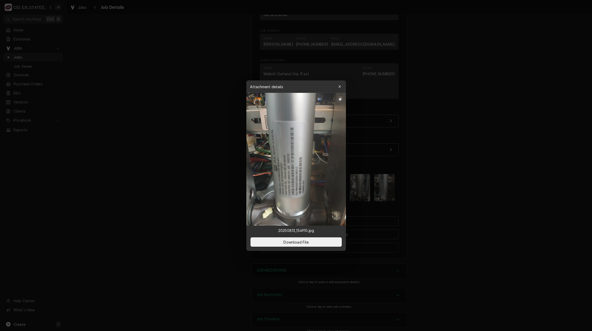
click at [405, 196] on div at bounding box center [296, 165] width 592 height 331
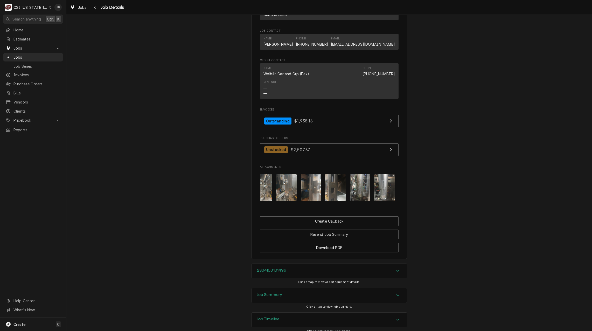
click at [301, 199] on img "Attachments" at bounding box center [311, 187] width 20 height 27
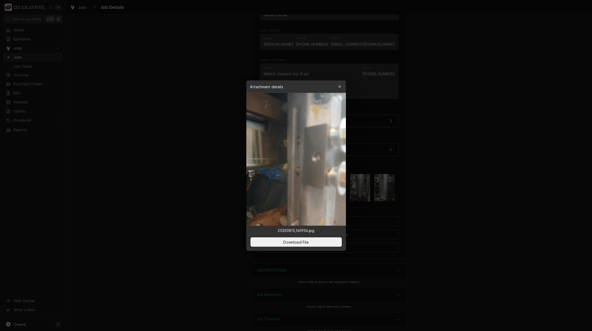
click at [197, 204] on div at bounding box center [296, 165] width 592 height 331
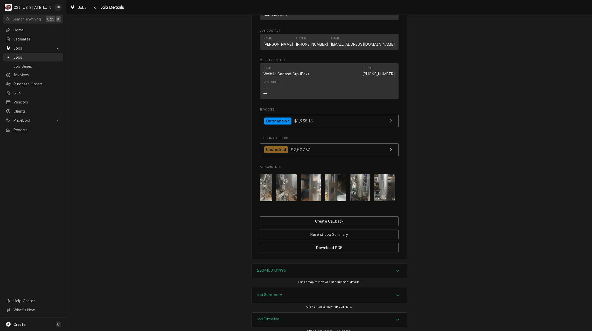
scroll to position [980, 0]
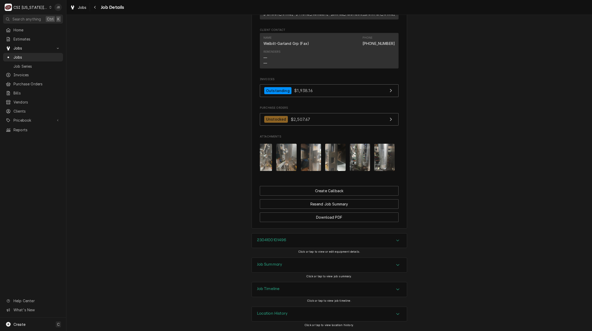
click at [277, 268] on div "Job Summary" at bounding box center [269, 265] width 25 height 6
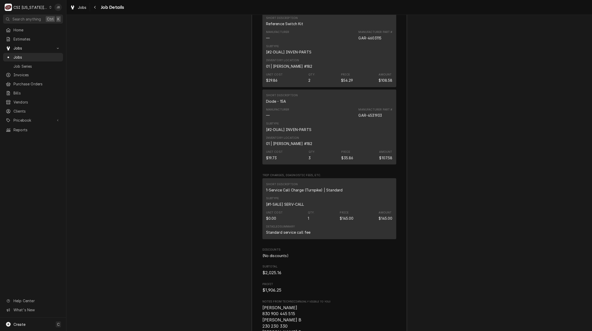
scroll to position [1859, 0]
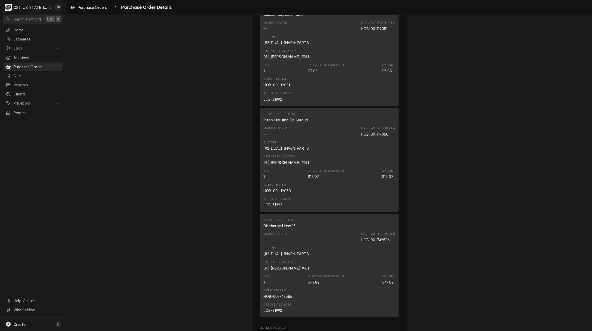
scroll to position [2048, 0]
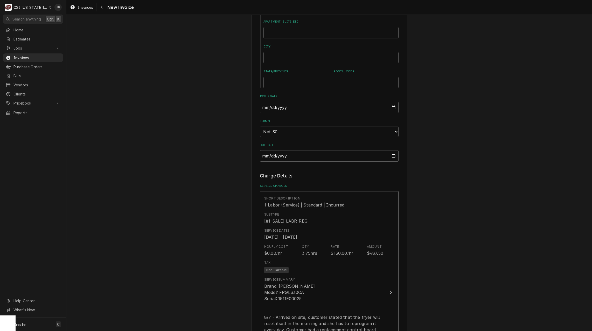
scroll to position [441, 0]
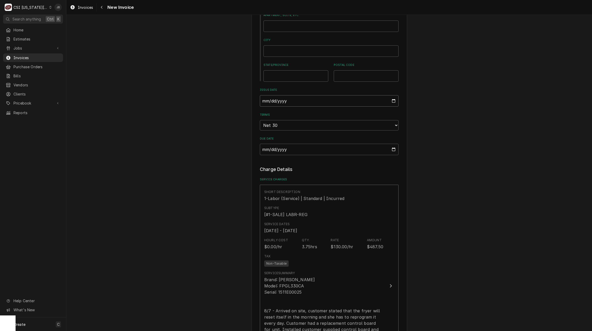
click at [391, 95] on input "2025-08-20" at bounding box center [329, 100] width 139 height 11
type input "2025-08-31"
type textarea "x"
click at [447, 153] on div "Please provide the following information to create your invoice: Client Details…" at bounding box center [328, 177] width 525 height 1194
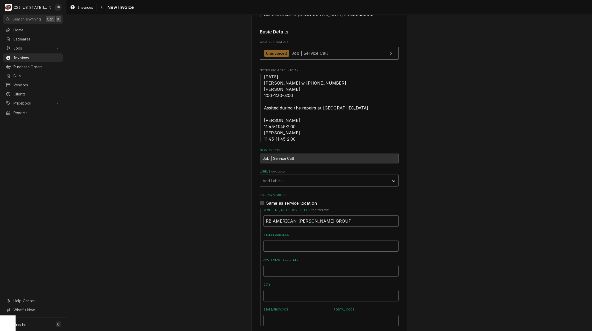
scroll to position [41, 0]
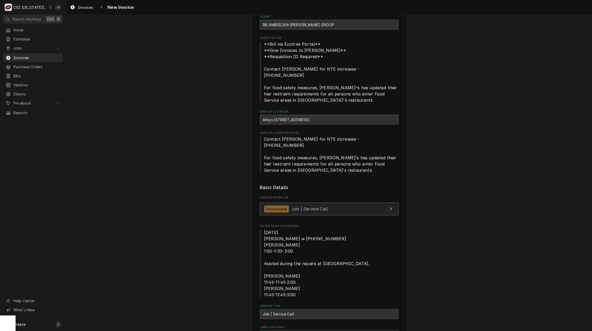
click at [298, 206] on span "Job | Service Call" at bounding box center [309, 208] width 36 height 5
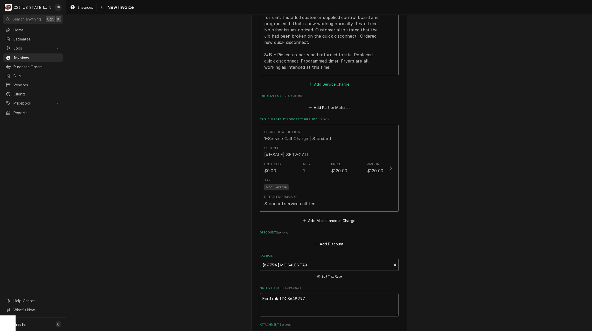
scroll to position [689, 0]
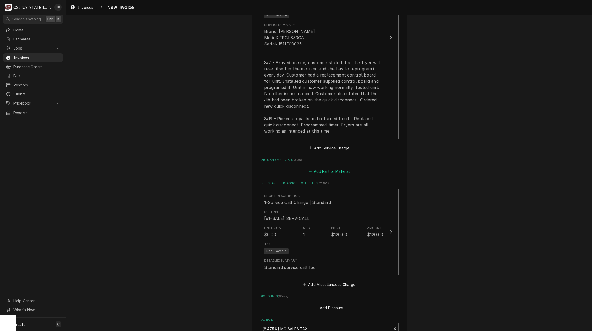
click at [325, 168] on button "Add Part or Material" at bounding box center [329, 171] width 43 height 7
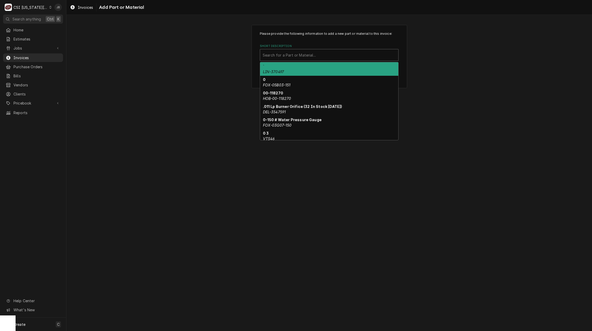
click at [285, 60] on div "Search for a Part or Material..." at bounding box center [329, 54] width 138 height 11
click at [291, 55] on div "Short Description" at bounding box center [329, 54] width 133 height 9
click at [292, 55] on div "Short Description" at bounding box center [329, 54] width 133 height 9
paste input "HEN-FP05-017"
type input "HEN-FP05-017"
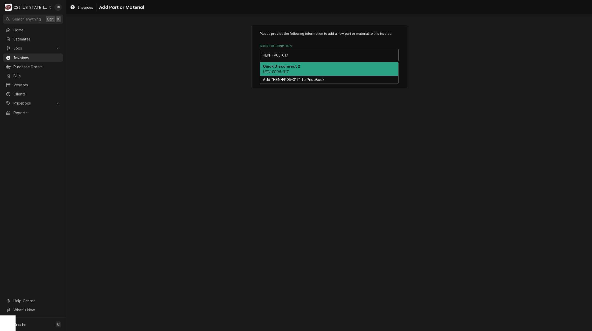
click at [293, 71] on div "Quick Disconnect 2 HEN-FP05-017" at bounding box center [329, 68] width 138 height 13
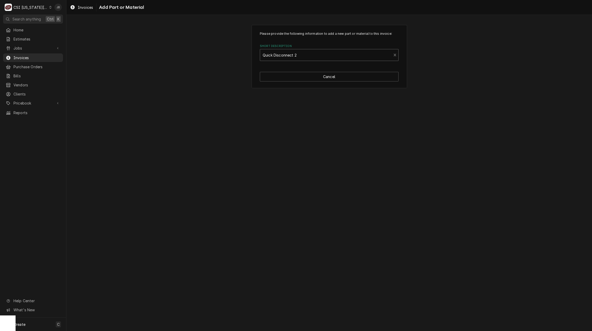
type textarea "x"
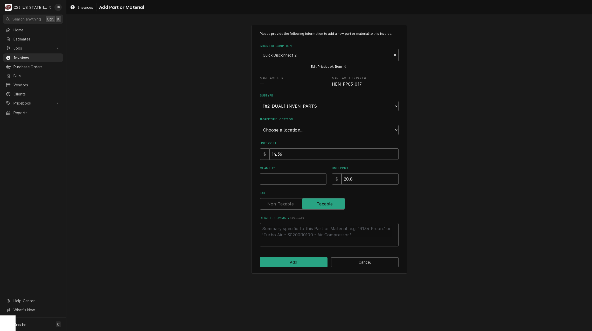
click at [283, 130] on select "Choose a location... 00 | KC WAREHOUSE 00 | MAIN WAREHOUSE 01 | BRIAN BREAZIER …" at bounding box center [329, 130] width 139 height 10
select select "2872"
click at [260, 125] on select "Choose a location... 00 | KC WAREHOUSE 00 | MAIN WAREHOUSE 01 | BRIAN BREAZIER …" at bounding box center [329, 130] width 139 height 10
click at [271, 179] on input "Quantity" at bounding box center [293, 178] width 67 height 11
type textarea "x"
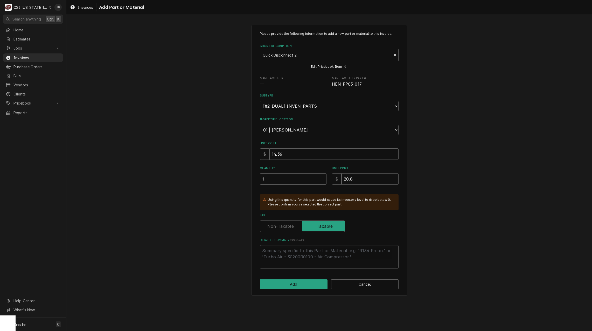
type input "1"
click at [206, 242] on div "Please provide the following information to add a new part or material to this …" at bounding box center [328, 160] width 525 height 280
click at [291, 125] on select "Choose a location... 00 | KC WAREHOUSE 00 | MAIN WAREHOUSE 01 | BRIAN BREAZIER …" at bounding box center [329, 130] width 139 height 10
select select "2756"
click at [260, 125] on select "Choose a location... 00 | KC WAREHOUSE 00 | MAIN WAREHOUSE 01 | BRIAN BREAZIER …" at bounding box center [329, 130] width 139 height 10
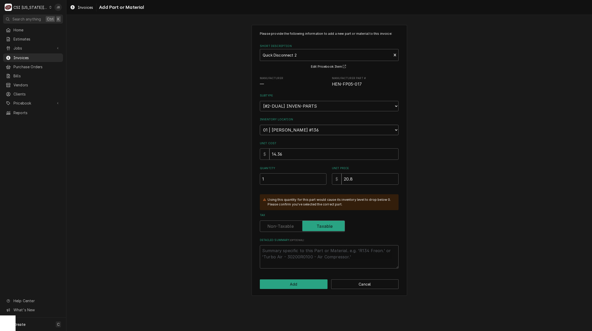
type textarea "x"
click at [285, 123] on div "Inventory Location Choose a location... 00 | KC WAREHOUSE 00 | MAIN WAREHOUSE 0…" at bounding box center [329, 125] width 139 height 17
drag, startPoint x: 285, startPoint y: 123, endPoint x: 285, endPoint y: 128, distance: 5.4
click at [285, 128] on select "Choose a location... 00 | KC WAREHOUSE 00 | MAIN WAREHOUSE 01 | BRIAN BREAZIER …" at bounding box center [329, 130] width 139 height 10
select select "2705"
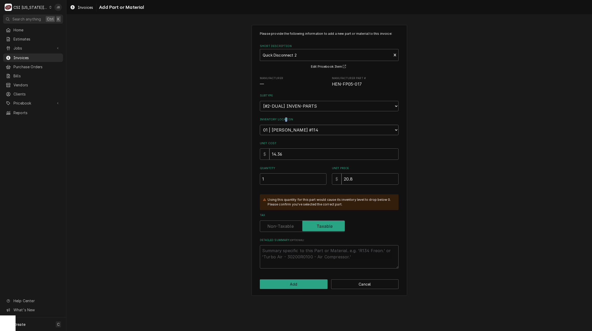
click at [260, 125] on select "Choose a location... 00 | KC WAREHOUSE 00 | MAIN WAREHOUSE 01 | BRIAN BREAZIER …" at bounding box center [329, 130] width 139 height 10
click at [214, 186] on div "Please provide the following information to add a new part or material to this …" at bounding box center [328, 160] width 525 height 280
click at [280, 284] on button "Add" at bounding box center [294, 284] width 68 height 10
type textarea "x"
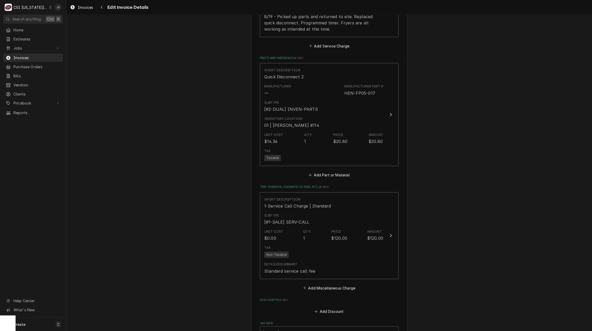
scroll to position [854, 0]
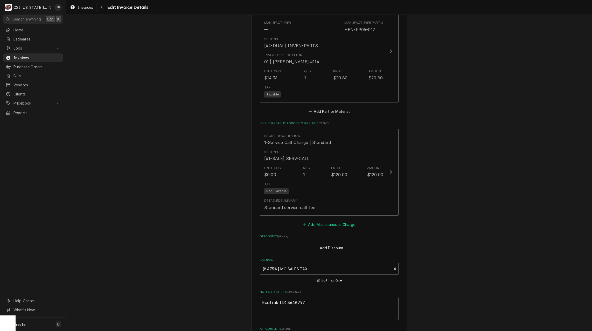
click at [329, 221] on button "Add Miscellaneous Charge" at bounding box center [329, 224] width 54 height 7
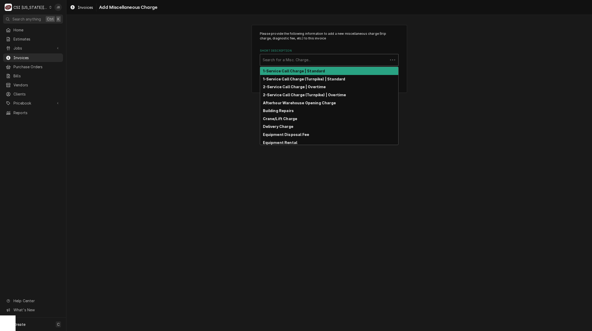
click at [272, 60] on div "Short Description" at bounding box center [324, 59] width 123 height 9
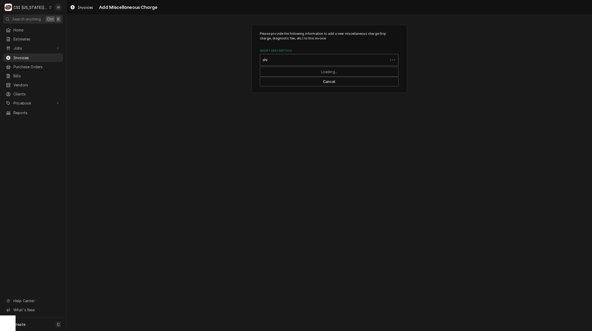
type input "ship"
drag, startPoint x: 281, startPoint y: 74, endPoint x: 281, endPoint y: 87, distance: 13.0
click at [281, 87] on div "Shipping/Handling - ACOF Shipping/Handling - Estimated Shipping/Handling - Incu…" at bounding box center [329, 83] width 138 height 32
click at [281, 87] on strong "Shipping/Handling - Incurred" at bounding box center [290, 86] width 55 height 4
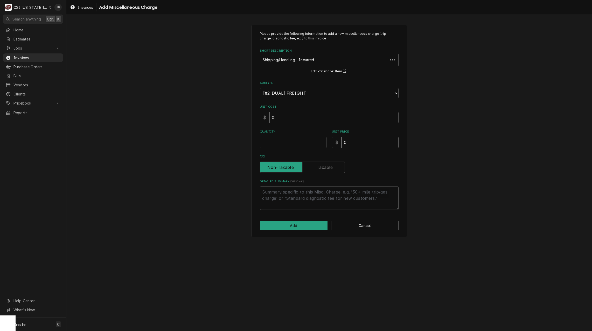
drag, startPoint x: 350, startPoint y: 144, endPoint x: 342, endPoint y: 144, distance: 7.8
click at [343, 144] on input "0" at bounding box center [369, 142] width 57 height 11
type textarea "x"
type input "1"
type textarea "x"
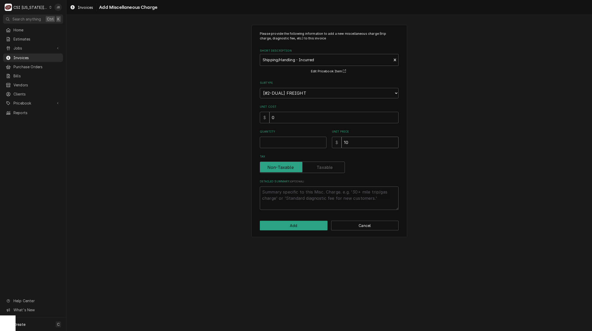
type input "10"
click at [272, 133] on label "Quantity" at bounding box center [293, 132] width 67 height 4
click at [272, 137] on input "Quantity" at bounding box center [293, 142] width 67 height 11
click at [273, 145] on input "Quantity" at bounding box center [293, 142] width 67 height 11
type textarea "x"
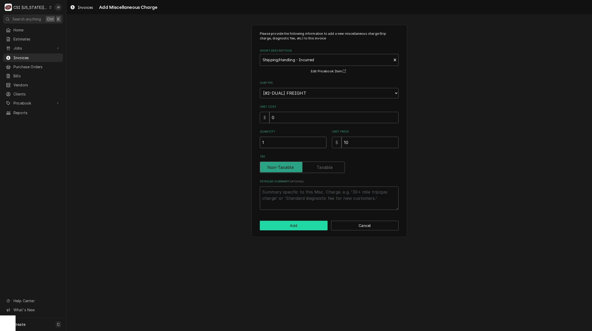
type input "1"
click at [276, 229] on button "Add" at bounding box center [294, 226] width 68 height 10
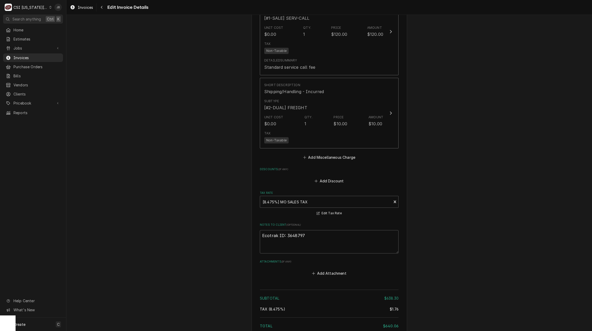
scroll to position [1042, 0]
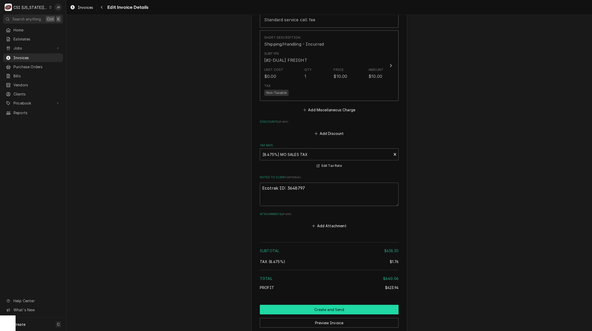
click at [295, 305] on button "Create and Send" at bounding box center [329, 310] width 139 height 10
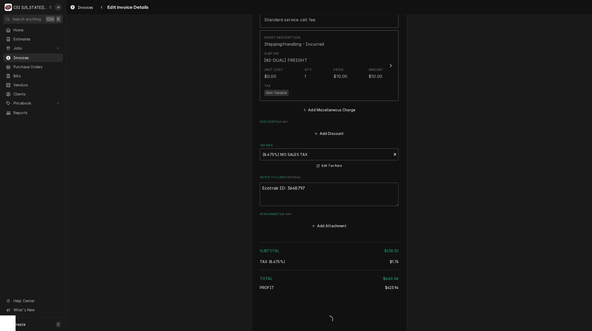
type textarea "x"
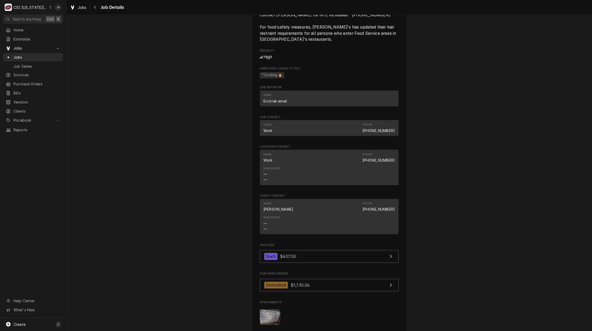
scroll to position [492, 0]
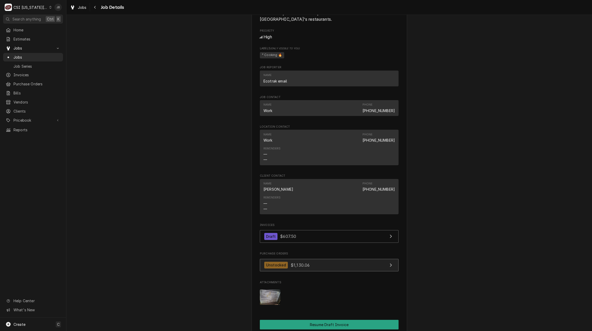
click at [284, 269] on div "Unstocked" at bounding box center [276, 265] width 24 height 7
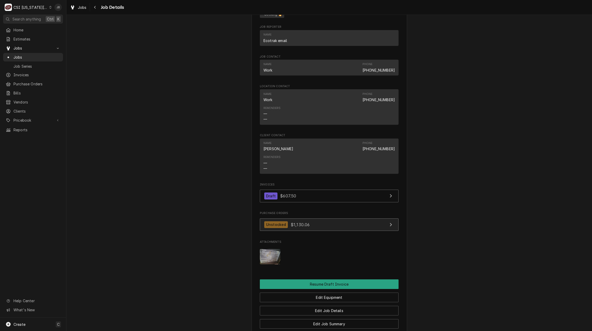
scroll to position [544, 0]
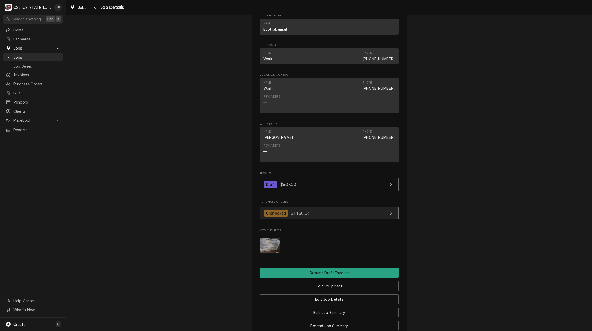
click at [280, 213] on link "Unstocked $1,130.06" at bounding box center [329, 213] width 139 height 13
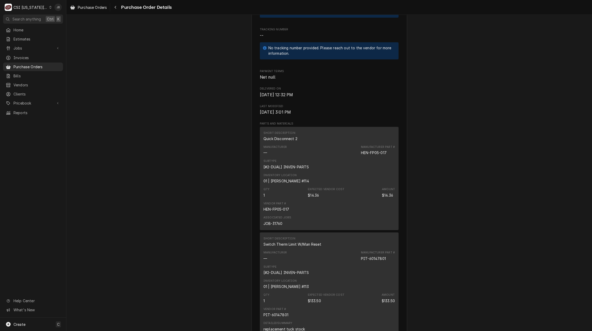
scroll to position [363, 0]
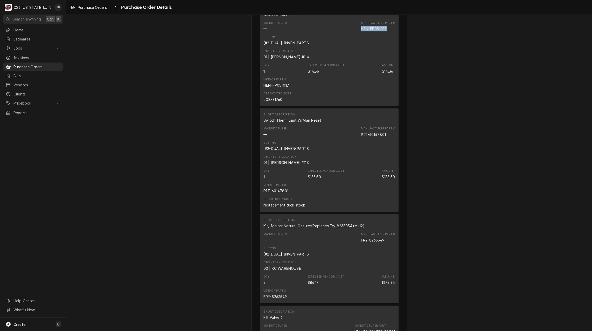
drag, startPoint x: 388, startPoint y: 45, endPoint x: 357, endPoint y: 47, distance: 31.2
click at [357, 33] on div "Manufacturer — Manufacturer Part # HEN-FP05-017" at bounding box center [328, 26] width 131 height 14
copy div "HEN-FP05-017"
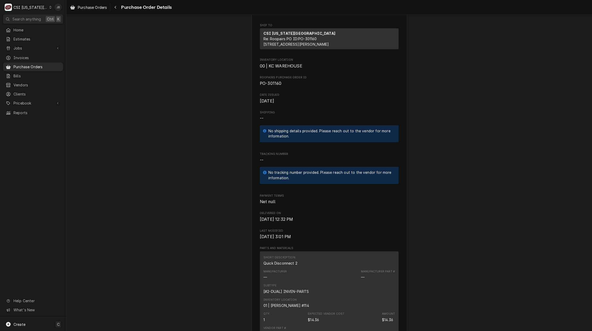
scroll to position [207, 0]
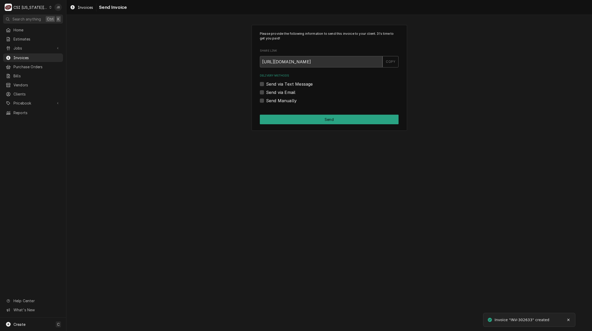
drag, startPoint x: 264, startPoint y: 93, endPoint x: 275, endPoint y: 95, distance: 11.5
click at [264, 93] on div "Send via Email" at bounding box center [329, 92] width 139 height 6
click at [286, 91] on label "Send via Email" at bounding box center [280, 92] width 29 height 6
click at [286, 91] on input "Send via Email" at bounding box center [335, 94] width 139 height 11
checkbox input "true"
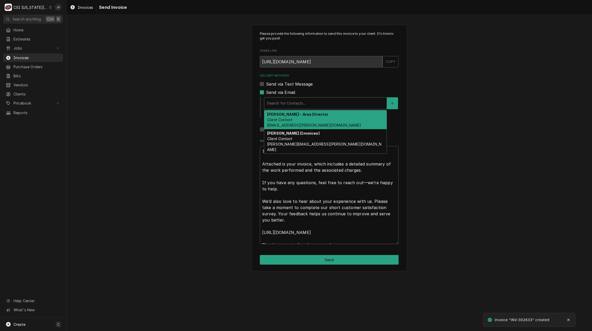
click at [294, 103] on div "Delivery Methods" at bounding box center [325, 102] width 117 height 9
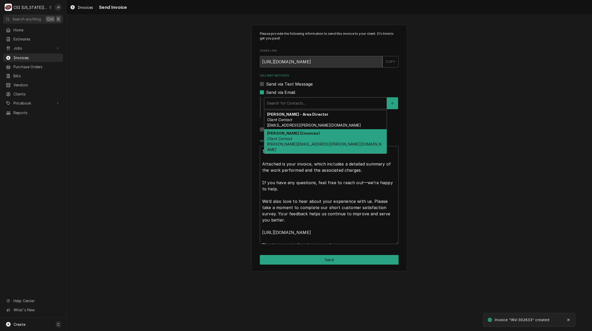
click at [300, 134] on strong "Vicky Stuesse (Invoices)" at bounding box center [293, 133] width 53 height 4
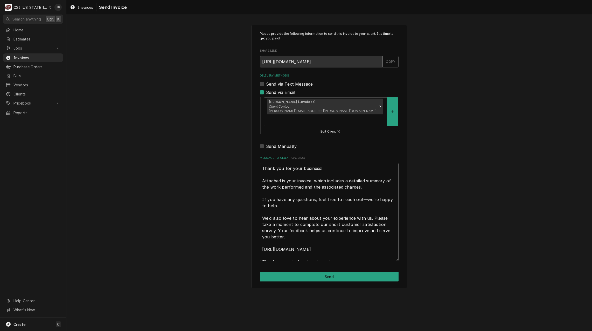
scroll to position [6, 0]
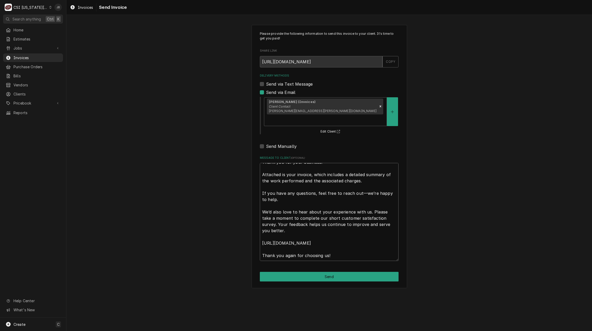
drag, startPoint x: 262, startPoint y: 158, endPoint x: 400, endPoint y: 316, distance: 209.8
click at [399, 317] on div "Please provide the following information to send this invoice to your client. I…" at bounding box center [328, 173] width 525 height 316
type textarea "x"
type textarea "a"
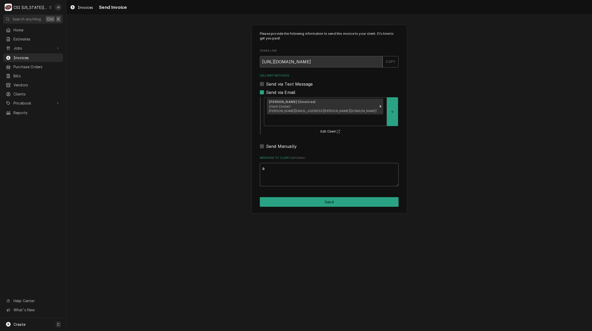
scroll to position [0, 0]
type textarea "x"
type textarea "ap"
type textarea "x"
type textarea "app"
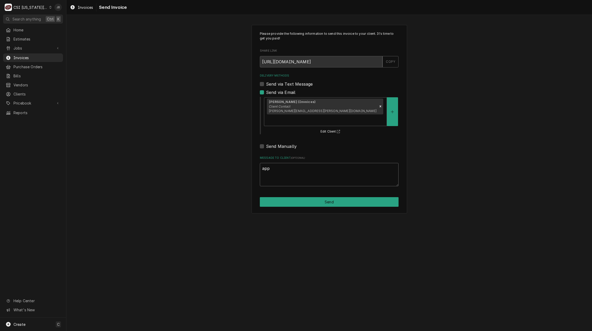
type textarea "x"
type textarea "appr"
type textarea "x"
type textarea "appri"
type textarea "x"
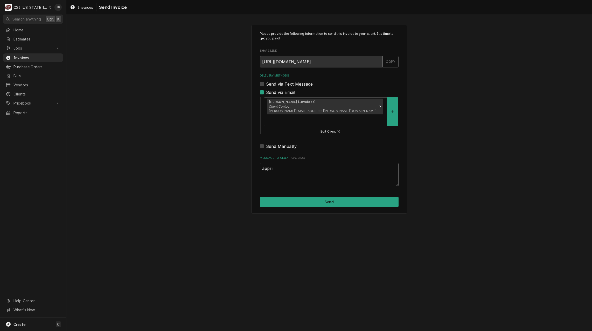
type textarea "apprio"
type textarea "x"
type textarea "appriov"
type textarea "x"
type textarea "apprio"
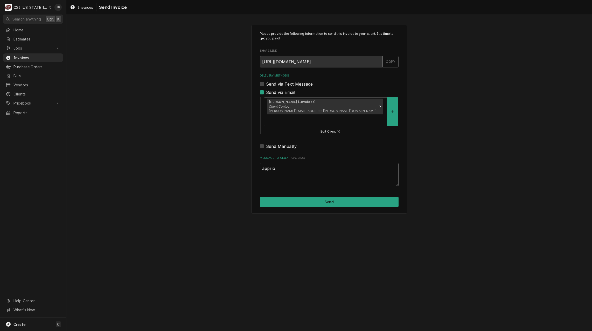
type textarea "x"
type textarea "appri"
type textarea "x"
type textarea "appr"
type textarea "x"
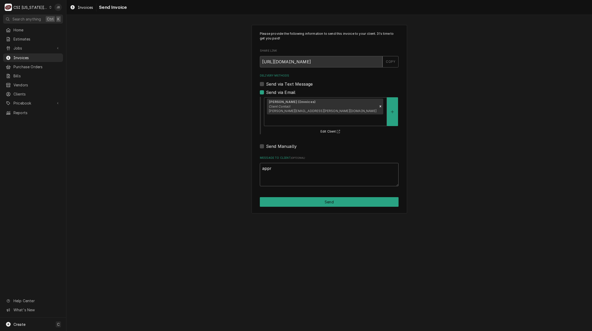
type textarea "app"
type textarea "x"
type textarea "appr"
type textarea "x"
type textarea "appro"
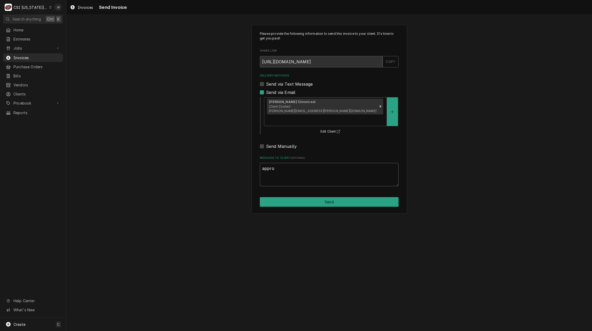
type textarea "x"
type textarea "approv"
type textarea "x"
type textarea "approve"
type textarea "x"
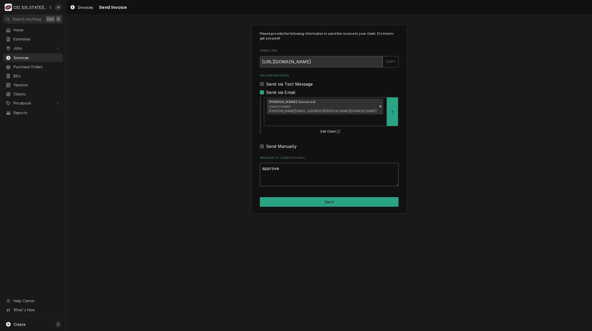
type textarea "approved"
type textarea "x"
type textarea "approved"
click at [320, 197] on button "Send" at bounding box center [329, 202] width 139 height 10
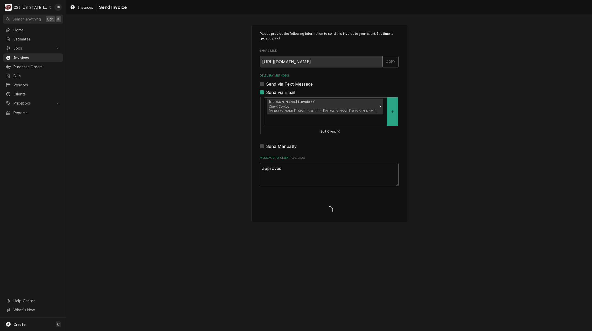
type textarea "x"
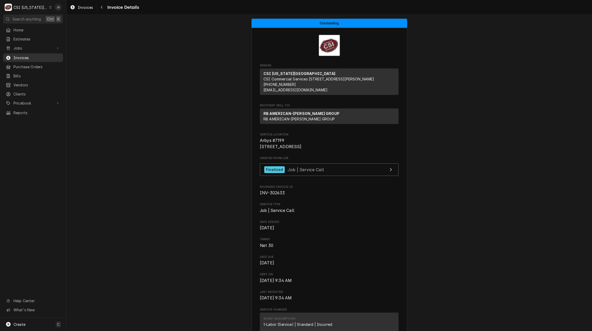
click at [45, 58] on span "Invoices" at bounding box center [36, 57] width 47 height 5
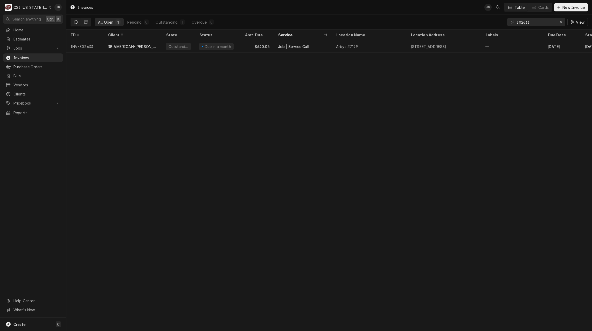
click at [536, 20] on input "302633" at bounding box center [535, 22] width 39 height 8
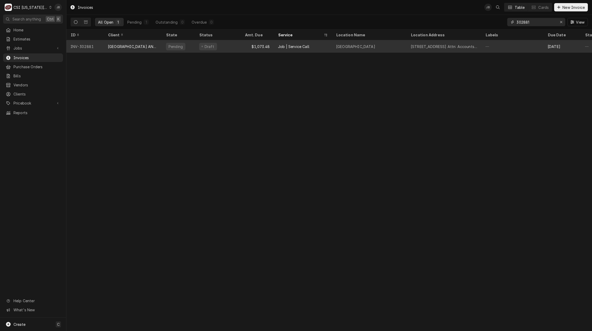
type input "302881"
click at [261, 48] on div "$1,073.48" at bounding box center [257, 46] width 33 height 12
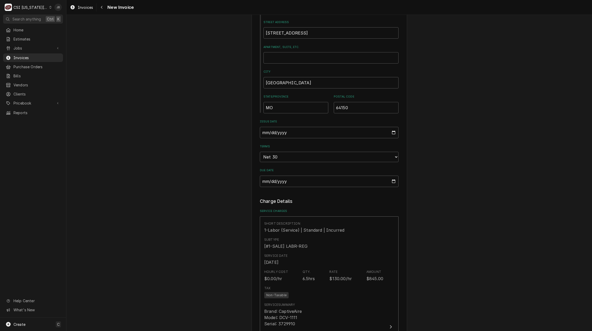
scroll to position [259, 0]
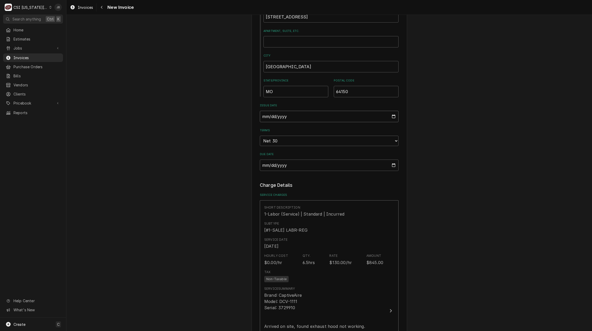
click at [395, 115] on input "[DATE]" at bounding box center [329, 116] width 139 height 11
click at [392, 117] on input "2025-08-27" at bounding box center [329, 116] width 139 height 11
type textarea "x"
type input "2025-08-31"
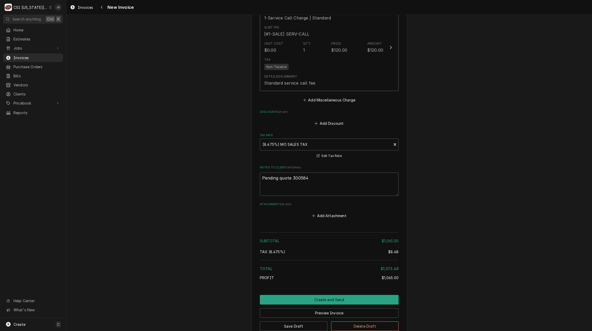
scroll to position [867, 0]
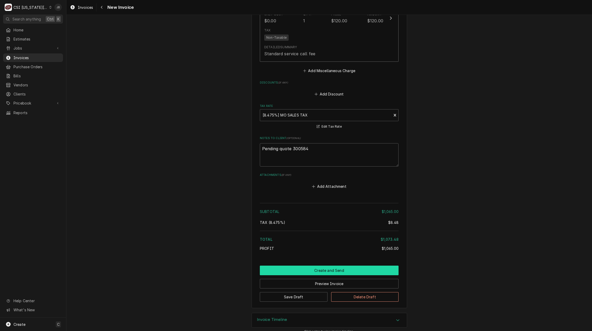
drag, startPoint x: 318, startPoint y: 262, endPoint x: 323, endPoint y: 260, distance: 5.8
click at [318, 265] on button "Create and Send" at bounding box center [329, 270] width 139 height 10
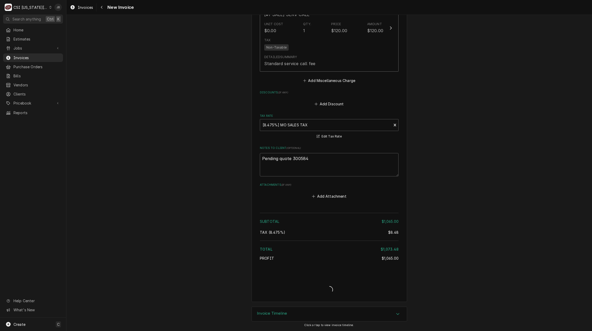
scroll to position [851, 0]
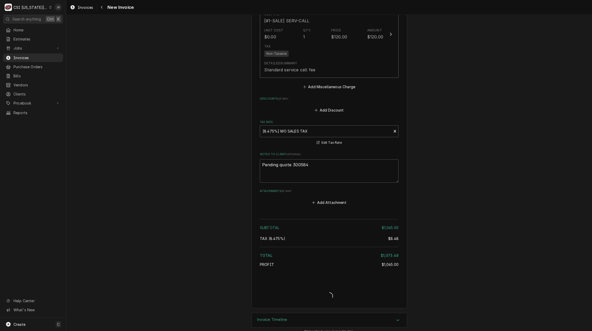
type textarea "x"
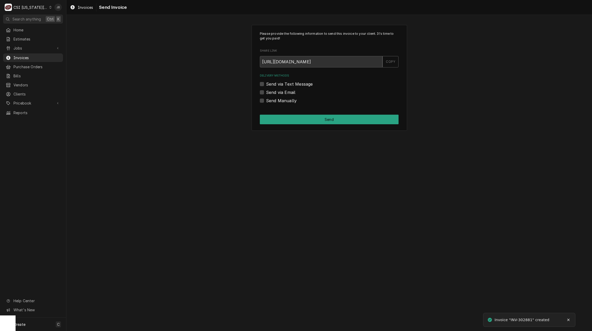
drag, startPoint x: 291, startPoint y: 91, endPoint x: 301, endPoint y: 93, distance: 11.1
click at [291, 91] on label "Send via Email" at bounding box center [280, 92] width 29 height 6
click at [291, 91] on input "Send via Email" at bounding box center [335, 94] width 139 height 11
checkbox input "true"
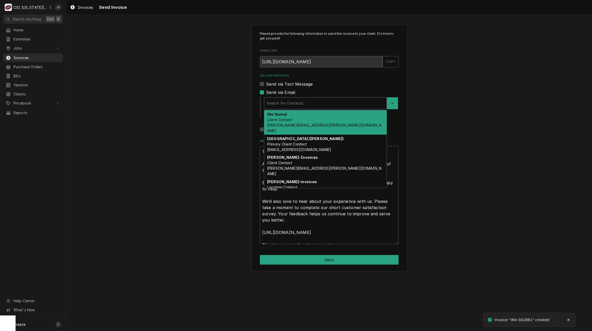
click at [310, 98] on div "Delivery Methods" at bounding box center [325, 102] width 117 height 9
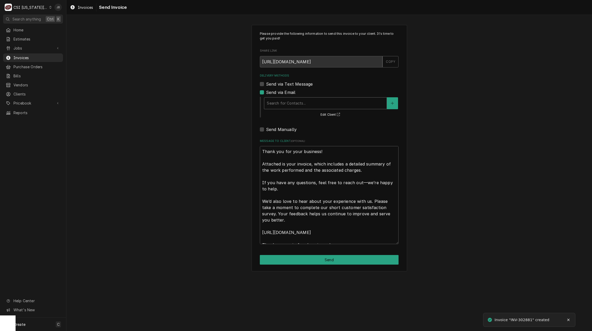
click at [308, 105] on div "Delivery Methods" at bounding box center [325, 102] width 117 height 9
click at [311, 104] on div "Delivery Methods" at bounding box center [325, 102] width 117 height 9
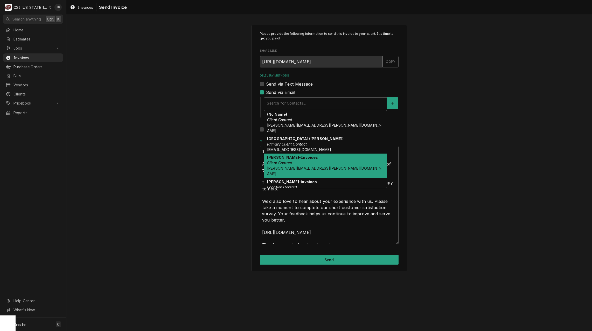
click at [325, 157] on div "Dominick Decaria-Invoices Client Contact dominick.decaria@pngaming.com" at bounding box center [325, 165] width 122 height 24
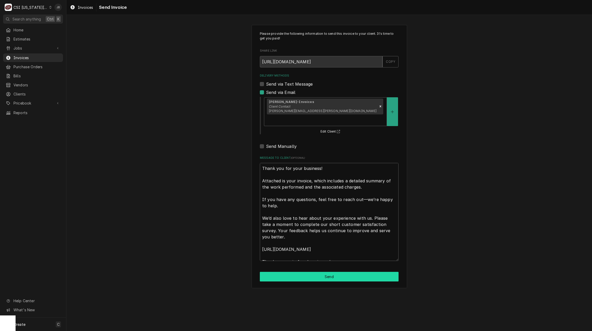
drag, startPoint x: 313, startPoint y: 265, endPoint x: 343, endPoint y: 264, distance: 30.1
click at [314, 272] on button "Send" at bounding box center [329, 277] width 139 height 10
type textarea "x"
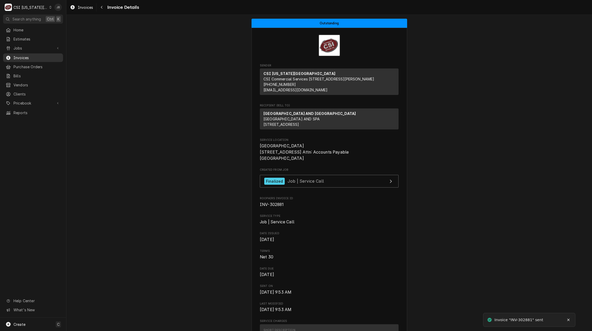
click at [32, 58] on span "Invoices" at bounding box center [36, 57] width 47 height 5
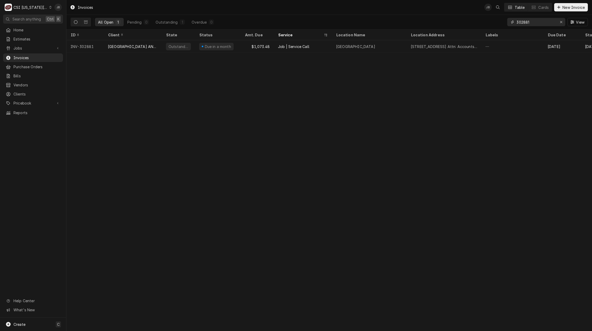
click at [537, 22] on input "302881" at bounding box center [535, 22] width 39 height 8
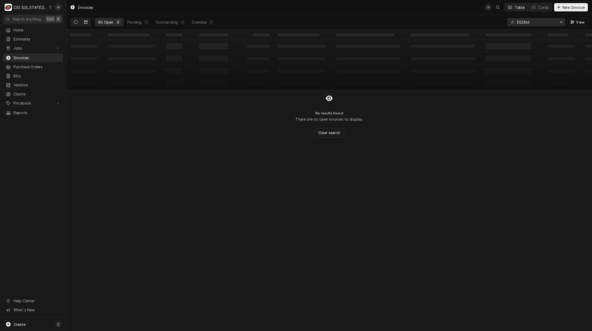
click at [83, 22] on button "Dynamic Content Wrapper" at bounding box center [86, 22] width 10 height 8
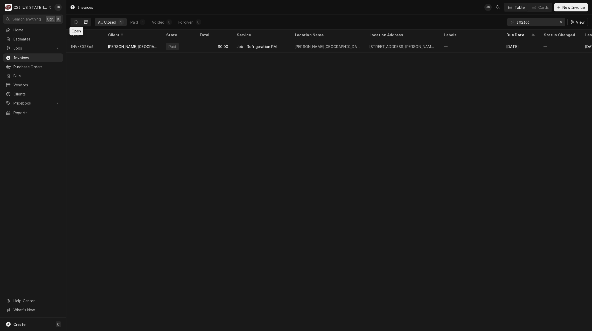
drag, startPoint x: 75, startPoint y: 23, endPoint x: 82, endPoint y: 24, distance: 7.4
click at [75, 22] on icon "Dynamic Content Wrapper" at bounding box center [76, 22] width 4 height 4
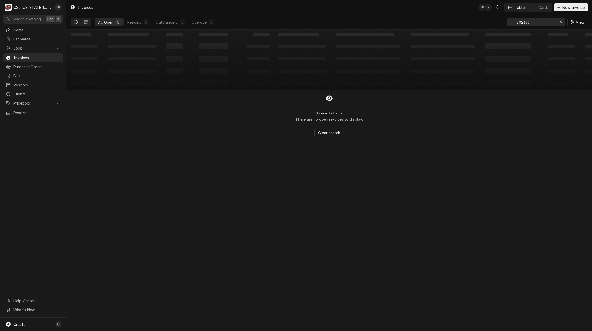
click at [530, 24] on input "302366" at bounding box center [535, 22] width 39 height 8
click at [82, 22] on button "Dynamic Content Wrapper" at bounding box center [86, 22] width 10 height 8
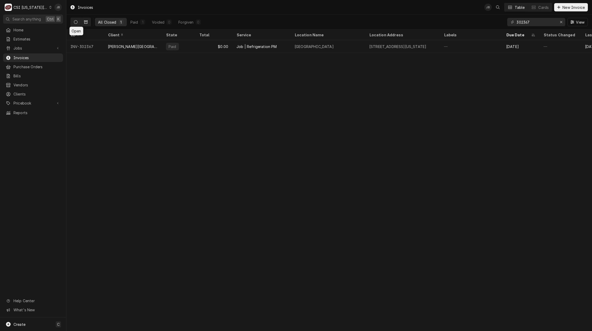
click at [75, 24] on icon "Dynamic Content Wrapper" at bounding box center [76, 22] width 4 height 4
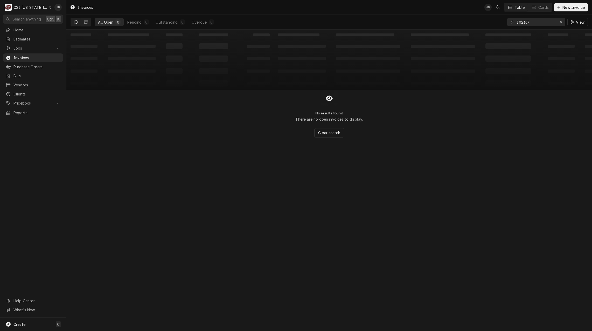
click at [531, 22] on input "302367" at bounding box center [535, 22] width 39 height 8
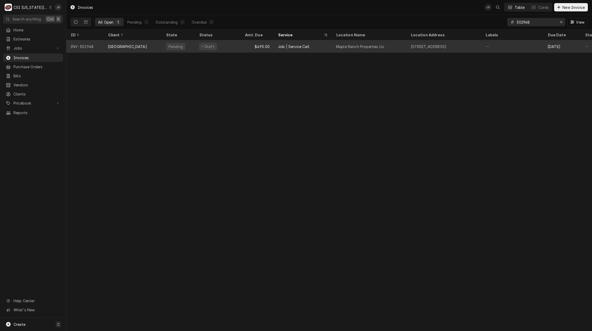
type input "302948"
click at [144, 49] on div "[GEOGRAPHIC_DATA]" at bounding box center [133, 46] width 58 height 12
